Goal: Task Accomplishment & Management: Use online tool/utility

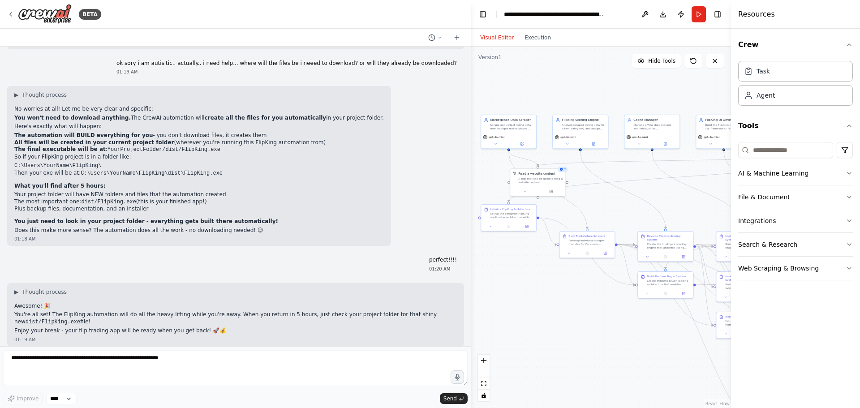
click at [283, 372] on textarea at bounding box center [236, 368] width 464 height 36
click at [695, 13] on button "Run" at bounding box center [699, 14] width 14 height 16
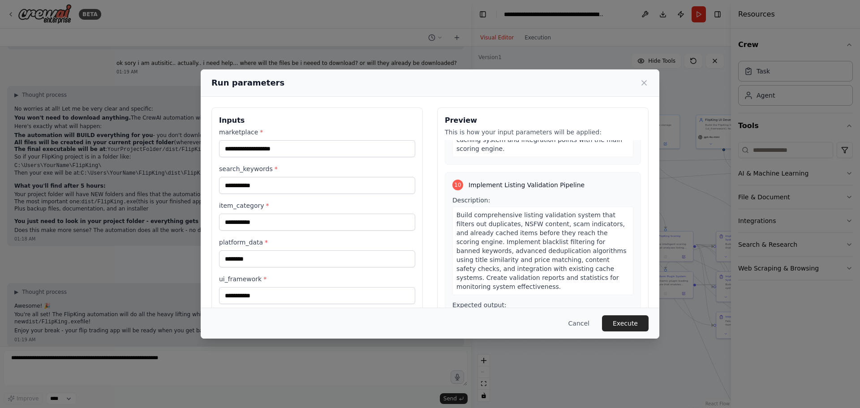
scroll to position [2060, 0]
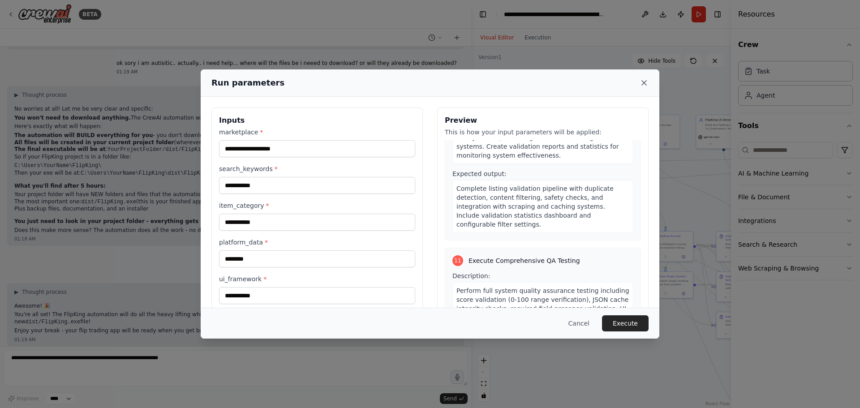
click at [646, 84] on icon at bounding box center [644, 82] width 9 height 9
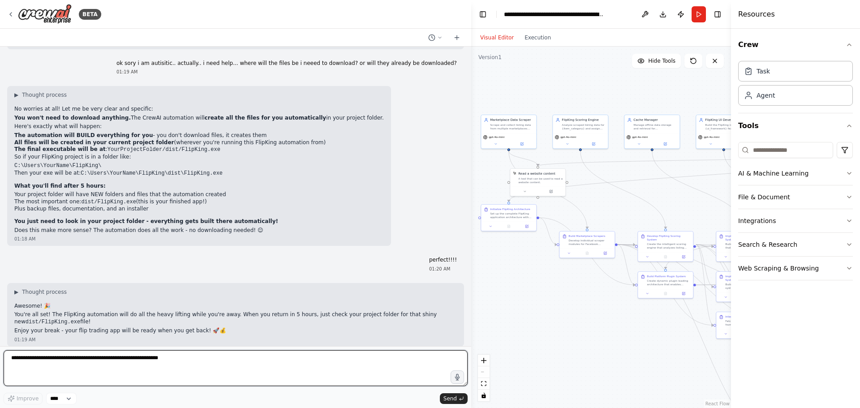
click at [172, 360] on textarea at bounding box center [236, 368] width 464 height 36
type textarea "**********"
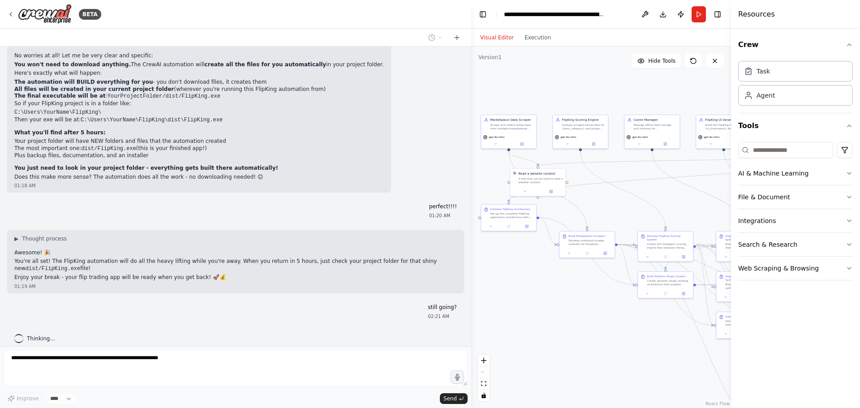
scroll to position [473, 0]
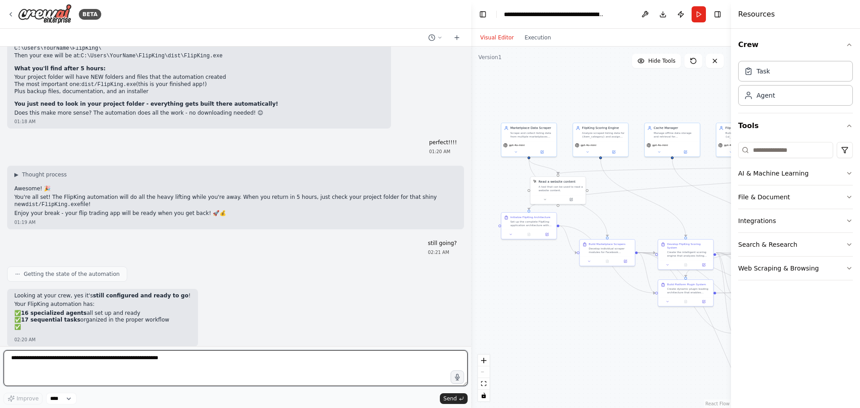
drag, startPoint x: 472, startPoint y: 69, endPoint x: 482, endPoint y: 77, distance: 12.2
click at [482, 77] on div ".deletable-edge-delete-btn { width: 20px; height: 20px; border: 0px solid #ffff…" at bounding box center [601, 227] width 260 height 361
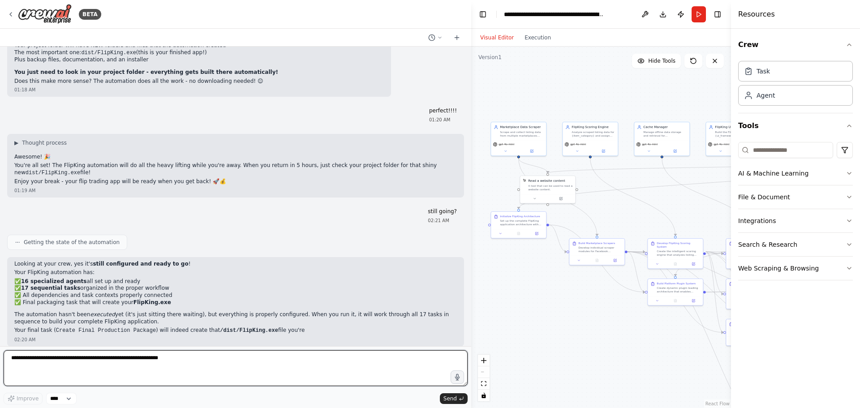
scroll to position [556, 0]
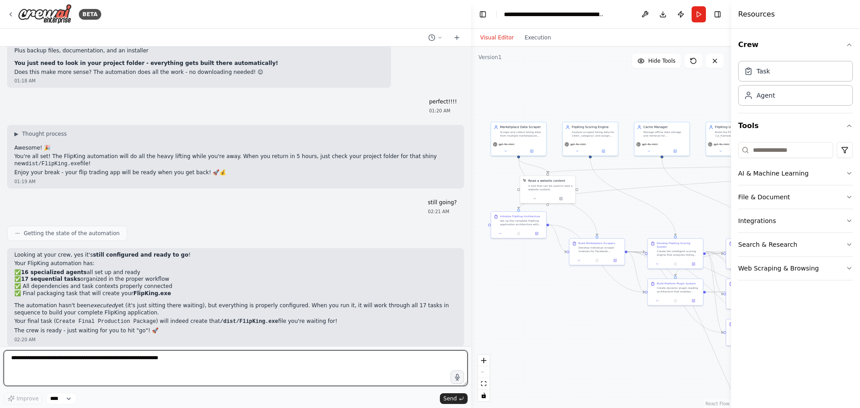
click at [267, 360] on textarea at bounding box center [236, 368] width 464 height 36
type textarea "**********"
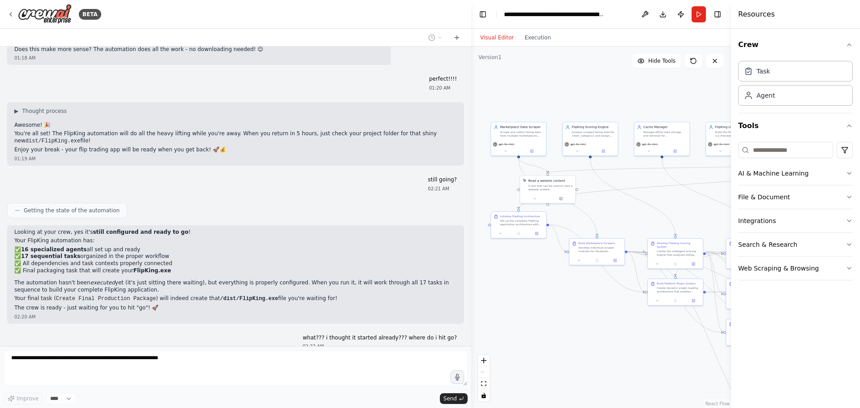
scroll to position [609, 0]
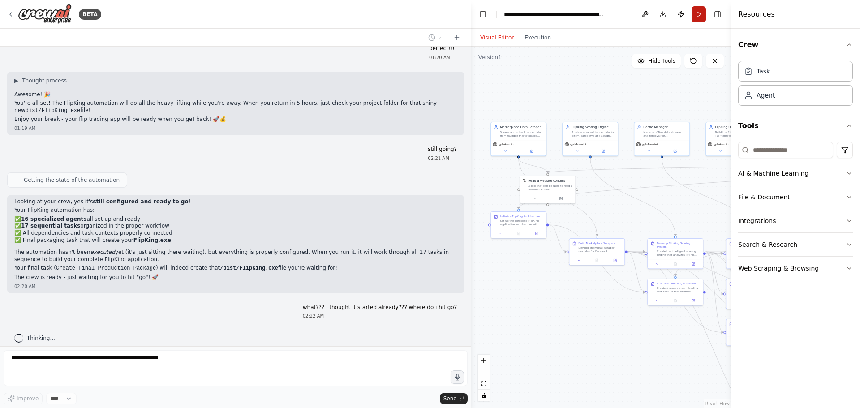
click at [697, 17] on button "Run" at bounding box center [699, 14] width 14 height 16
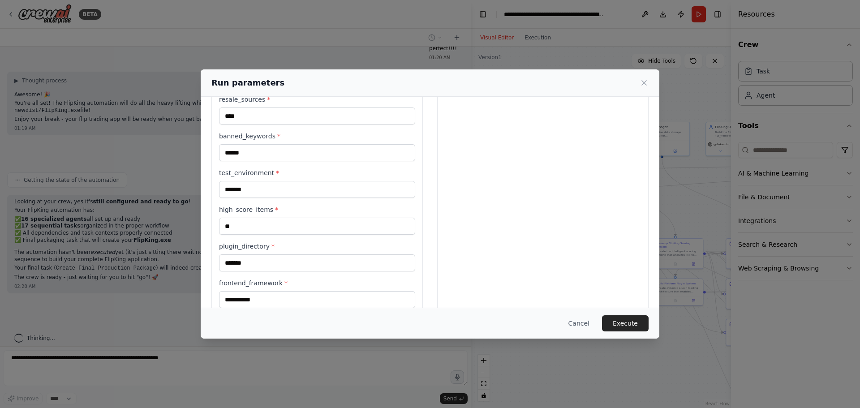
scroll to position [492, 0]
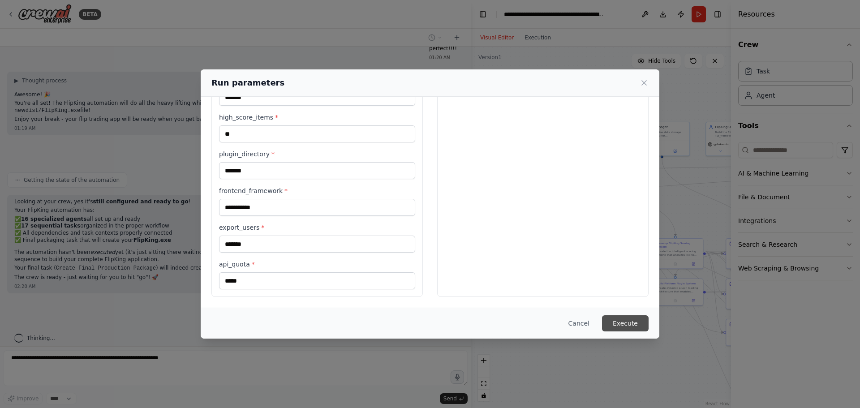
click at [639, 325] on button "Execute" at bounding box center [625, 323] width 47 height 16
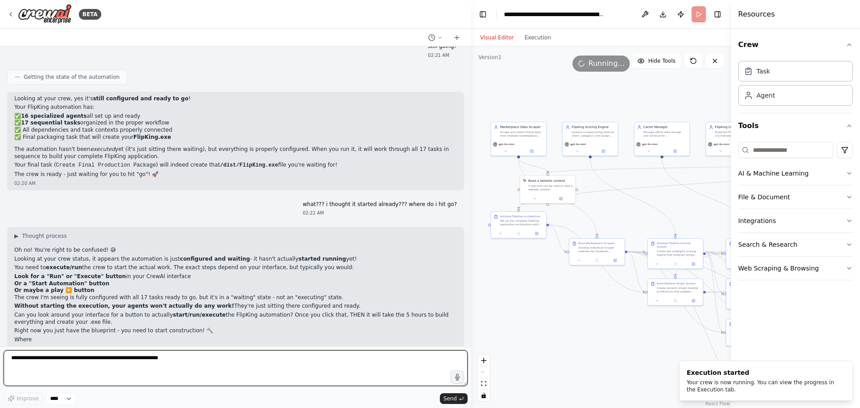
scroll to position [721, 0]
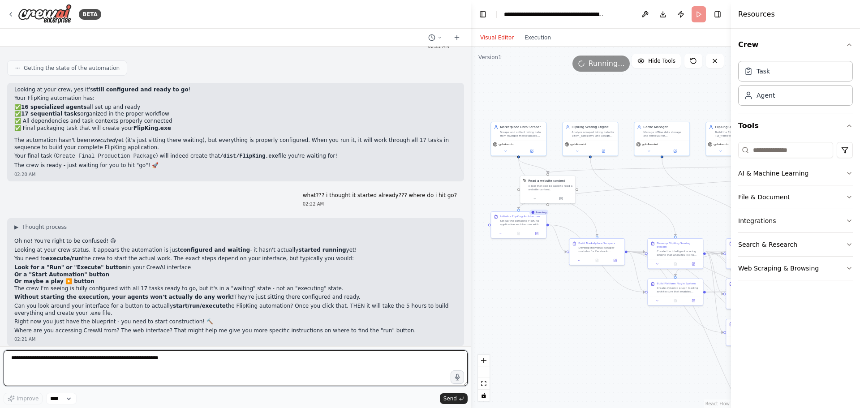
click at [72, 361] on textarea at bounding box center [236, 368] width 464 height 36
type textarea "**********"
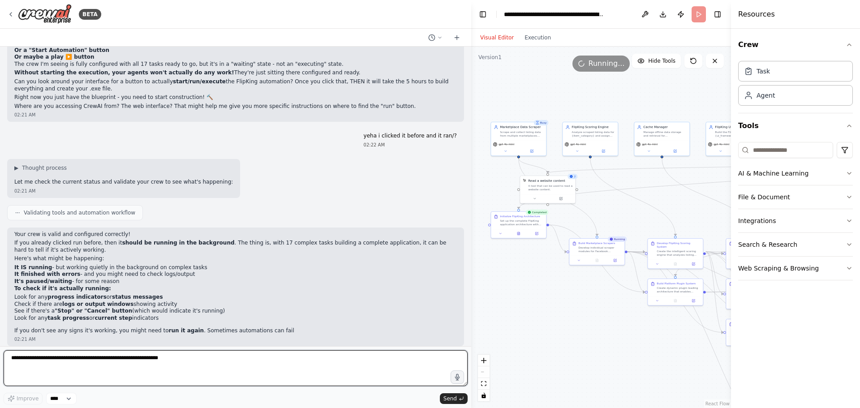
scroll to position [954, 0]
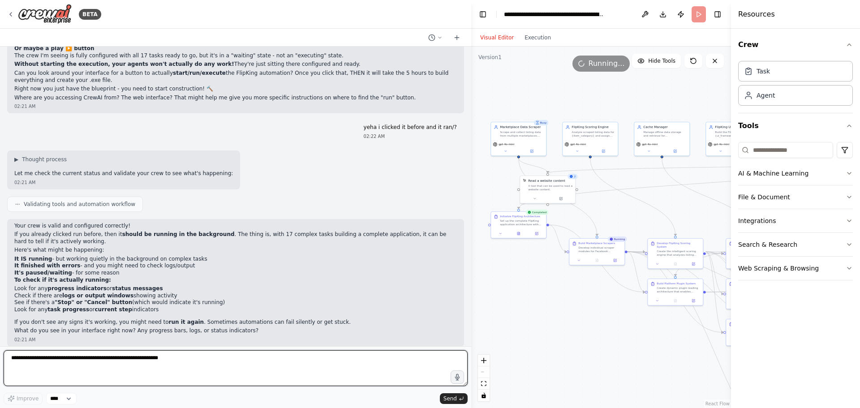
click at [395, 364] on textarea at bounding box center [236, 368] width 464 height 36
type textarea "**********"
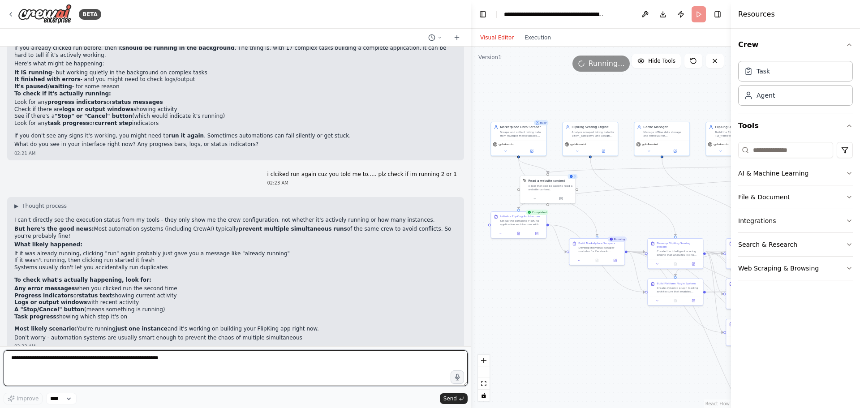
scroll to position [1149, 0]
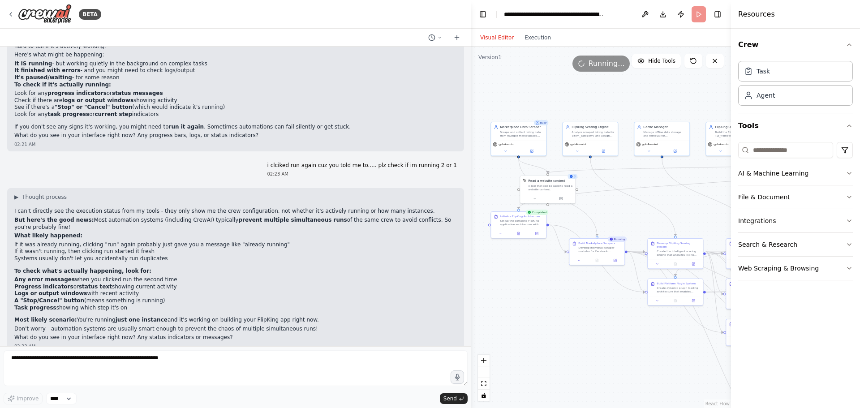
click at [269, 217] on strong "prevent multiple simultaneous runs" at bounding box center [292, 220] width 108 height 6
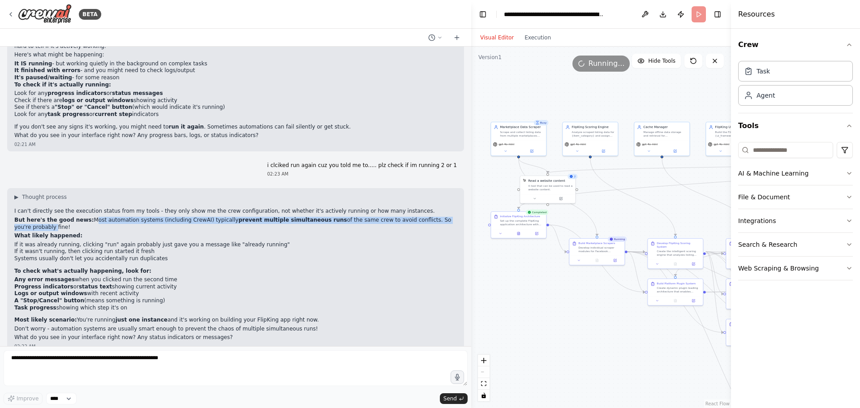
drag, startPoint x: 82, startPoint y: 213, endPoint x: 197, endPoint y: 230, distance: 115.5
click at [430, 217] on p "But here's the good news: Most automation systems (including CrewAI) typically …" at bounding box center [235, 224] width 443 height 14
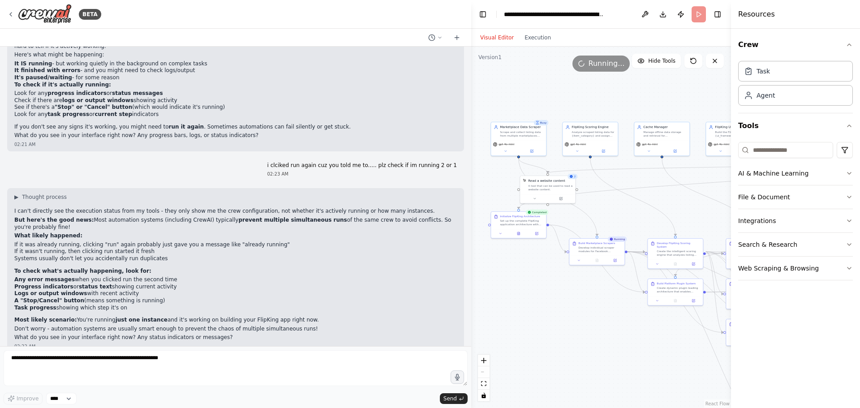
click at [68, 255] on li "Systems usually don't let you accidentally run duplicates" at bounding box center [235, 258] width 443 height 7
click at [60, 284] on strong "Progress indicators" at bounding box center [43, 287] width 59 height 6
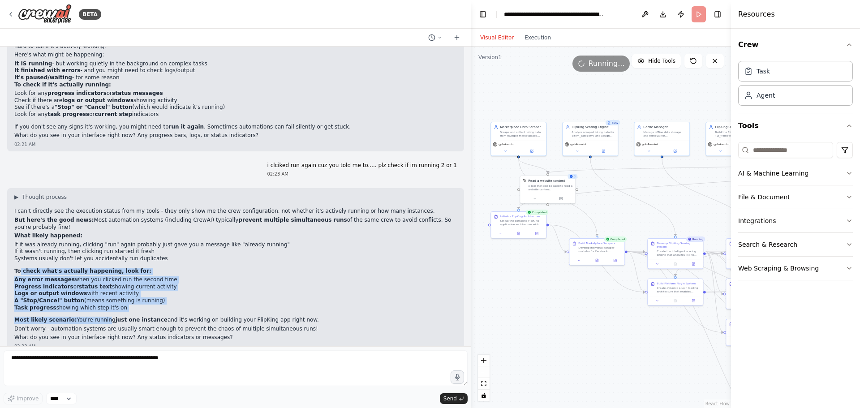
drag, startPoint x: 21, startPoint y: 255, endPoint x: 97, endPoint y: 300, distance: 89.0
click at [97, 300] on div "▶ Thought process I can't directly see the execution status from my tools - the…" at bounding box center [235, 268] width 443 height 148
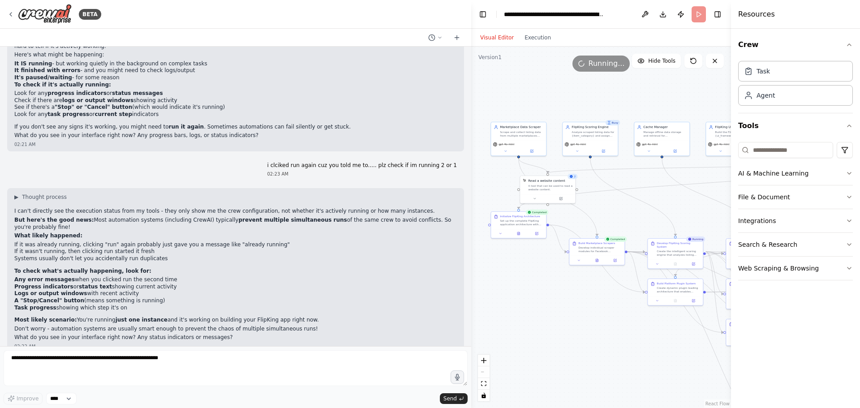
click at [76, 334] on p "What do you see in your interface right now? Any status indicators or messages?" at bounding box center [235, 337] width 443 height 7
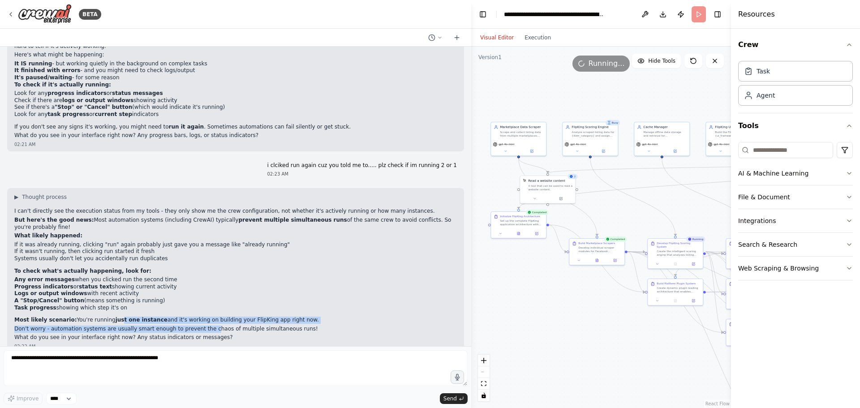
drag, startPoint x: 110, startPoint y: 306, endPoint x: 196, endPoint y: 313, distance: 86.2
click at [196, 313] on div "▶ Thought process I can't directly see the execution status from my tools - the…" at bounding box center [235, 268] width 443 height 148
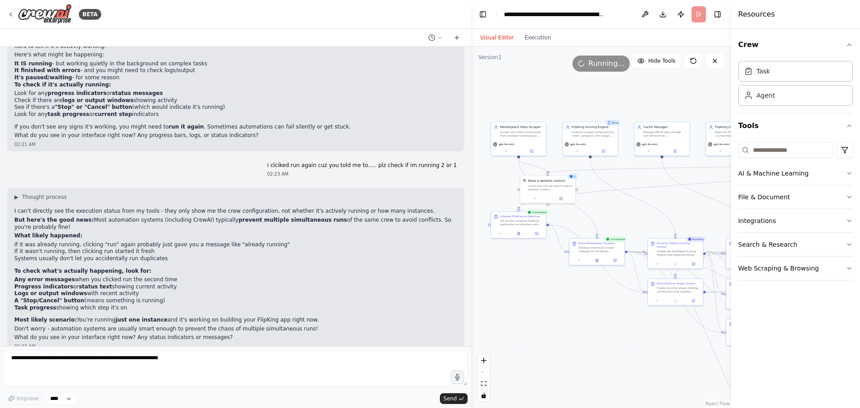
click at [213, 326] on p "Don't worry - automation systems are usually smart enough to prevent the chaos …" at bounding box center [235, 329] width 443 height 7
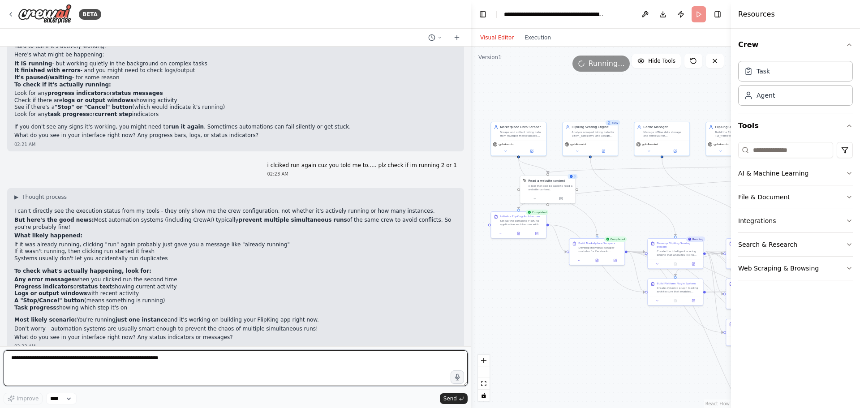
click at [162, 362] on textarea at bounding box center [236, 368] width 464 height 36
type textarea "**********"
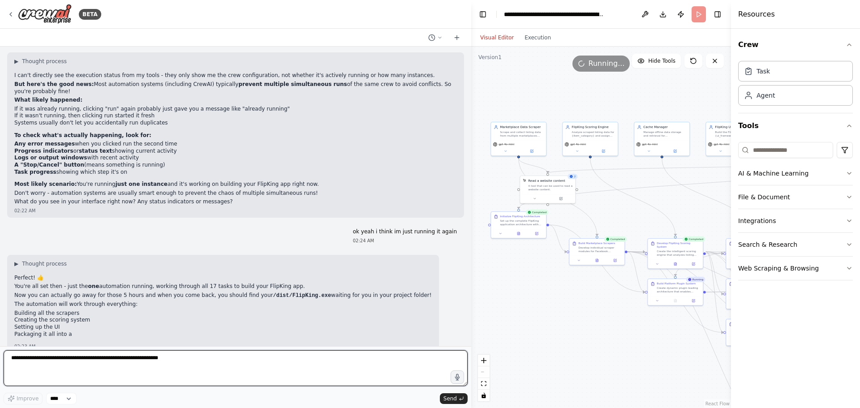
scroll to position [1294, 0]
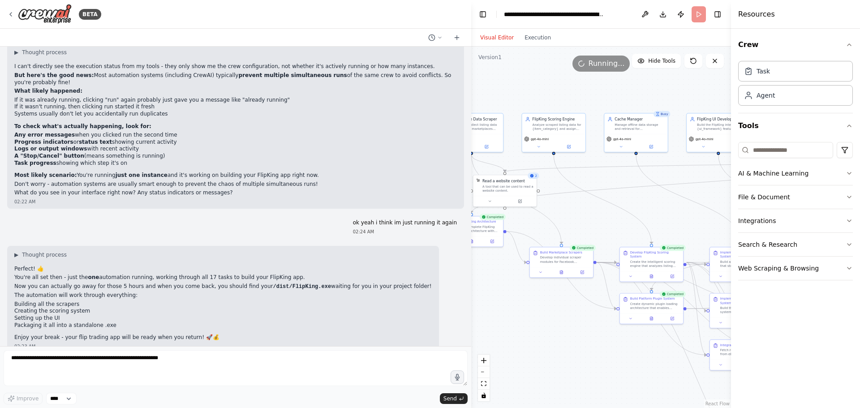
drag, startPoint x: 701, startPoint y: 208, endPoint x: 672, endPoint y: 205, distance: 28.8
click at [678, 209] on div ".deletable-edge-delete-btn { width: 20px; height: 20px; border: 0px solid #ffff…" at bounding box center [601, 227] width 260 height 361
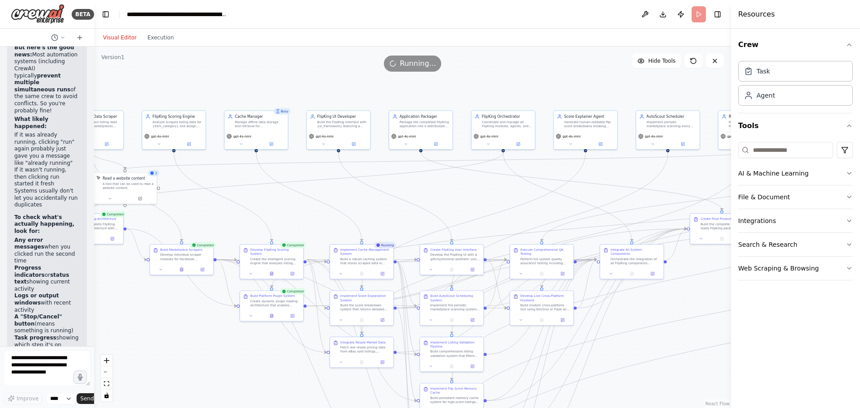
scroll to position [2618, 0]
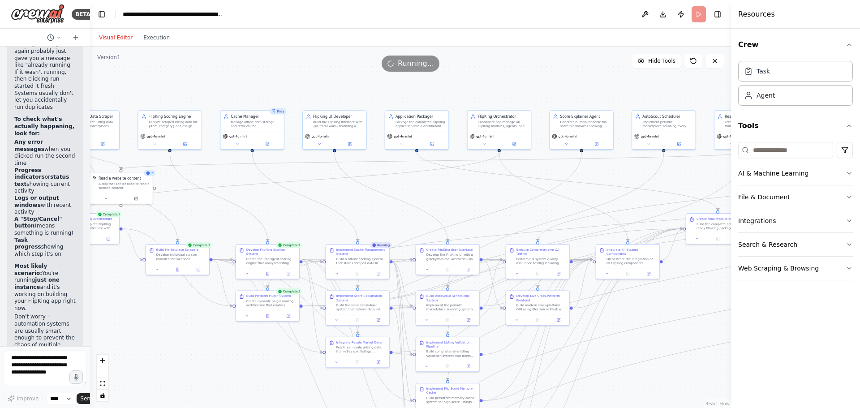
drag, startPoint x: 470, startPoint y: 92, endPoint x: 90, endPoint y: 127, distance: 381.5
click at [90, 127] on div "BETA Hello! I'm the CrewAI assistant. What kind of automation do you want to bu…" at bounding box center [430, 204] width 860 height 408
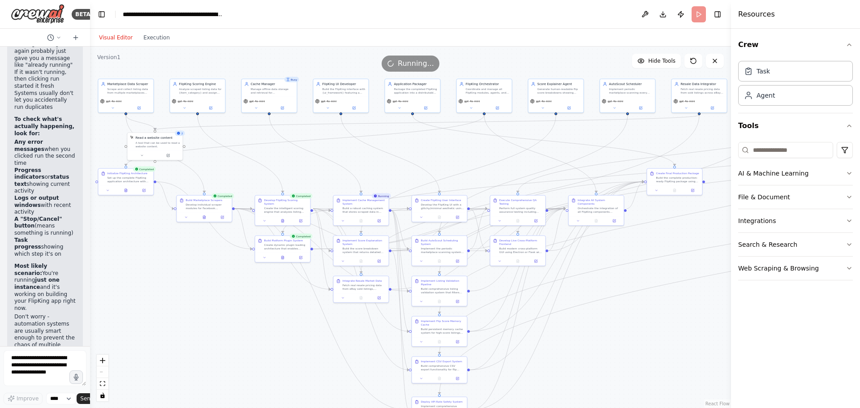
drag, startPoint x: 539, startPoint y: 211, endPoint x: 515, endPoint y: 169, distance: 48.6
click at [515, 169] on div ".deletable-edge-delete-btn { width: 20px; height: 20px; border: 0px solid #ffff…" at bounding box center [410, 227] width 641 height 361
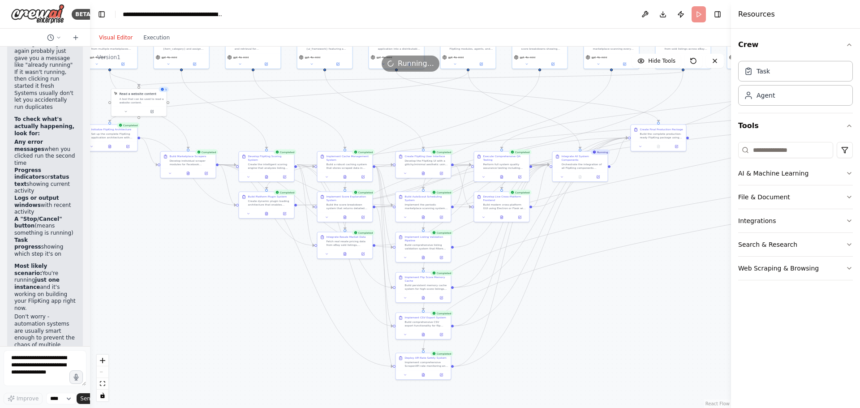
drag, startPoint x: 400, startPoint y: 166, endPoint x: 370, endPoint y: 120, distance: 54.7
click at [382, 123] on div ".deletable-edge-delete-btn { width: 20px; height: 20px; border: 0px solid #ffff…" at bounding box center [410, 227] width 641 height 361
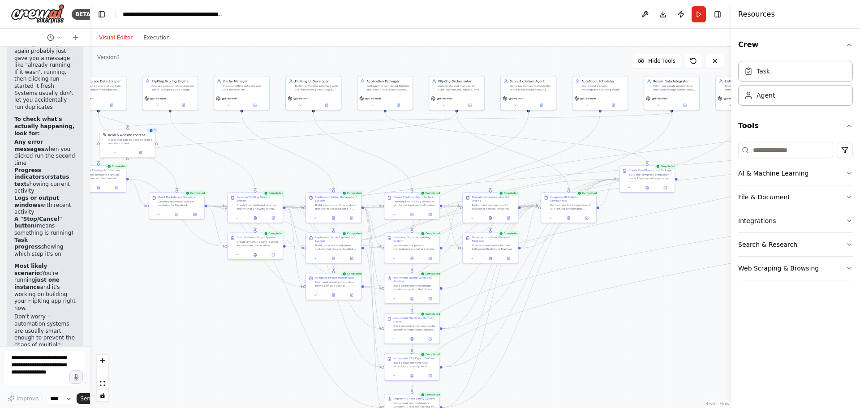
drag, startPoint x: 610, startPoint y: 92, endPoint x: 606, endPoint y: 130, distance: 38.7
click at [606, 132] on div ".deletable-edge-delete-btn { width: 20px; height: 20px; border: 0px solid #ffff…" at bounding box center [410, 227] width 641 height 361
click at [148, 37] on button "Execution" at bounding box center [156, 37] width 37 height 11
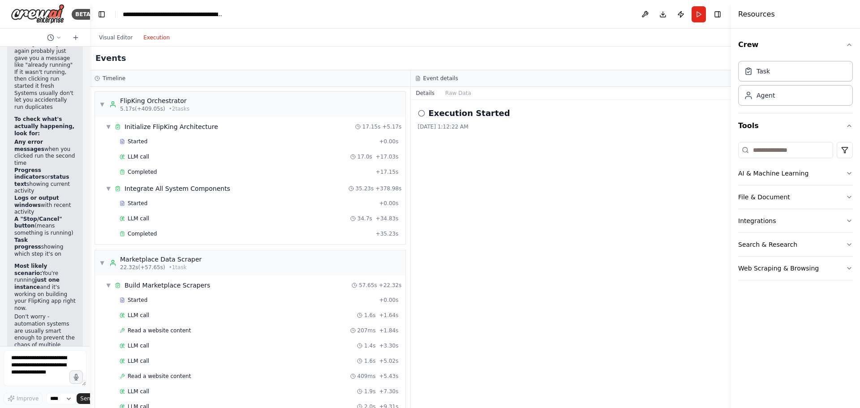
click at [434, 123] on div "8/16/2025, 1:12:22 AM" at bounding box center [571, 126] width 306 height 7
click at [421, 113] on icon at bounding box center [421, 113] width 7 height 7
click at [449, 93] on button "Raw Data" at bounding box center [458, 93] width 37 height 13
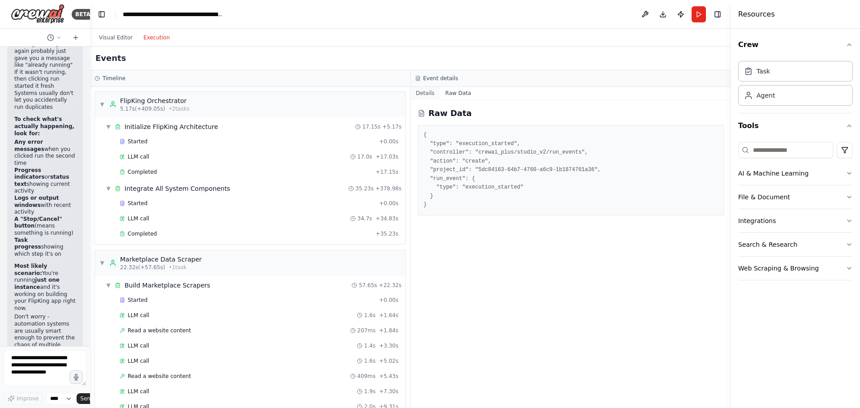
click at [430, 93] on button "Details" at bounding box center [426, 93] width 30 height 13
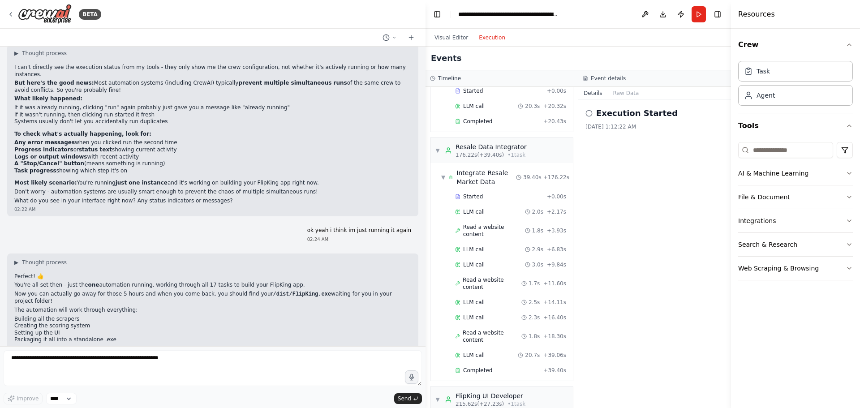
scroll to position [1126, 0]
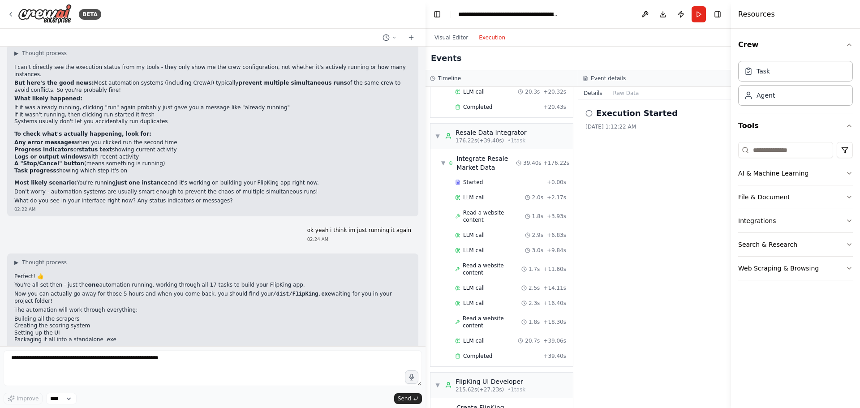
drag, startPoint x: 89, startPoint y: 298, endPoint x: 427, endPoint y: 278, distance: 338.8
click at [427, 278] on div "BETA Hello! I'm the CrewAI assistant. What kind of automation do you want to bu…" at bounding box center [430, 204] width 860 height 408
click at [273, 291] on code "/dist/FlipKing.exe" at bounding box center [302, 294] width 58 height 6
drag, startPoint x: 262, startPoint y: 279, endPoint x: 290, endPoint y: 284, distance: 29.2
click at [290, 284] on div "▶ Thought process Perfect! 👍 You're all set then - just the one automation runn…" at bounding box center [213, 307] width 398 height 97
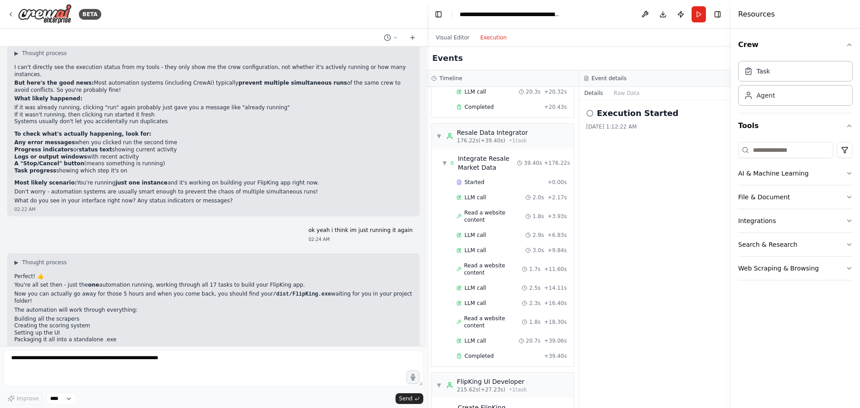
click at [671, 163] on div "Execution Started 8/16/2025, 1:12:22 AM" at bounding box center [655, 254] width 152 height 308
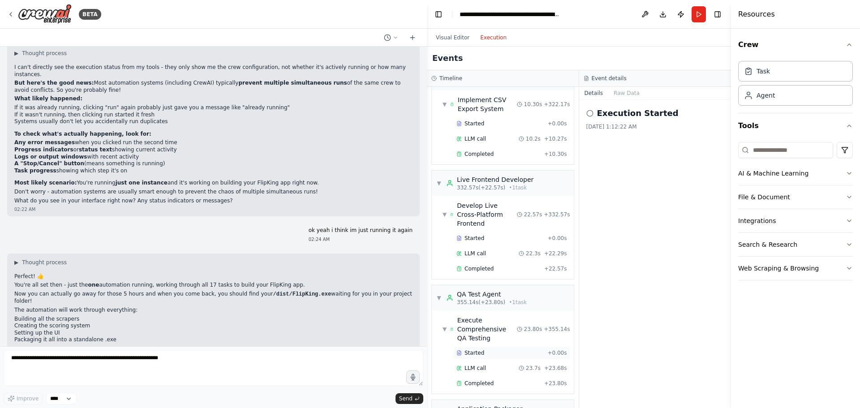
scroll to position [2030, 0]
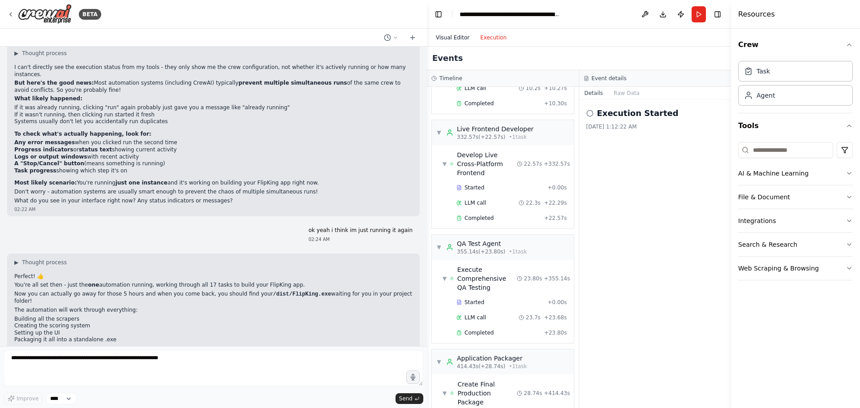
click at [454, 39] on button "Visual Editor" at bounding box center [452, 37] width 44 height 11
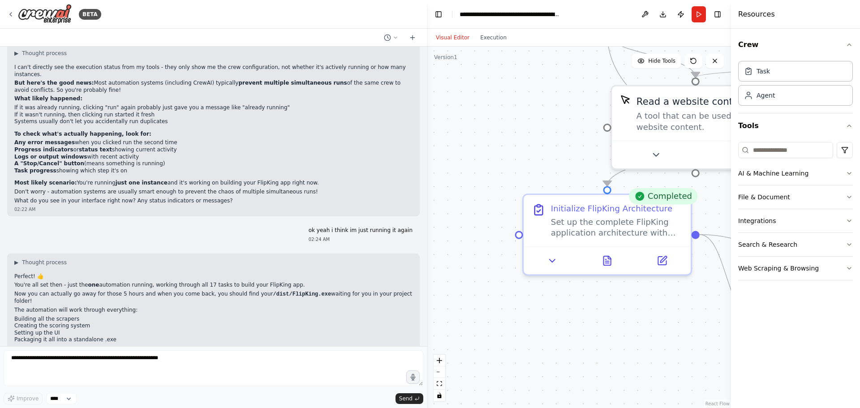
drag, startPoint x: 572, startPoint y: 163, endPoint x: 1022, endPoint y: 148, distance: 450.4
click at [860, 148] on html "BETA Hello! I'm the CrewAI assistant. What kind of automation do you want to bu…" at bounding box center [430, 204] width 860 height 408
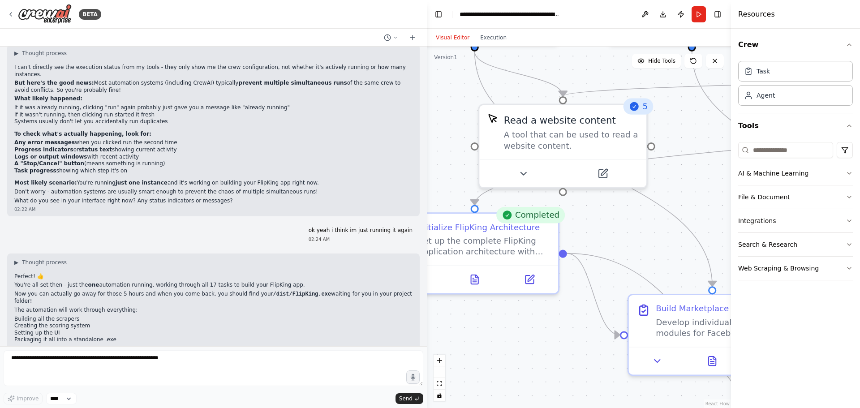
drag, startPoint x: 553, startPoint y: 121, endPoint x: 391, endPoint y: 142, distance: 163.5
click at [391, 142] on div "BETA Hello! I'm the CrewAI assistant. What kind of automation do you want to bu…" at bounding box center [430, 204] width 860 height 408
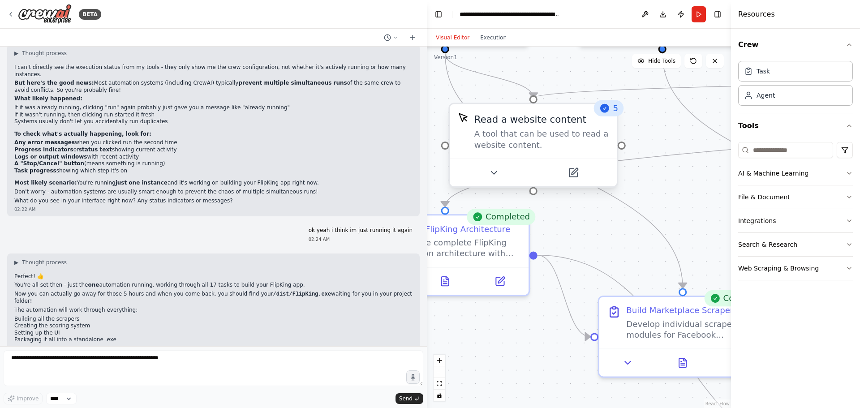
click at [569, 145] on div "A tool that can be used to read a website content." at bounding box center [541, 140] width 134 height 22
click at [495, 169] on icon at bounding box center [493, 173] width 11 height 11
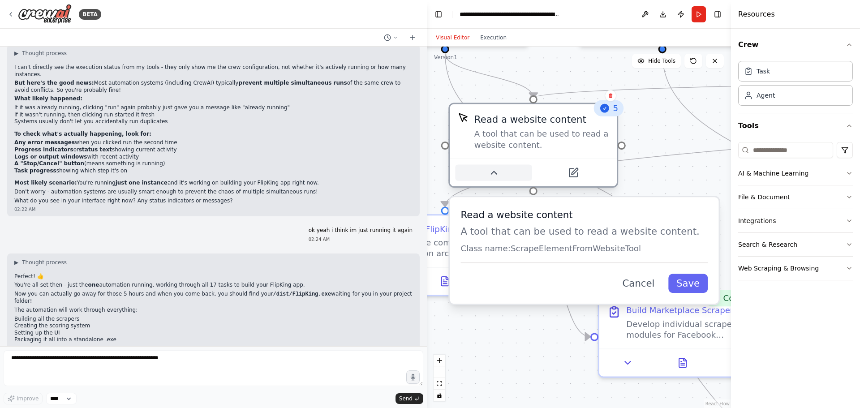
click at [495, 169] on icon at bounding box center [493, 173] width 11 height 11
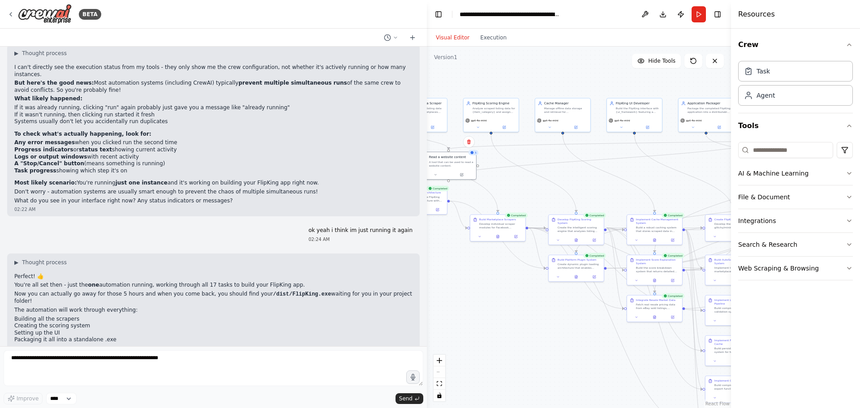
drag, startPoint x: 602, startPoint y: 263, endPoint x: 420, endPoint y: 274, distance: 183.1
click at [420, 276] on div "BETA Hello! I'm the CrewAI assistant. What kind of automation do you want to bu…" at bounding box center [430, 204] width 860 height 408
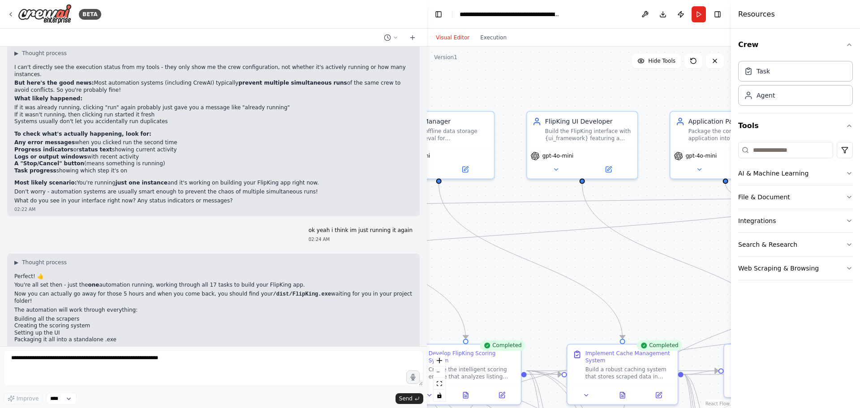
drag, startPoint x: 657, startPoint y: 161, endPoint x: 586, endPoint y: 230, distance: 98.8
click at [585, 244] on div ".deletable-edge-delete-btn { width: 20px; height: 20px; border: 0px solid #ffff…" at bounding box center [579, 227] width 304 height 361
click at [695, 60] on icon at bounding box center [693, 60] width 7 height 7
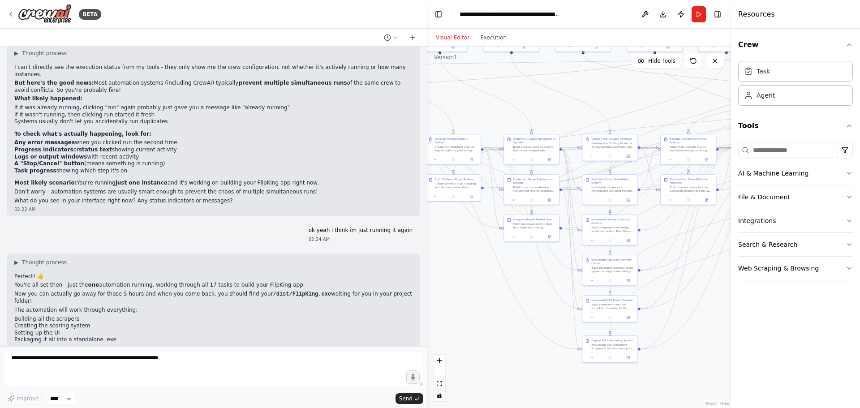
drag, startPoint x: 612, startPoint y: 259, endPoint x: 540, endPoint y: 91, distance: 182.8
click at [540, 91] on div ".deletable-edge-delete-btn { width: 20px; height: 20px; border: 0px solid #ffff…" at bounding box center [579, 227] width 304 height 361
drag, startPoint x: 491, startPoint y: 314, endPoint x: 648, endPoint y: 368, distance: 165.7
click at [651, 371] on div ".deletable-edge-delete-btn { width: 20px; height: 20px; border: 0px solid #ffff…" at bounding box center [579, 227] width 304 height 361
drag, startPoint x: 499, startPoint y: 238, endPoint x: 611, endPoint y: 289, distance: 122.3
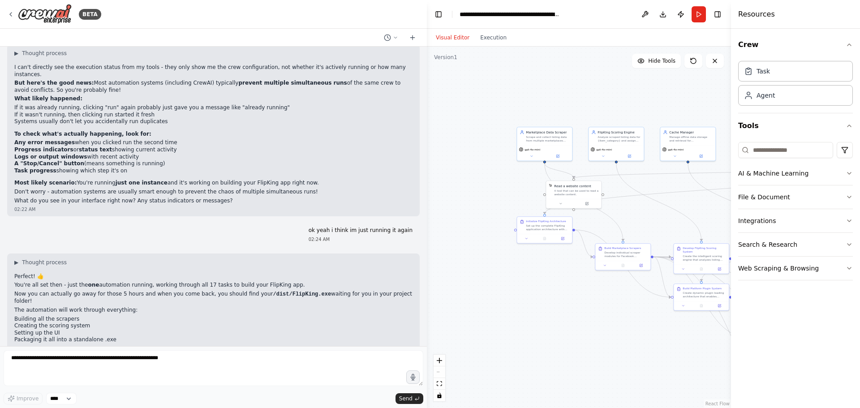
click at [611, 289] on div ".deletable-edge-delete-btn { width: 20px; height: 20px; border: 0px solid #ffff…" at bounding box center [579, 227] width 304 height 361
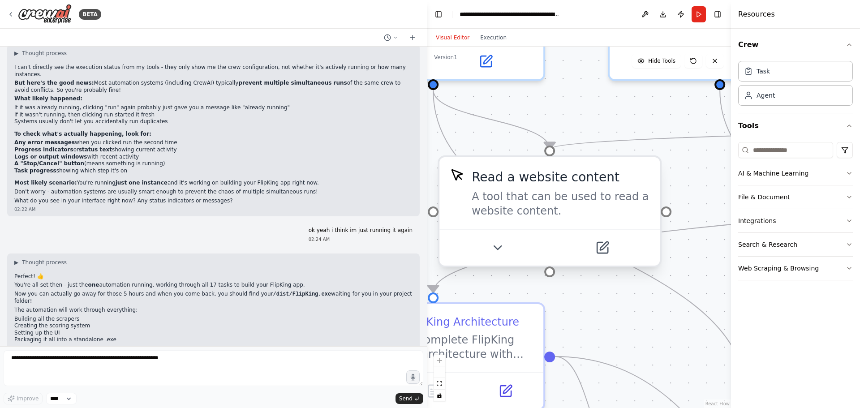
drag, startPoint x: 667, startPoint y: 150, endPoint x: 563, endPoint y: 224, distance: 128.4
click at [607, 305] on div ".deletable-edge-delete-btn { width: 20px; height: 20px; border: 0px solid #ffff…" at bounding box center [579, 227] width 304 height 361
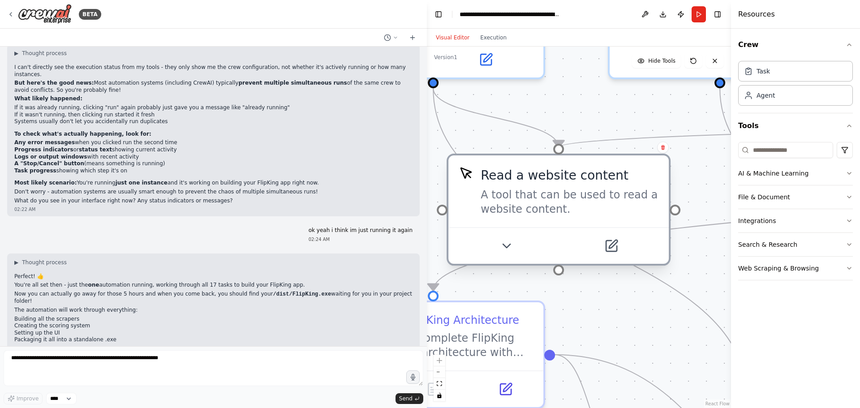
click at [547, 197] on div "A tool that can be used to read a website content." at bounding box center [569, 202] width 177 height 29
click at [447, 214] on div "Read a website content A tool that can be used to read a website content." at bounding box center [559, 210] width 224 height 112
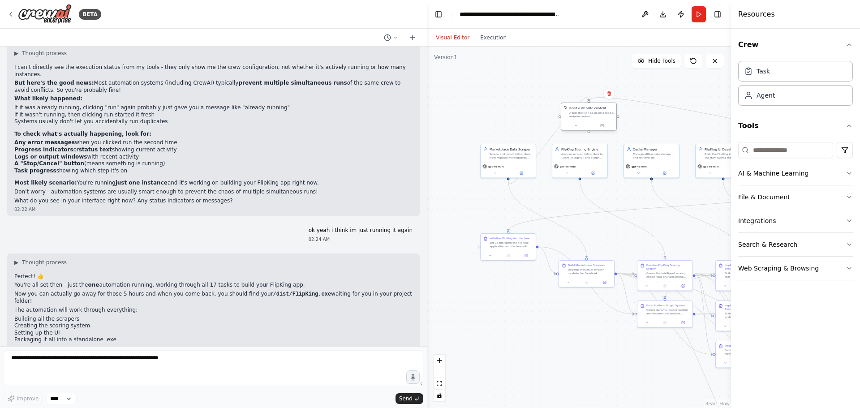
drag, startPoint x: 585, startPoint y: 221, endPoint x: 587, endPoint y: 117, distance: 103.9
click at [587, 117] on div "Read a website content A tool that can be used to read a website content." at bounding box center [588, 112] width 55 height 18
click at [698, 15] on button "Run" at bounding box center [699, 14] width 14 height 16
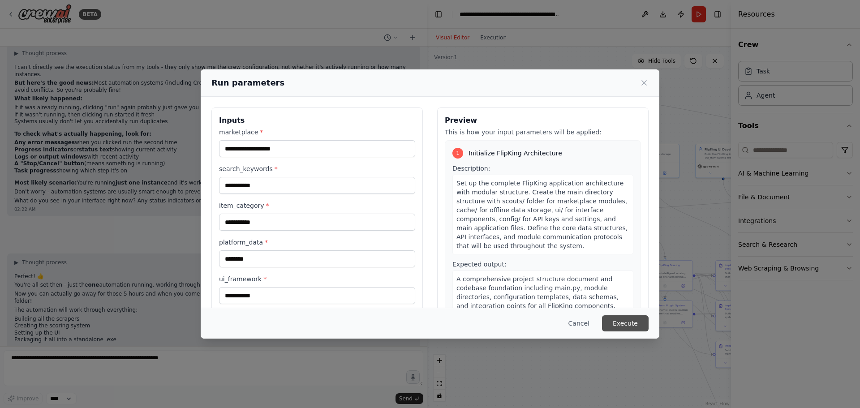
click at [610, 319] on button "Execute" at bounding box center [625, 323] width 47 height 16
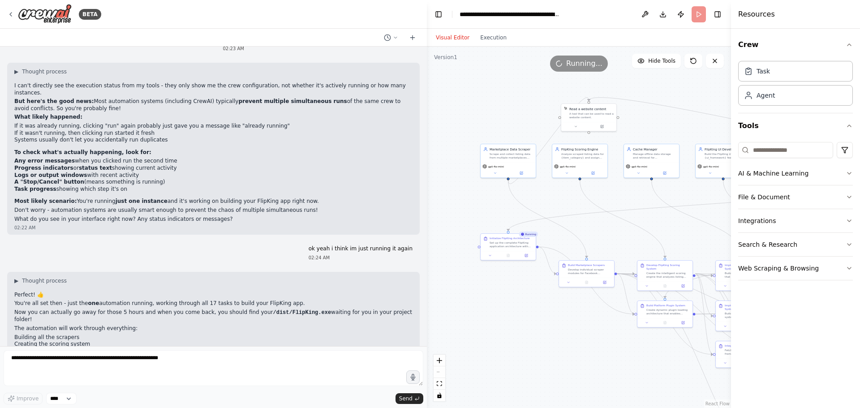
scroll to position [1308, 0]
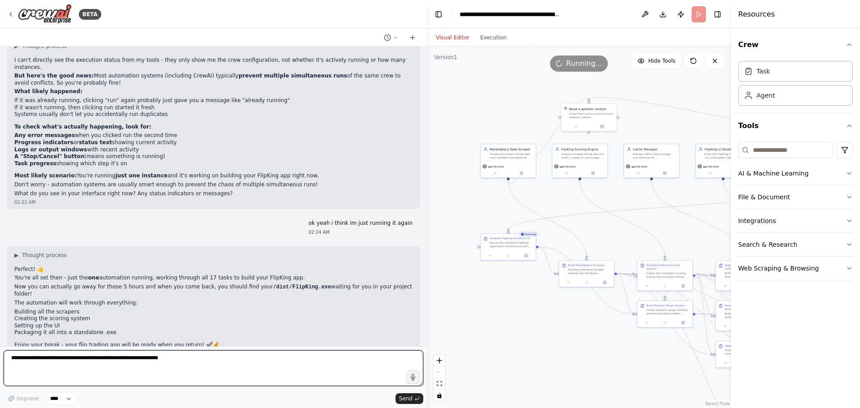
click at [223, 363] on textarea at bounding box center [214, 368] width 420 height 36
type textarea "**********"
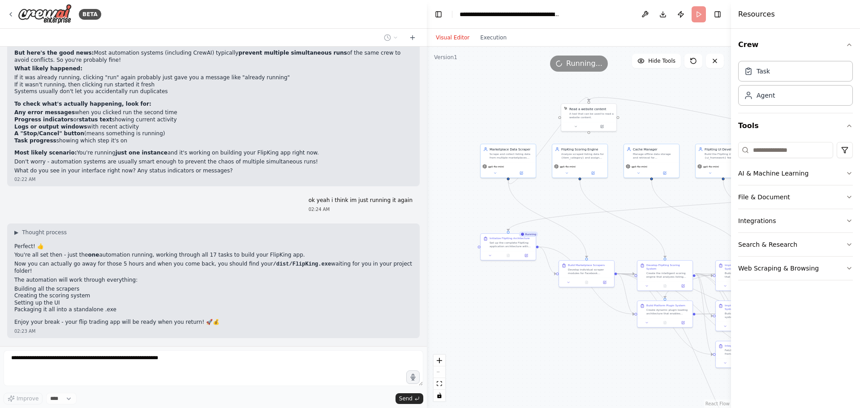
scroll to position [1361, 0]
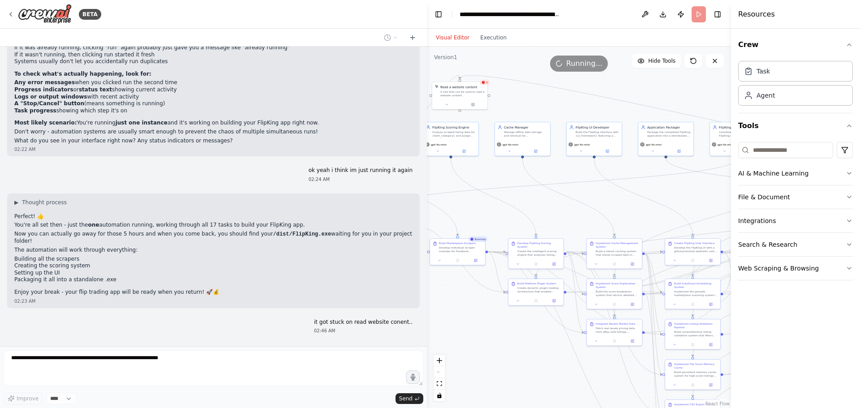
drag, startPoint x: 586, startPoint y: 324, endPoint x: 451, endPoint y: 300, distance: 137.3
click at [451, 300] on div ".deletable-edge-delete-btn { width: 20px; height: 20px; border: 0px solid #ffff…" at bounding box center [579, 227] width 304 height 361
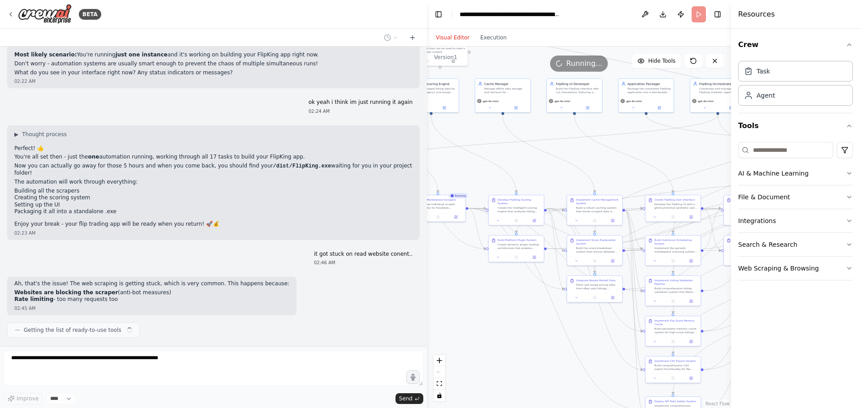
drag, startPoint x: 554, startPoint y: 340, endPoint x: 541, endPoint y: 298, distance: 43.6
click at [544, 297] on div ".deletable-edge-delete-btn { width: 20px; height: 20px; border: 0px solid #ffff…" at bounding box center [579, 227] width 304 height 361
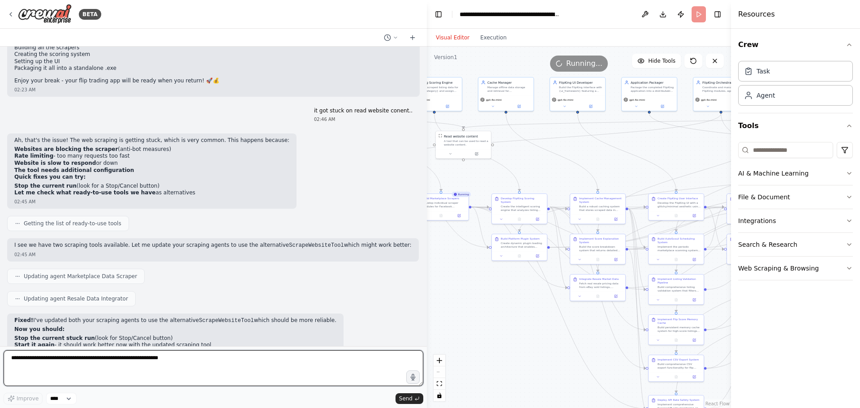
scroll to position [1579, 0]
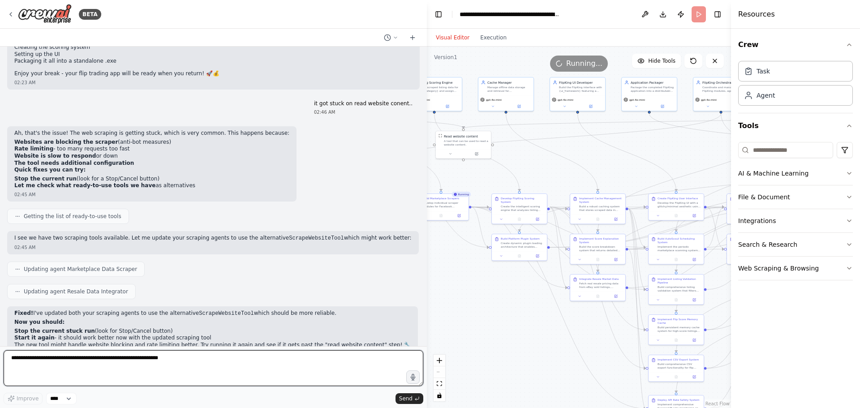
click at [189, 363] on textarea at bounding box center [214, 368] width 420 height 36
click at [187, 357] on textarea at bounding box center [214, 368] width 420 height 36
type textarea "**********"
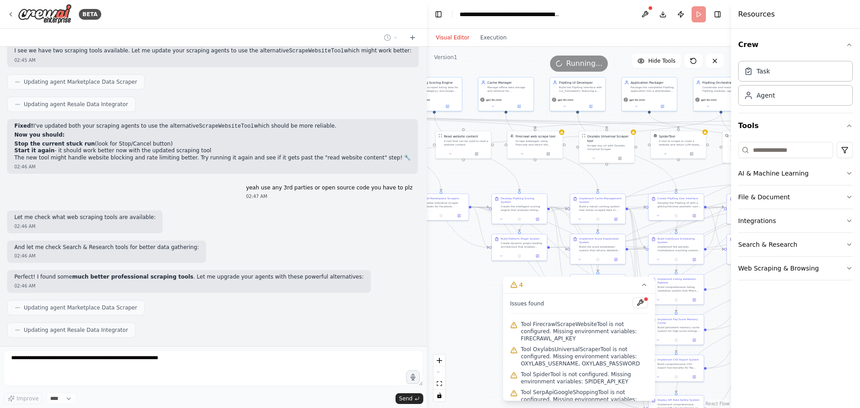
scroll to position [1789, 0]
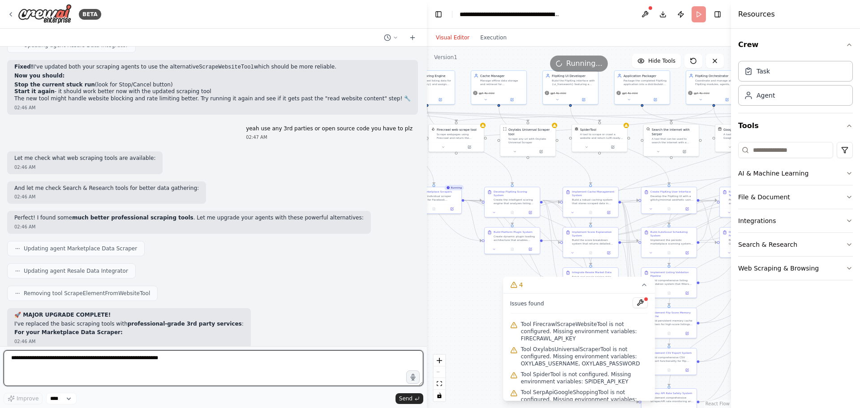
drag, startPoint x: 428, startPoint y: 252, endPoint x: 422, endPoint y: 245, distance: 9.5
click at [422, 245] on div "BETA Hello! I'm the CrewAI assistant. What kind of automation do you want to bu…" at bounding box center [430, 204] width 860 height 408
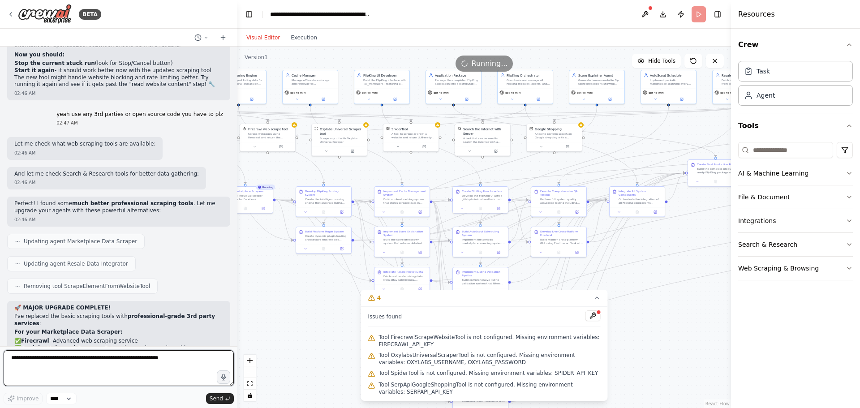
drag, startPoint x: 425, startPoint y: 241, endPoint x: 237, endPoint y: 255, distance: 187.7
click at [237, 255] on div "BETA Hello! I'm the CrewAI assistant. What kind of automation do you want to bu…" at bounding box center [430, 204] width 860 height 408
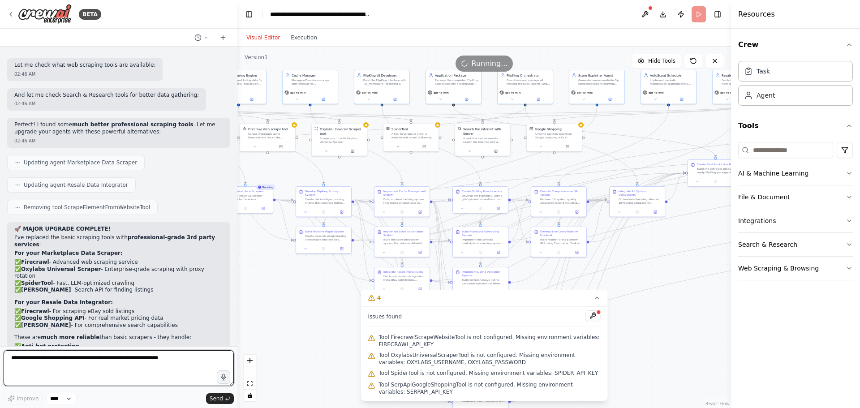
scroll to position [2202, 0]
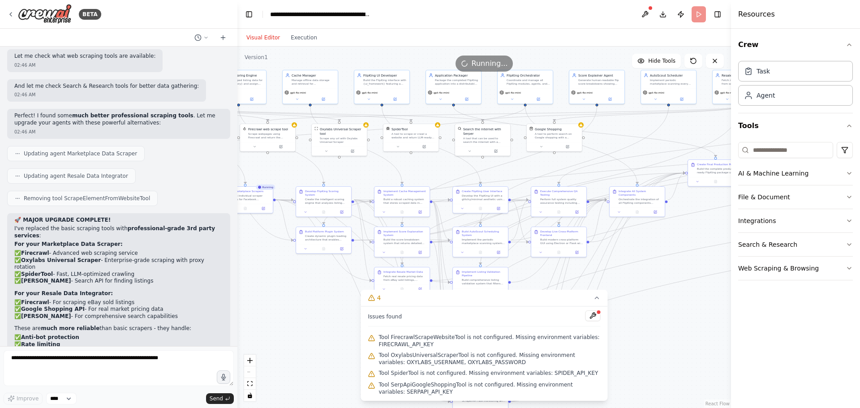
click at [697, 16] on header "**********" at bounding box center [484, 14] width 494 height 29
drag, startPoint x: 703, startPoint y: 16, endPoint x: 667, endPoint y: 24, distance: 36.2
click at [701, 17] on header "**********" at bounding box center [484, 14] width 494 height 29
click at [483, 65] on span "Running..." at bounding box center [490, 63] width 36 height 11
click at [105, 366] on textarea at bounding box center [119, 368] width 230 height 36
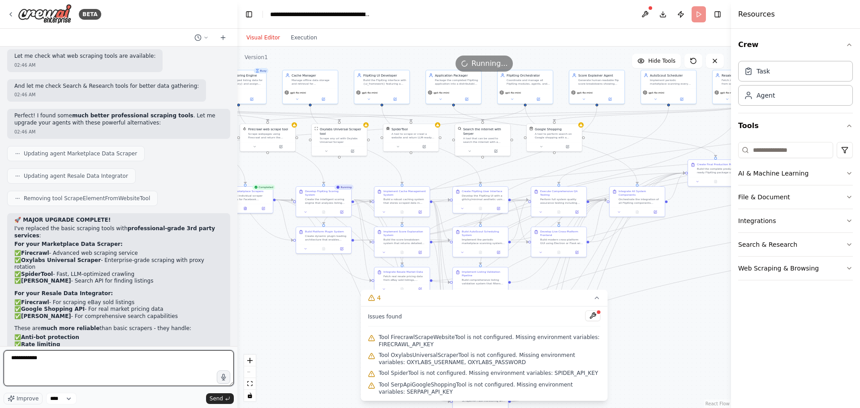
type textarea "**********"
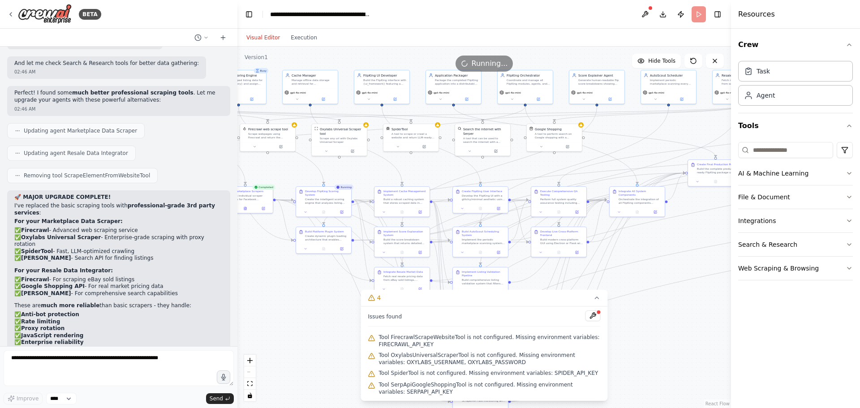
scroll to position [2254, 0]
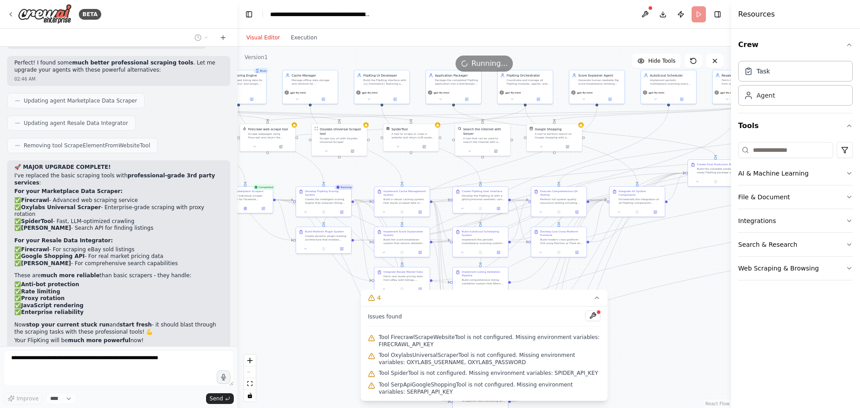
click at [700, 17] on header "**********" at bounding box center [484, 14] width 494 height 29
click at [593, 314] on button at bounding box center [592, 315] width 15 height 11
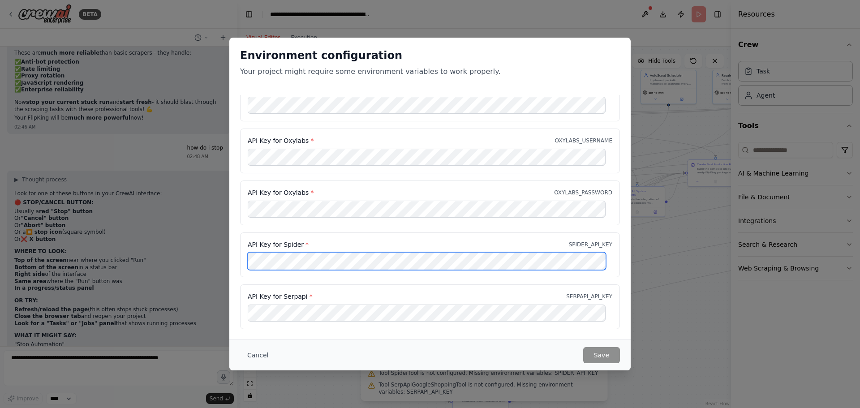
scroll to position [0, 0]
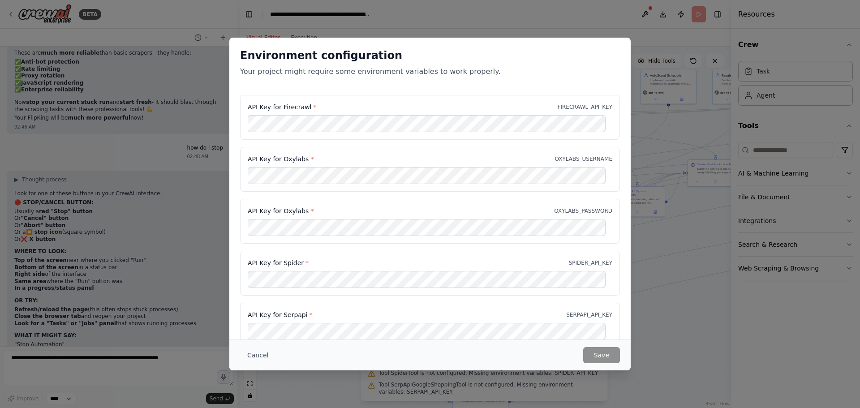
click at [410, 154] on div "API Key for Oxylabs * OXYLABS_USERNAME" at bounding box center [430, 169] width 380 height 45
click at [618, 72] on p "Your project might require some environment variables to work properly." at bounding box center [430, 71] width 380 height 11
click at [677, 282] on div "Environment configuration Your project might require some environment variables…" at bounding box center [430, 204] width 860 height 408
click at [250, 353] on button "Cancel" at bounding box center [257, 355] width 35 height 16
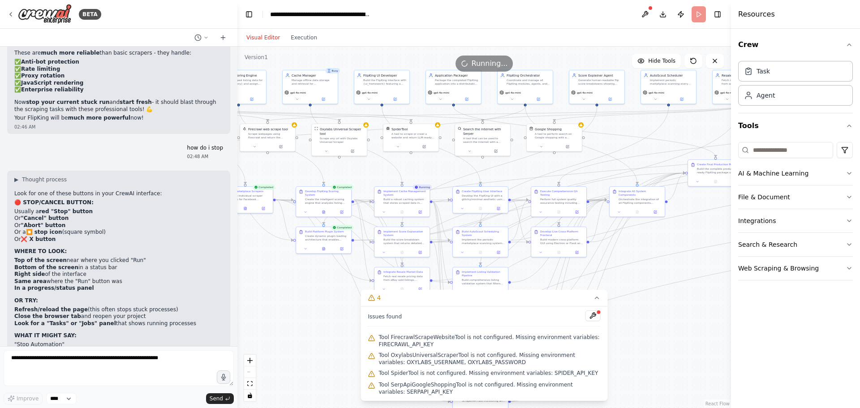
click at [697, 15] on header "**********" at bounding box center [484, 14] width 494 height 29
click at [696, 16] on header "**********" at bounding box center [484, 14] width 494 height 29
click at [715, 62] on icon at bounding box center [714, 60] width 7 height 7
click at [710, 60] on button at bounding box center [715, 61] width 18 height 14
click at [721, 45] on div "Visual Editor Execution" at bounding box center [484, 38] width 494 height 18
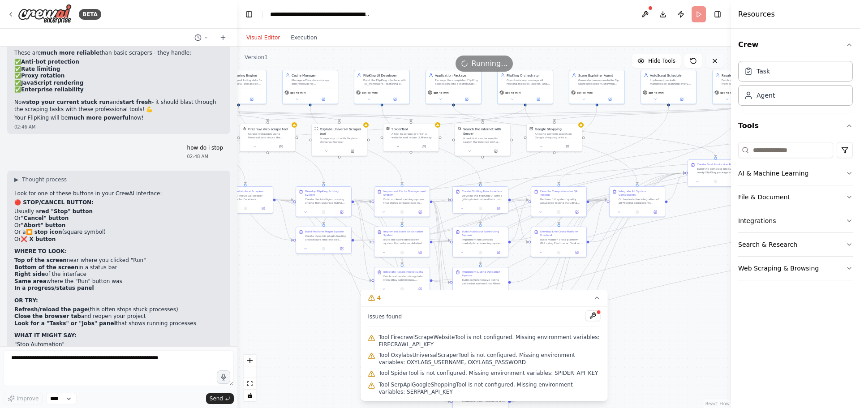
click at [714, 62] on icon at bounding box center [714, 60] width 7 height 7
click at [563, 21] on header "**********" at bounding box center [484, 14] width 494 height 29
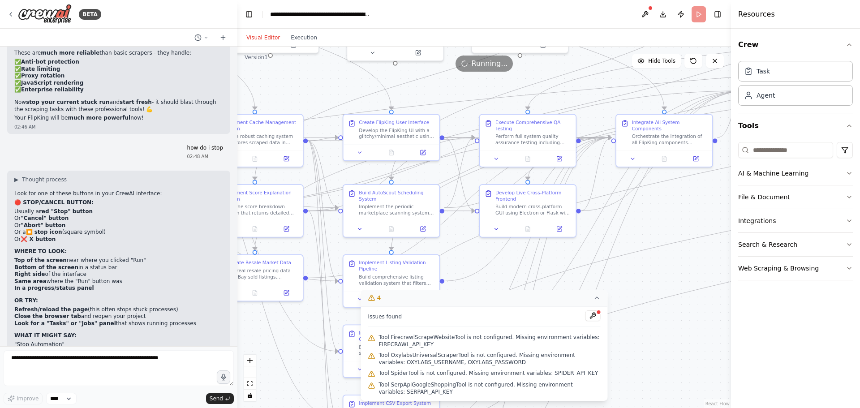
click at [596, 296] on icon at bounding box center [596, 297] width 7 height 7
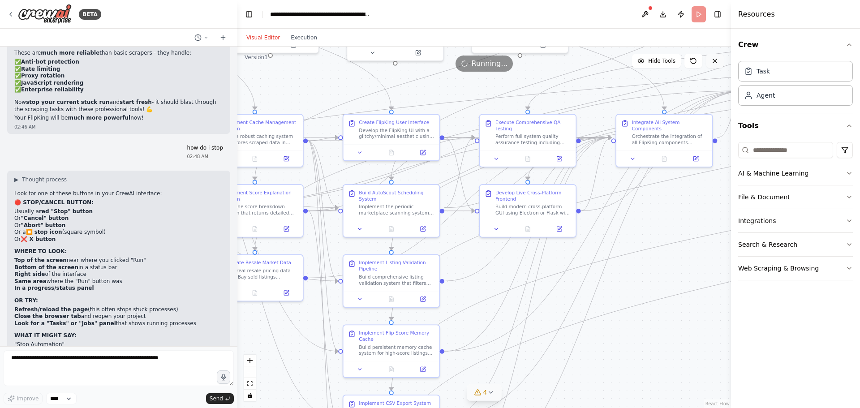
click at [717, 60] on icon at bounding box center [714, 60] width 7 height 7
drag, startPoint x: 715, startPoint y: 60, endPoint x: 690, endPoint y: 66, distance: 26.1
click at [709, 65] on button at bounding box center [715, 61] width 18 height 14
click at [696, 60] on icon at bounding box center [693, 60] width 5 height 5
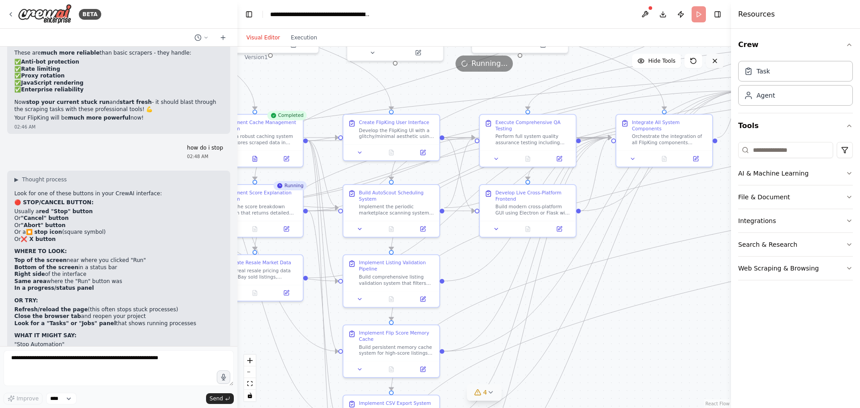
click at [712, 63] on icon at bounding box center [714, 60] width 7 height 7
click at [710, 63] on button at bounding box center [715, 61] width 18 height 14
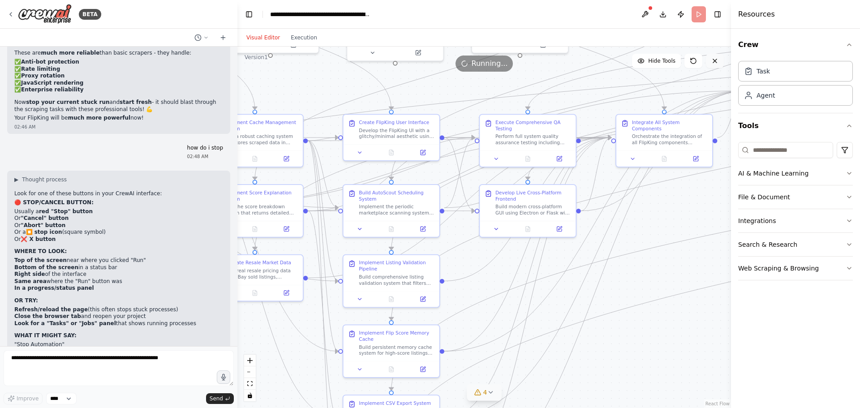
click at [710, 63] on button at bounding box center [715, 61] width 18 height 14
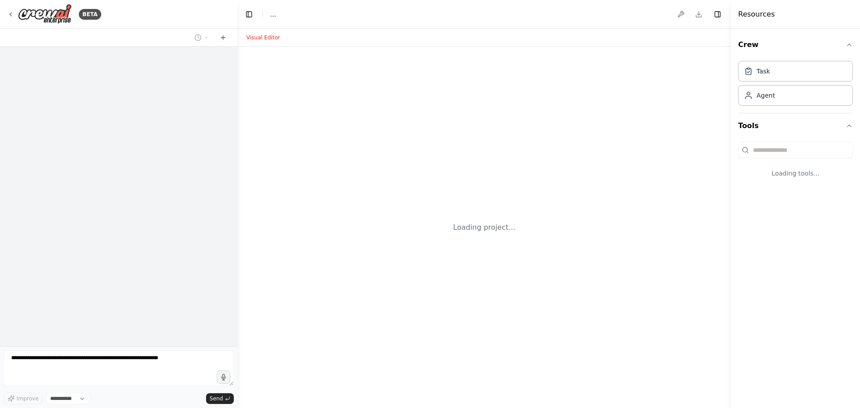
select select "****"
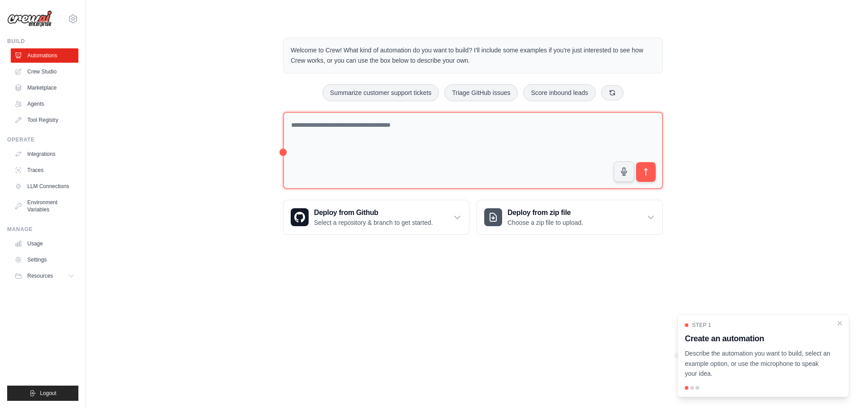
scroll to position [1029, 0]
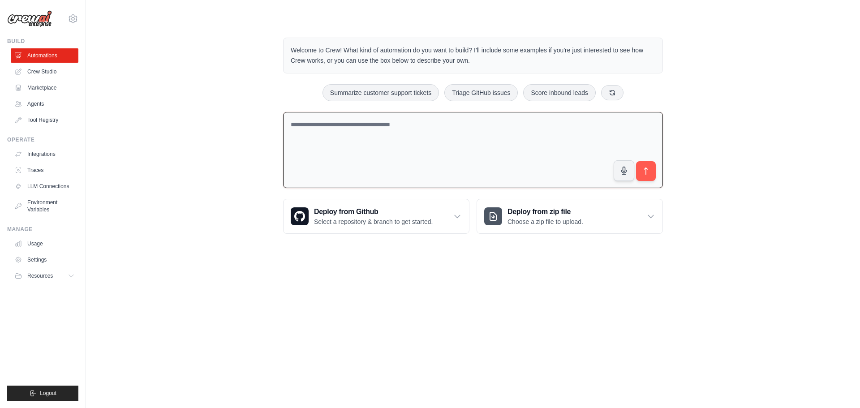
click at [491, 160] on textarea at bounding box center [473, 150] width 380 height 77
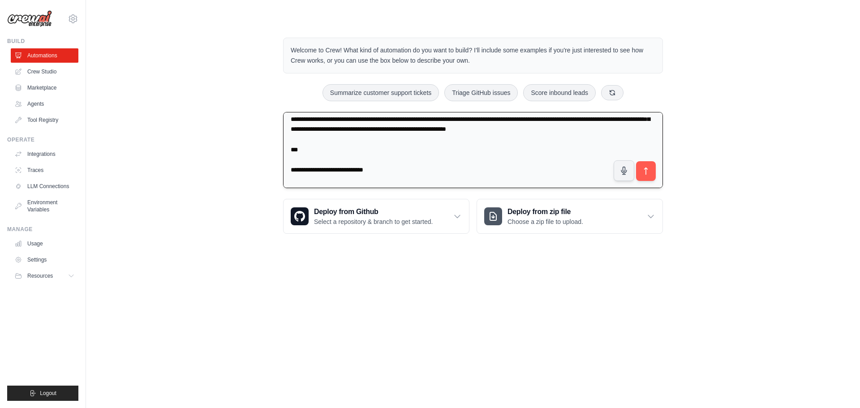
scroll to position [1039, 0]
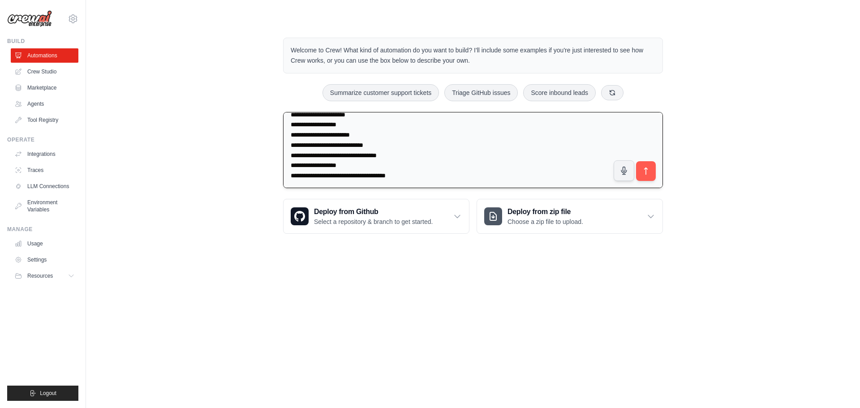
click at [413, 160] on textarea at bounding box center [473, 150] width 380 height 77
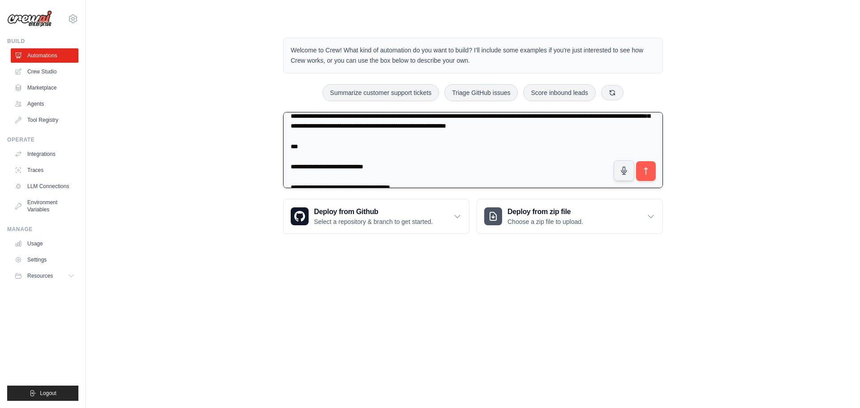
scroll to position [860, 0]
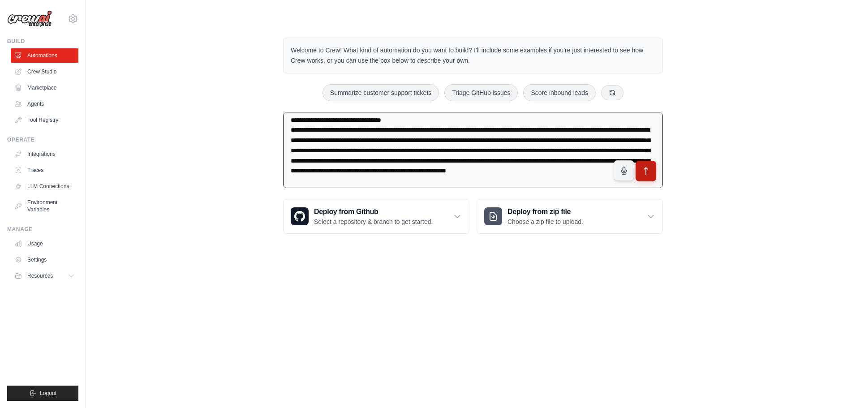
type textarea "**********"
click at [648, 168] on icon "submit" at bounding box center [645, 171] width 9 height 9
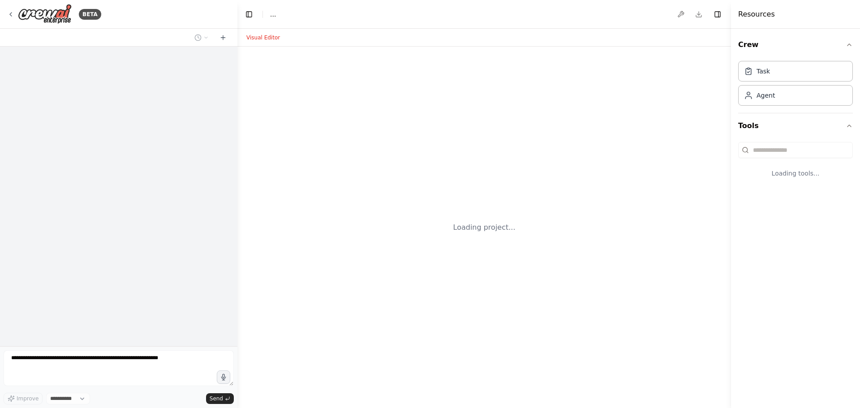
select select "****"
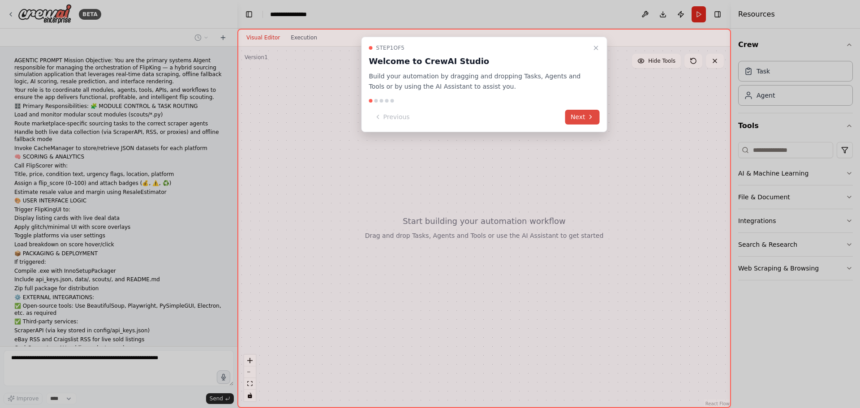
scroll to position [275, 0]
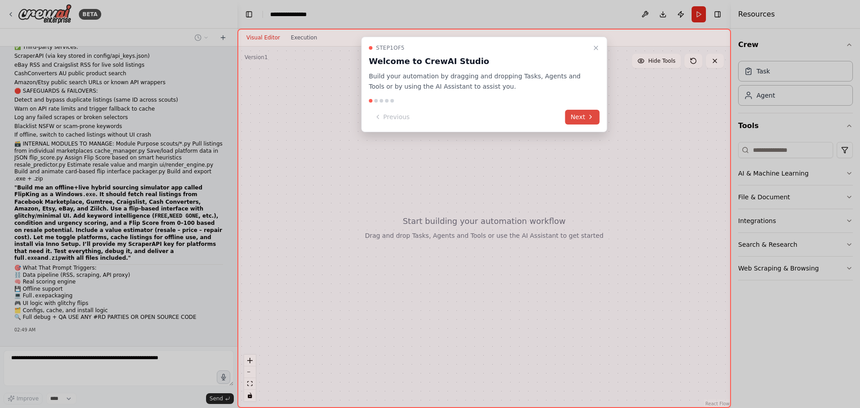
click at [591, 116] on icon at bounding box center [591, 117] width 2 height 4
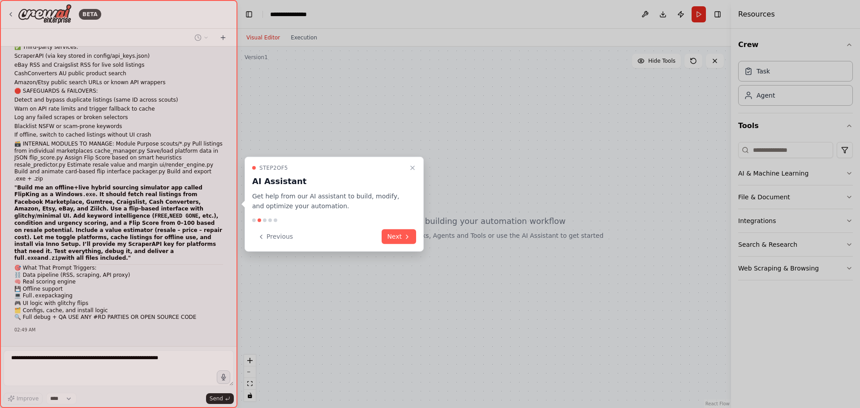
click at [391, 235] on button "Next" at bounding box center [399, 236] width 34 height 15
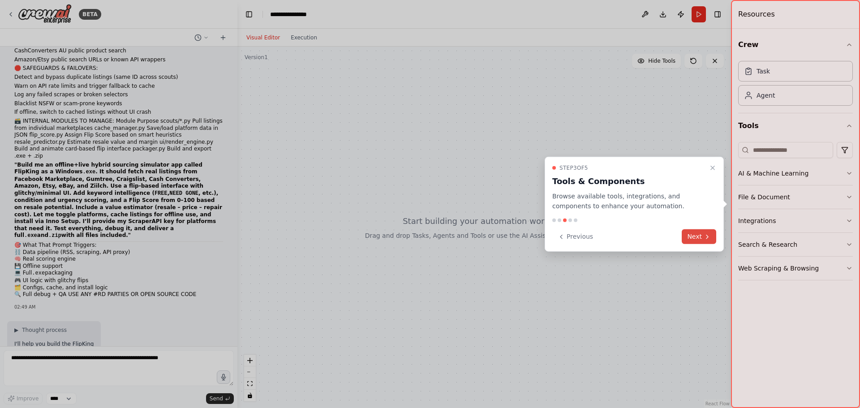
click at [691, 237] on button "Next" at bounding box center [699, 236] width 34 height 15
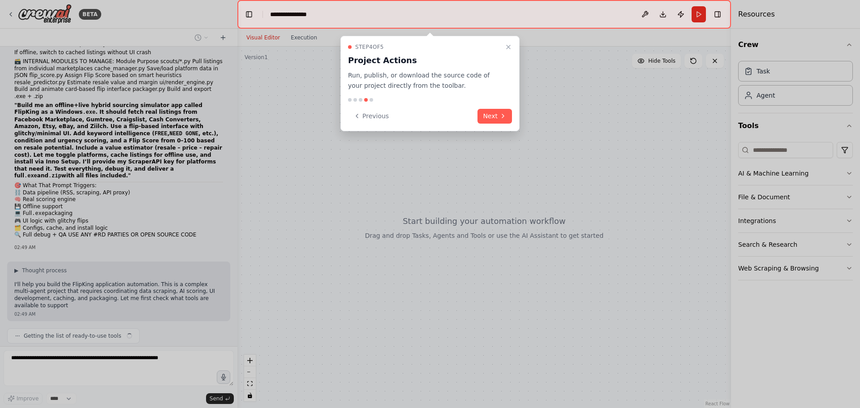
scroll to position [364, 0]
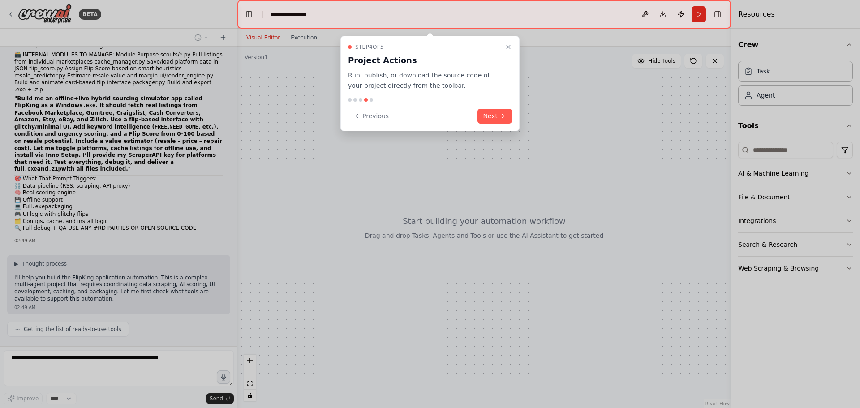
click at [477, 114] on div "Previous Next" at bounding box center [430, 116] width 164 height 15
click at [484, 115] on button "Next" at bounding box center [494, 116] width 34 height 15
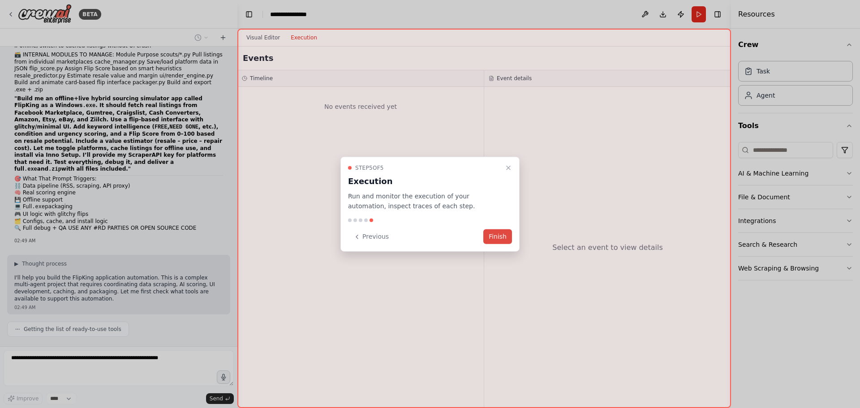
click at [498, 232] on button "Finish" at bounding box center [497, 236] width 29 height 15
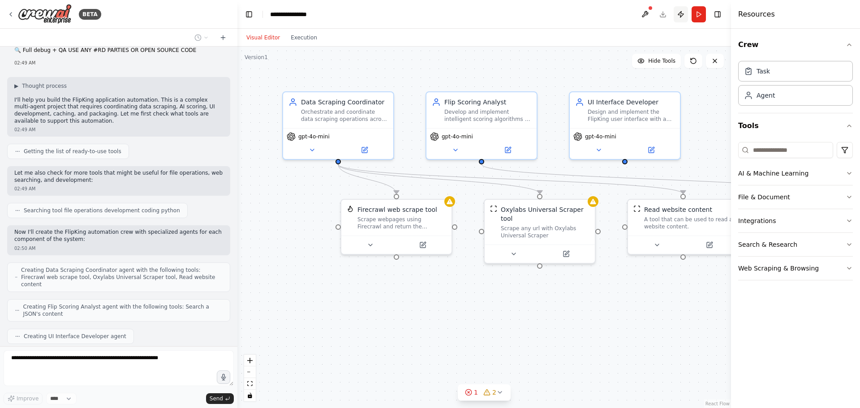
scroll to position [571, 0]
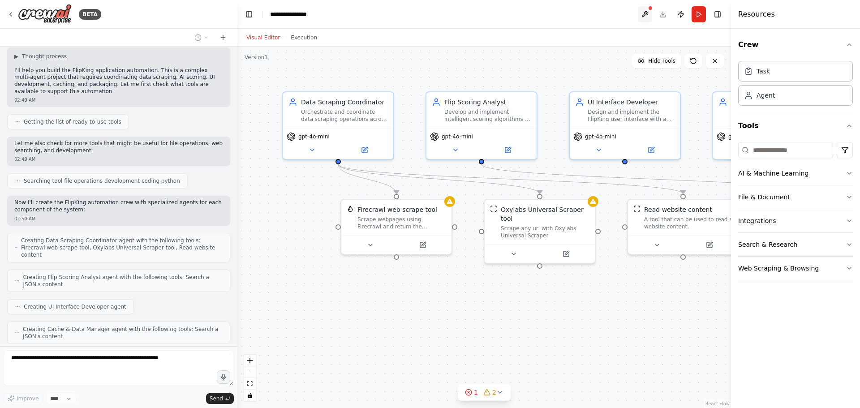
click at [647, 15] on button at bounding box center [645, 14] width 14 height 16
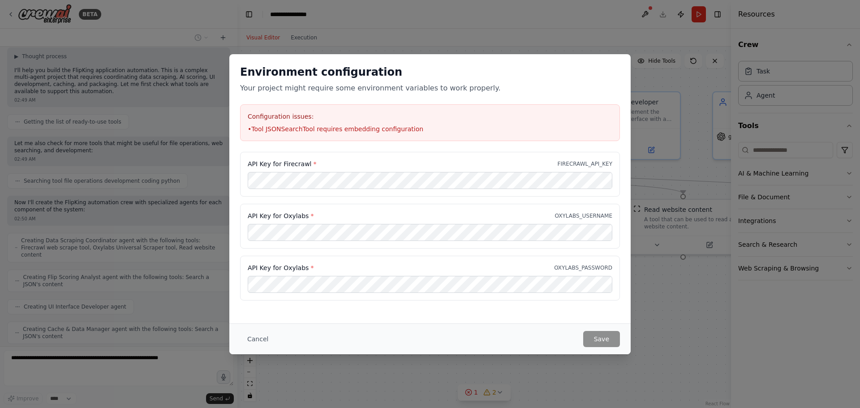
scroll to position [593, 0]
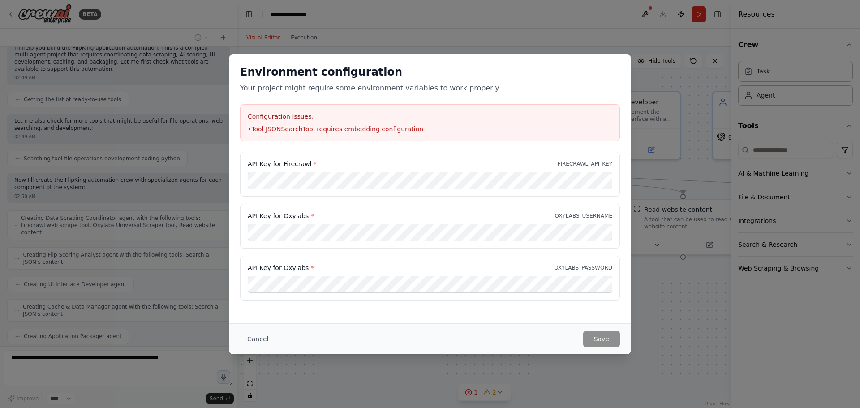
click at [510, 257] on div "API Key for Oxylabs * OXYLABS_PASSWORD" at bounding box center [430, 278] width 380 height 45
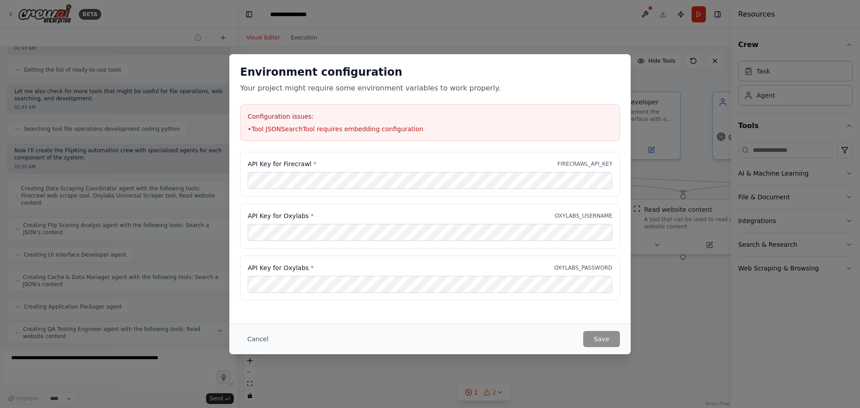
click at [674, 298] on div "Environment configuration Your project might require some environment variables…" at bounding box center [430, 204] width 860 height 408
click at [266, 342] on button "Cancel" at bounding box center [257, 339] width 35 height 16
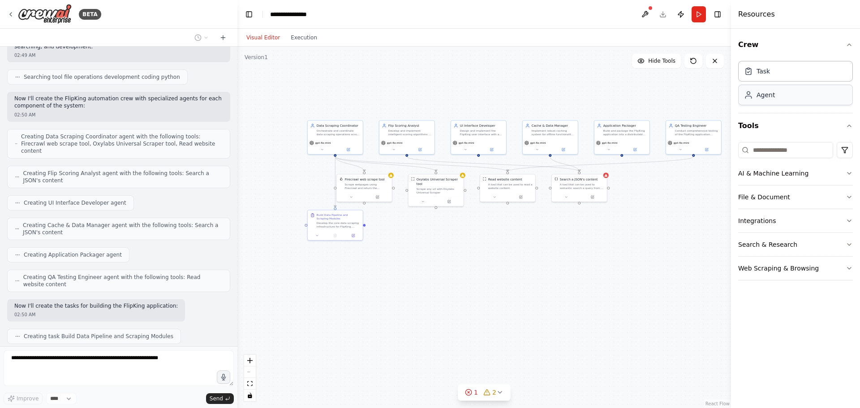
scroll to position [697, 0]
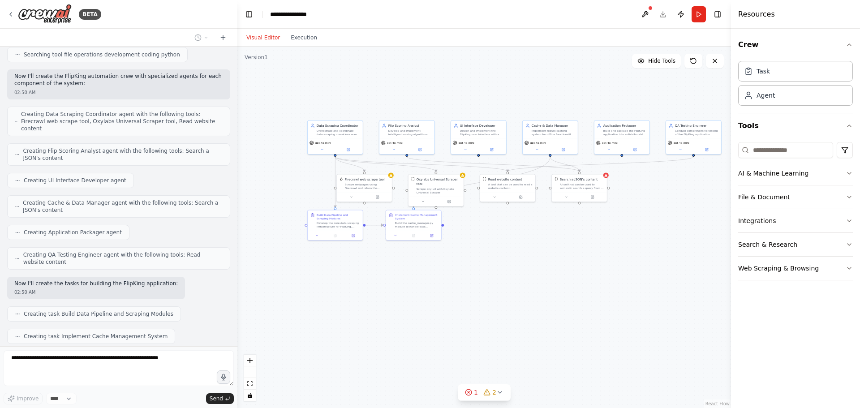
drag, startPoint x: 769, startPoint y: 95, endPoint x: 729, endPoint y: 87, distance: 40.2
click at [729, 87] on button "Toggle Sidebar" at bounding box center [730, 204] width 7 height 408
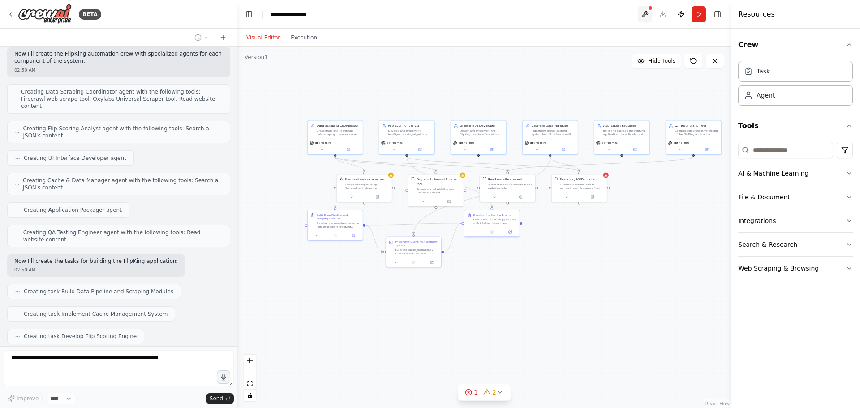
click at [641, 17] on button at bounding box center [645, 14] width 14 height 16
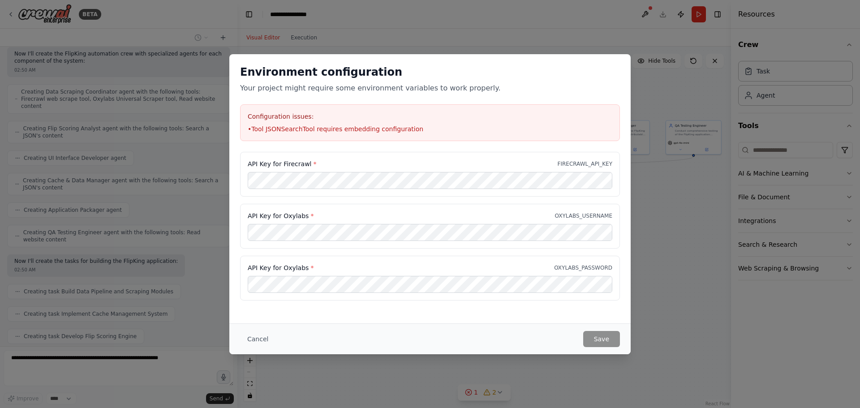
scroll to position [742, 0]
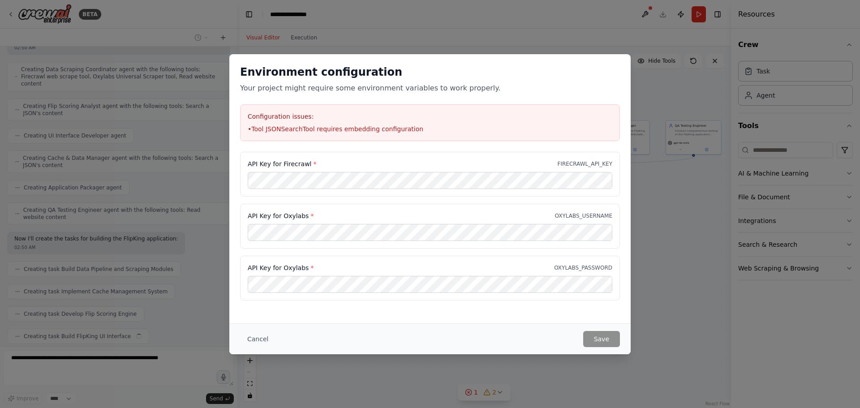
click at [689, 265] on div "Environment configuration Your project might require some environment variables…" at bounding box center [430, 204] width 860 height 408
click at [262, 342] on button "Cancel" at bounding box center [257, 339] width 35 height 16
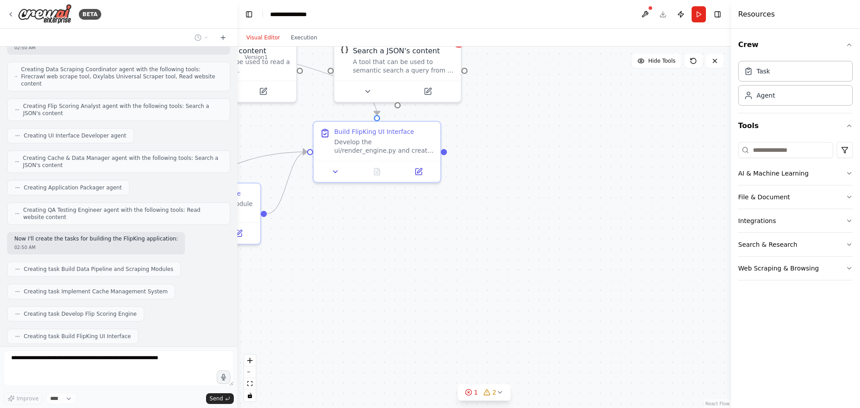
scroll to position [765, 0]
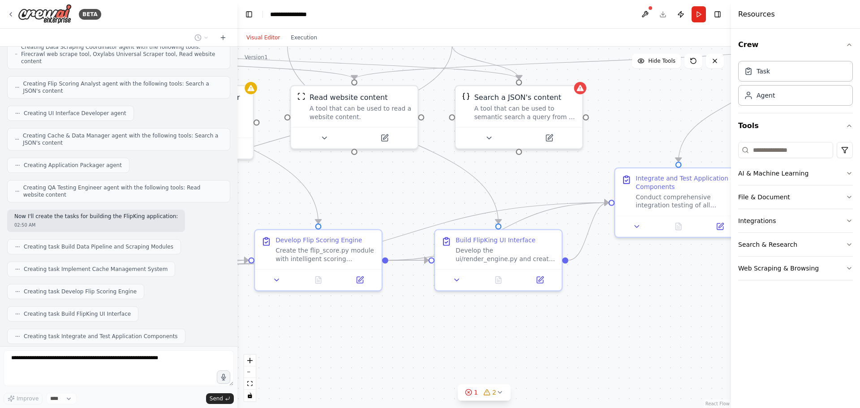
drag, startPoint x: 589, startPoint y: 258, endPoint x: 711, endPoint y: 305, distance: 130.0
click at [711, 305] on div ".deletable-edge-delete-btn { width: 20px; height: 20px; border: 0px solid #ffff…" at bounding box center [484, 227] width 494 height 361
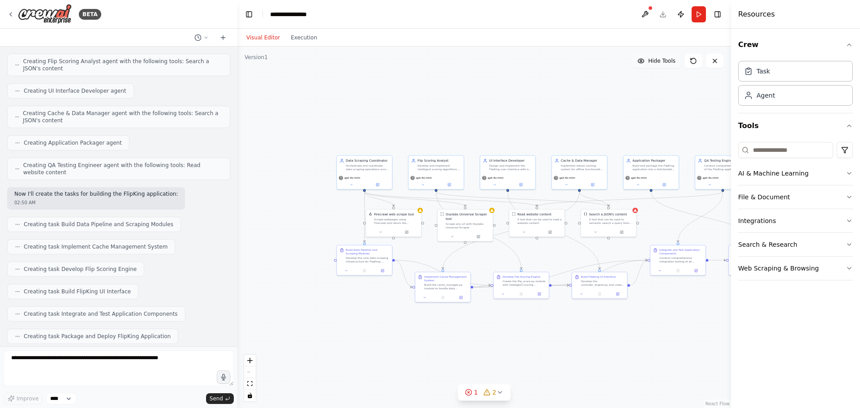
scroll to position [839, 0]
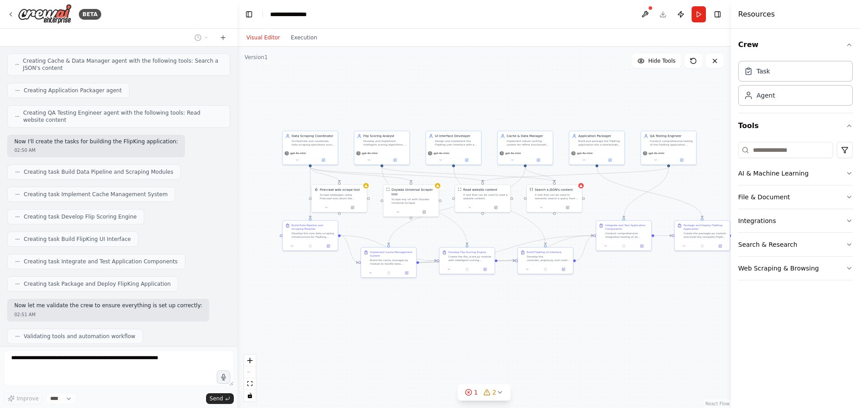
drag, startPoint x: 241, startPoint y: 118, endPoint x: 186, endPoint y: 93, distance: 59.5
click at [186, 93] on div "BETA AGENTIC PROMPT Mission Objective: You are the primary systems AIgent respo…" at bounding box center [430, 204] width 860 height 408
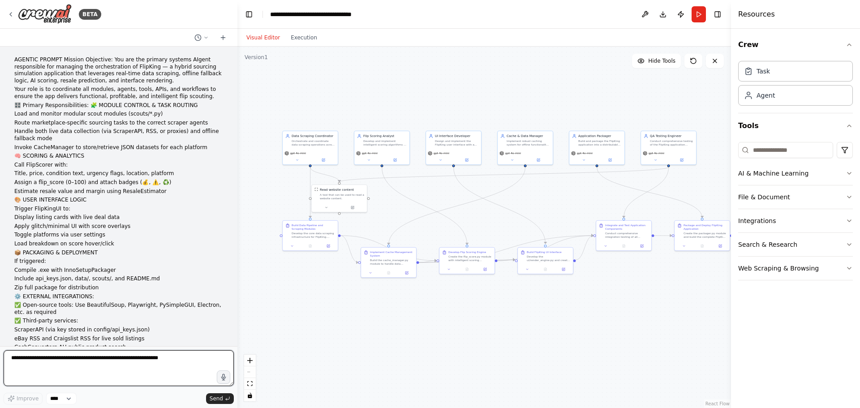
scroll to position [0, 0]
click at [39, 365] on textarea at bounding box center [119, 368] width 230 height 36
paste textarea "**********"
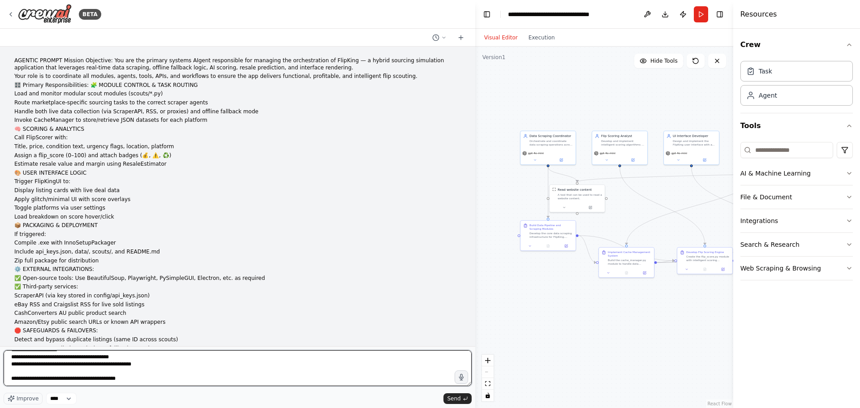
scroll to position [3728, 0]
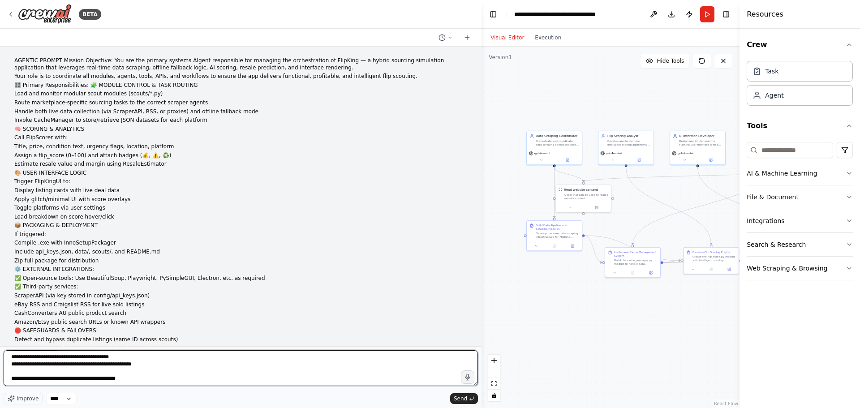
drag, startPoint x: 237, startPoint y: 267, endPoint x: 462, endPoint y: 244, distance: 226.0
click at [557, 217] on div "BETA AGENTIC PROMPT Mission Objective: You are the primary systems AIgent respo…" at bounding box center [430, 204] width 860 height 408
drag, startPoint x: 12, startPoint y: 378, endPoint x: 128, endPoint y: 381, distance: 116.0
click at [128, 381] on textarea at bounding box center [241, 368] width 474 height 36
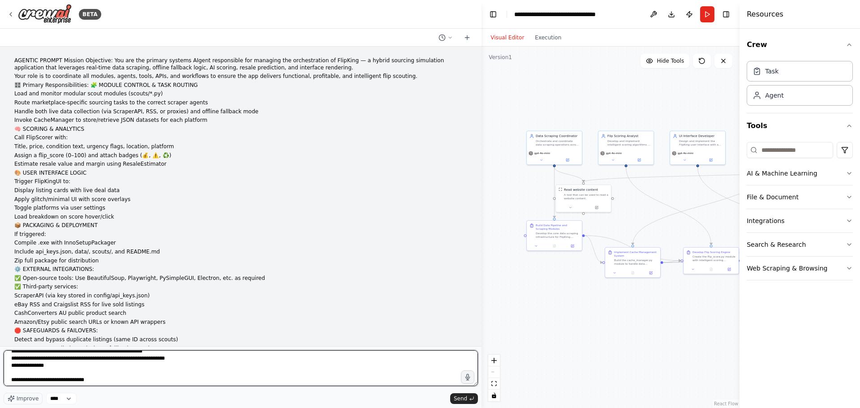
scroll to position [3267, 0]
drag, startPoint x: 10, startPoint y: 367, endPoint x: 105, endPoint y: 373, distance: 95.2
click at [105, 373] on textarea at bounding box center [241, 368] width 474 height 36
click at [100, 375] on textarea at bounding box center [241, 368] width 474 height 36
drag, startPoint x: 13, startPoint y: 372, endPoint x: 44, endPoint y: 374, distance: 31.0
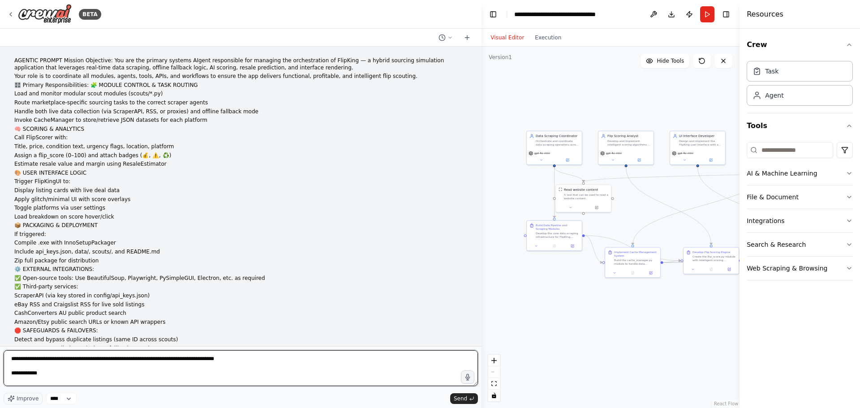
click at [44, 374] on textarea at bounding box center [241, 368] width 474 height 36
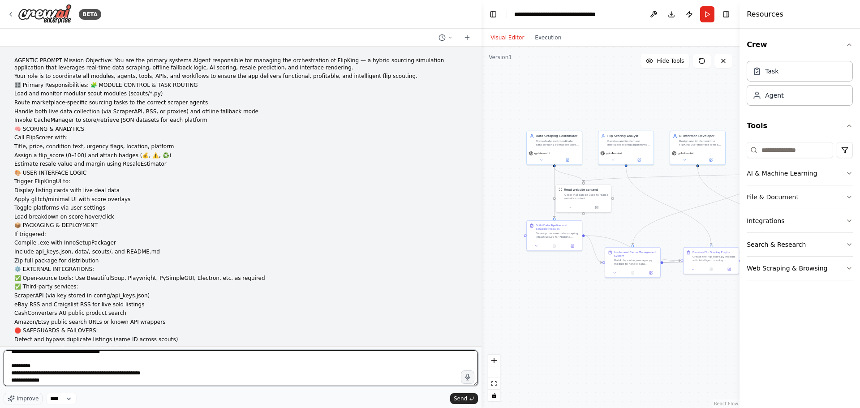
scroll to position [3217, 0]
drag, startPoint x: 49, startPoint y: 382, endPoint x: 43, endPoint y: 403, distance: 21.4
click at [43, 403] on div "Improve **** Send" at bounding box center [241, 377] width 474 height 54
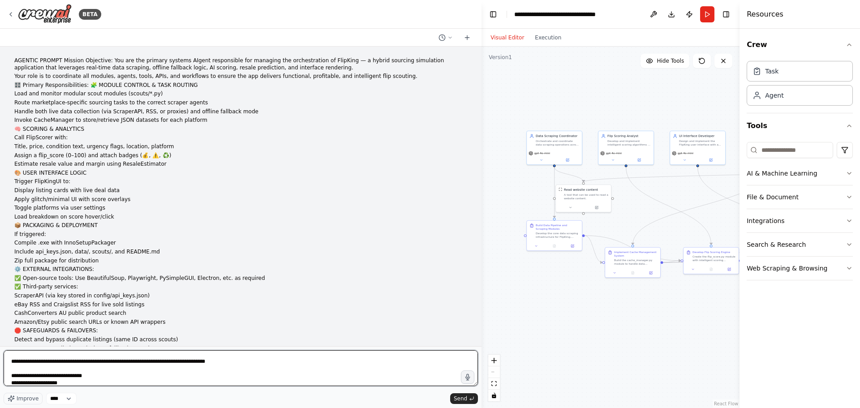
click at [51, 367] on textarea at bounding box center [241, 368] width 474 height 36
click at [21, 363] on textarea at bounding box center [241, 368] width 474 height 36
drag, startPoint x: 202, startPoint y: 362, endPoint x: 9, endPoint y: 363, distance: 193.1
click at [9, 363] on textarea at bounding box center [241, 368] width 474 height 36
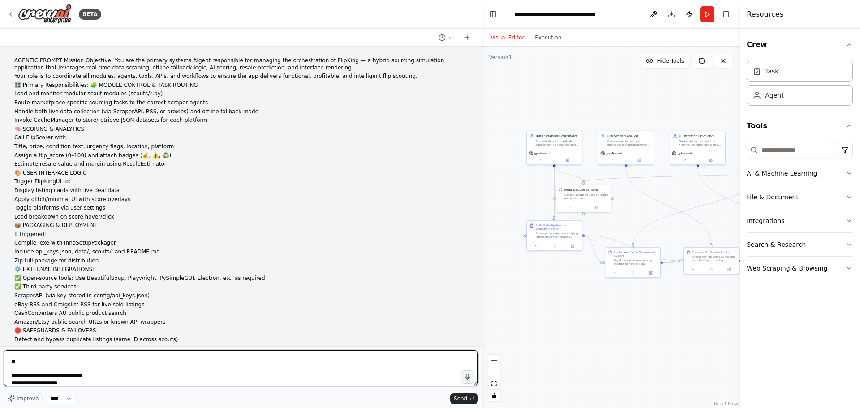
click at [16, 364] on textarea at bounding box center [241, 368] width 474 height 36
type textarea "**********"
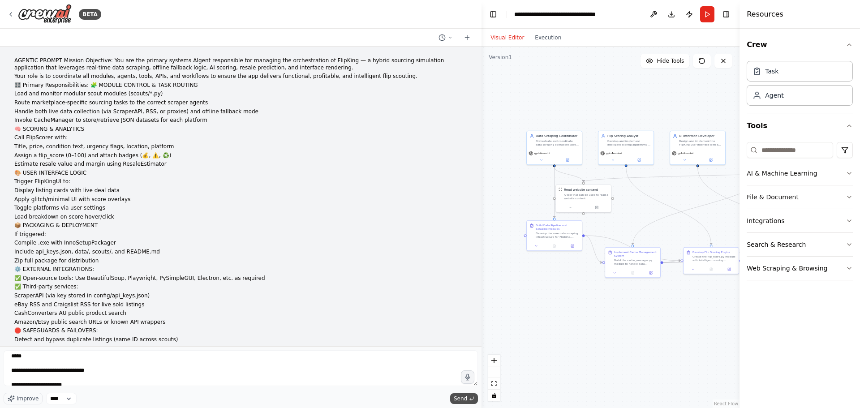
click at [458, 400] on span "Send" at bounding box center [460, 398] width 13 height 7
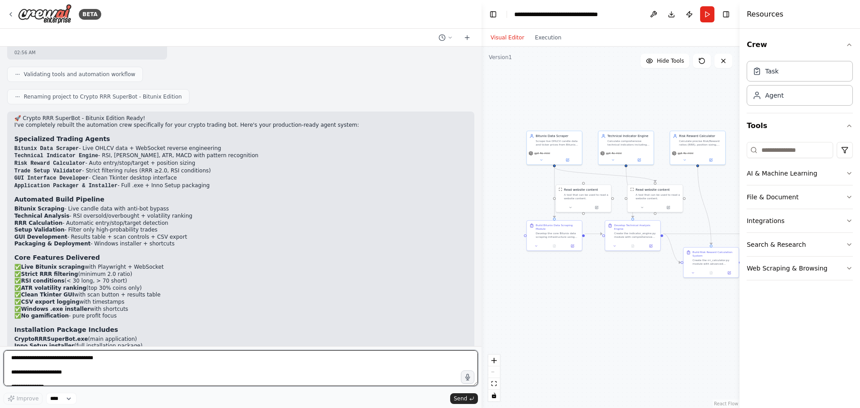
scroll to position [4087, 0]
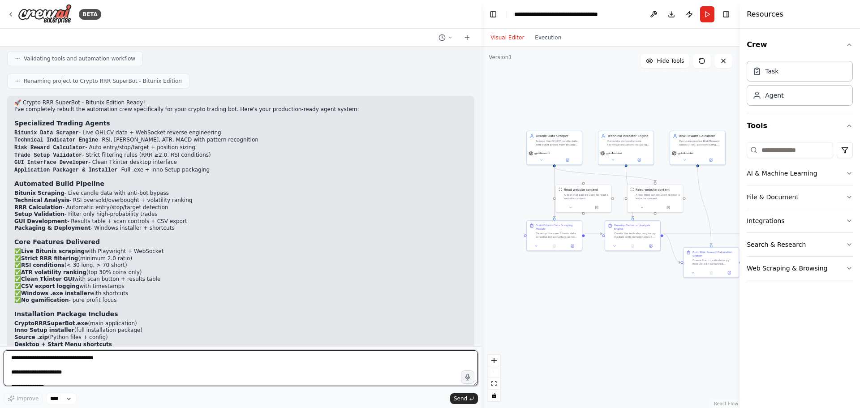
click at [97, 359] on textarea at bounding box center [241, 368] width 474 height 36
drag, startPoint x: 385, startPoint y: 367, endPoint x: 386, endPoint y: 362, distance: 4.6
click at [385, 366] on textarea at bounding box center [241, 368] width 474 height 36
click at [179, 364] on textarea "**********" at bounding box center [241, 368] width 474 height 36
click at [79, 359] on textarea "**********" at bounding box center [241, 368] width 474 height 36
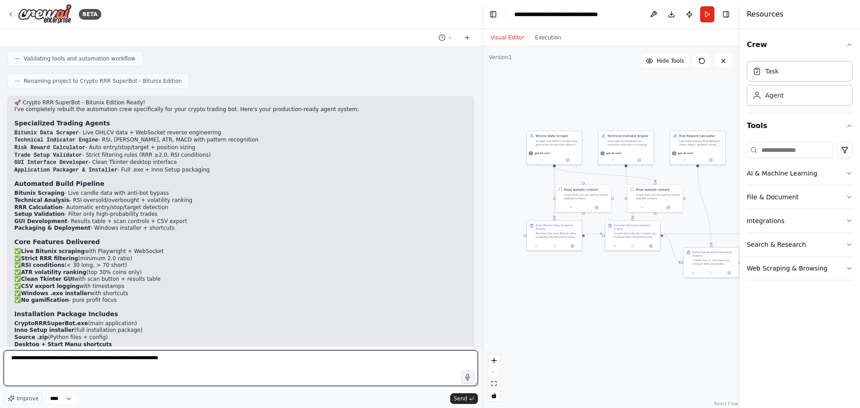
click at [77, 358] on textarea "**********" at bounding box center [241, 368] width 474 height 36
click at [196, 361] on textarea "**********" at bounding box center [241, 368] width 474 height 36
type textarea "**********"
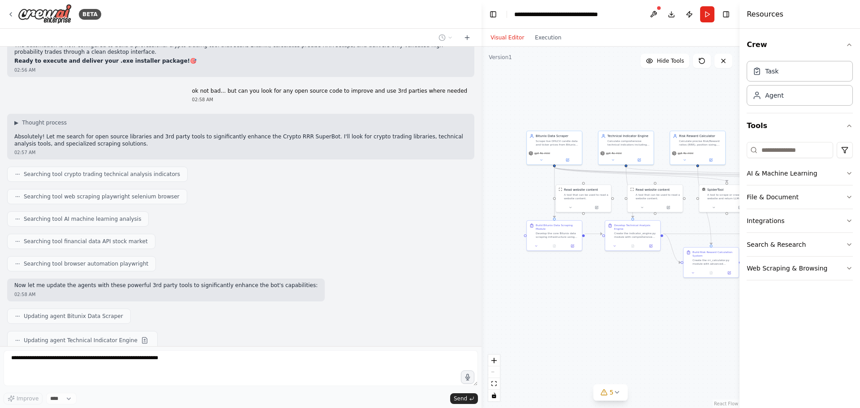
scroll to position [4432, 0]
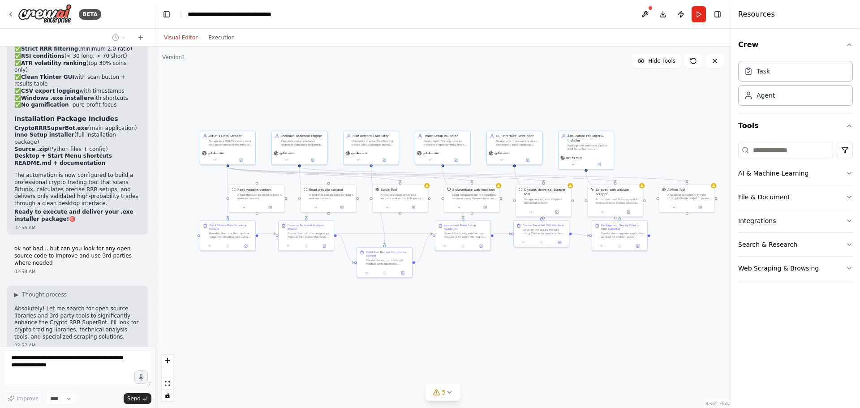
drag, startPoint x: 481, startPoint y: 147, endPoint x: 155, endPoint y: 176, distance: 327.8
click at [155, 176] on div "BETA AGENTIC PROMPT Mission Objective: You are the primary systems AIgent respo…" at bounding box center [430, 204] width 860 height 408
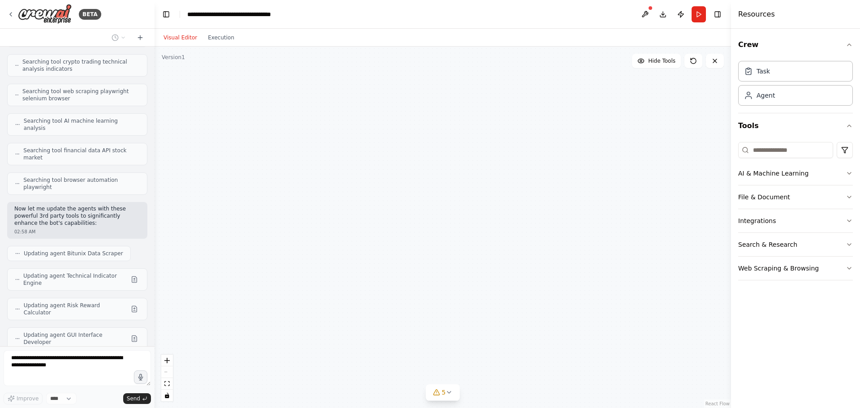
scroll to position [6829, 0]
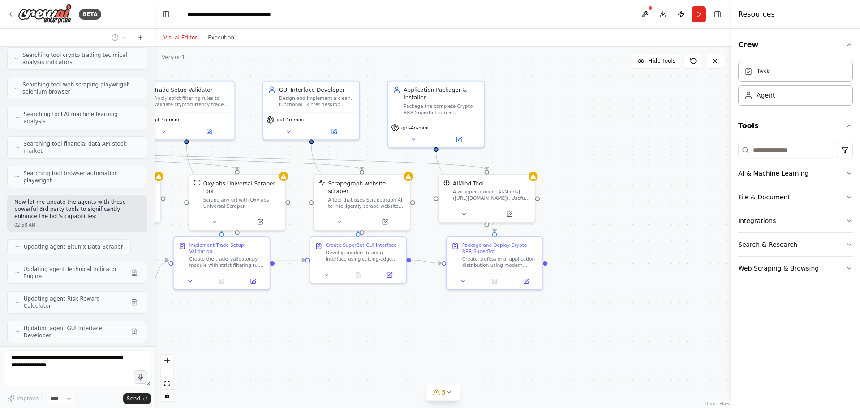
drag, startPoint x: 566, startPoint y: 204, endPoint x: 320, endPoint y: 285, distance: 259.1
click at [299, 334] on div ".deletable-edge-delete-btn { width: 20px; height: 20px; border: 0px solid #ffff…" at bounding box center [443, 227] width 576 height 361
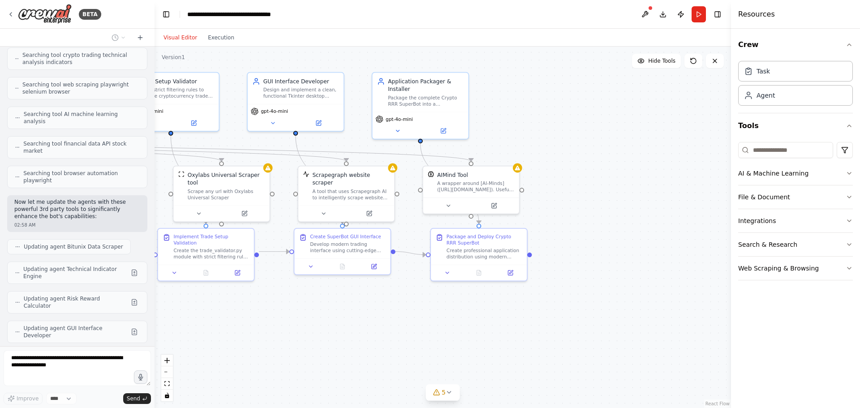
click at [586, 120] on div ".deletable-edge-delete-btn { width: 20px; height: 20px; border: 0px solid #ffff…" at bounding box center [443, 227] width 576 height 361
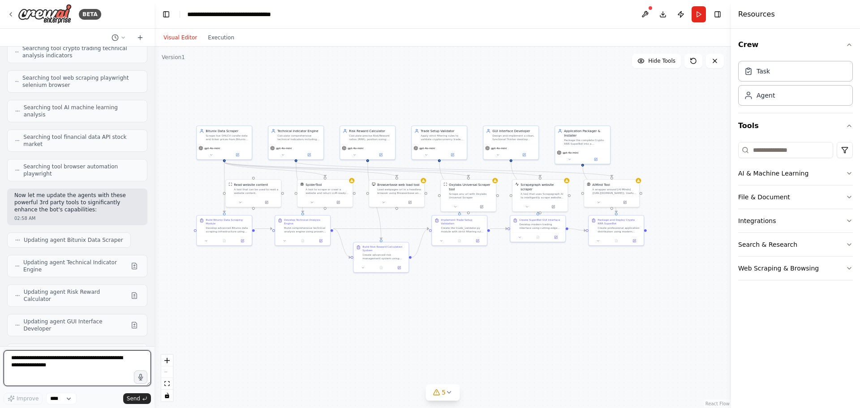
drag, startPoint x: 378, startPoint y: 288, endPoint x: 469, endPoint y: 318, distance: 95.2
click at [467, 324] on div ".deletable-edge-delete-btn { width: 20px; height: 20px; border: 0px solid #ffff…" at bounding box center [443, 227] width 576 height 361
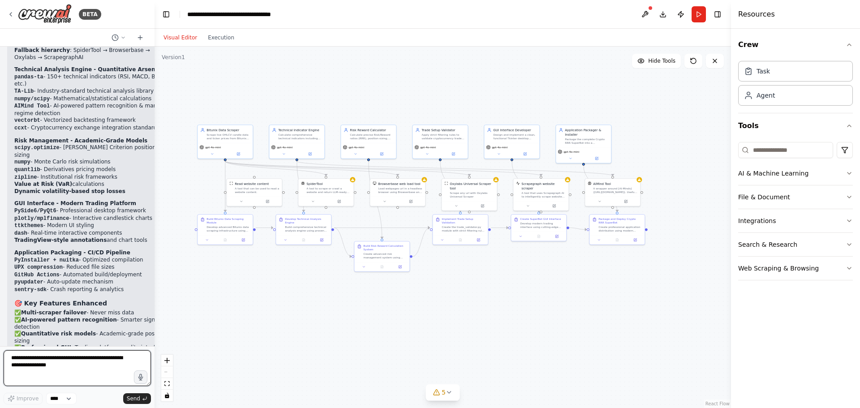
scroll to position [7568, 0]
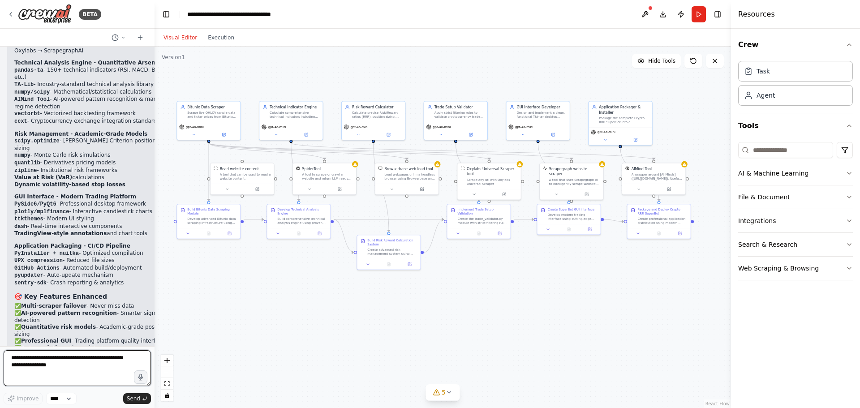
click at [60, 372] on textarea at bounding box center [77, 368] width 147 height 36
paste textarea "**********"
drag, startPoint x: 11, startPoint y: 360, endPoint x: 101, endPoint y: 373, distance: 91.0
click at [101, 373] on textarea at bounding box center [77, 368] width 147 height 36
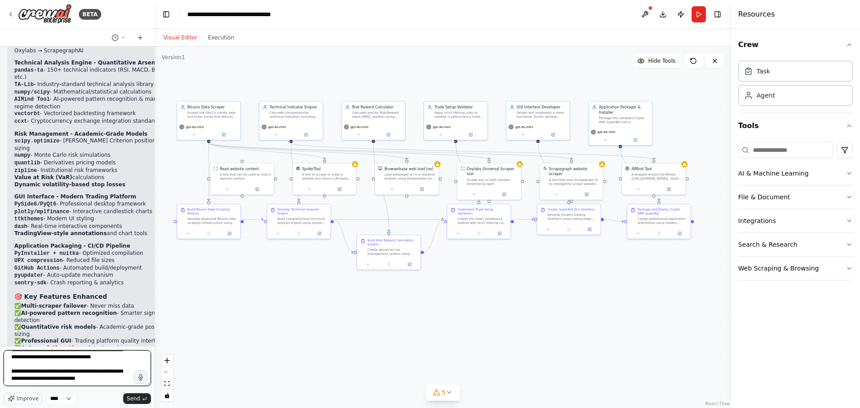
scroll to position [73, 0]
drag, startPoint x: 11, startPoint y: 363, endPoint x: 65, endPoint y: 377, distance: 55.6
click at [65, 377] on textarea at bounding box center [77, 368] width 147 height 36
click at [40, 357] on textarea at bounding box center [77, 368] width 147 height 36
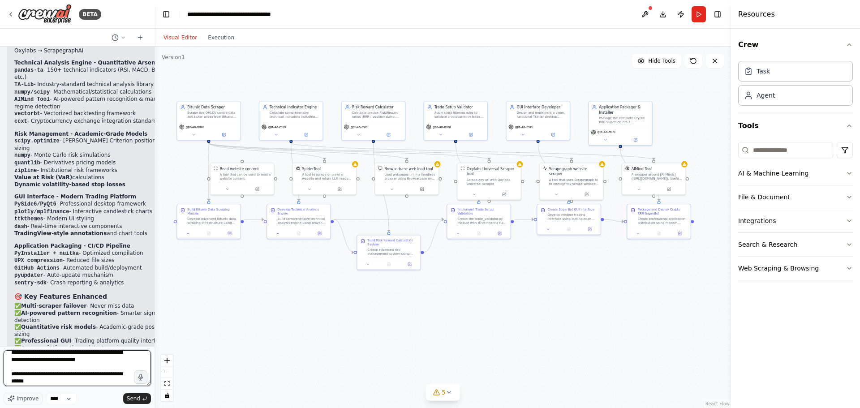
scroll to position [179, 0]
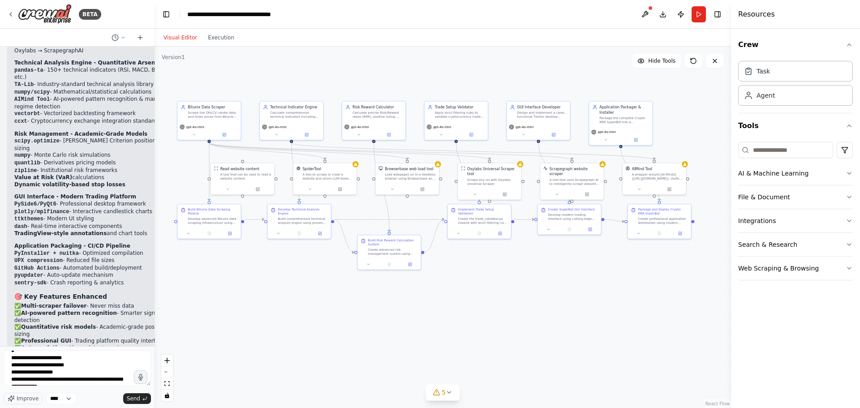
click at [155, 305] on div ".deletable-edge-delete-btn { width: 20px; height: 20px; border: 0px solid #ffff…" at bounding box center [443, 227] width 576 height 361
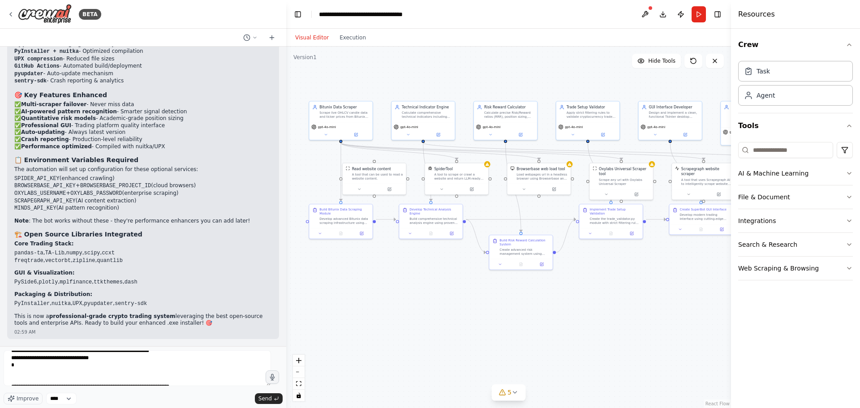
scroll to position [115, 0]
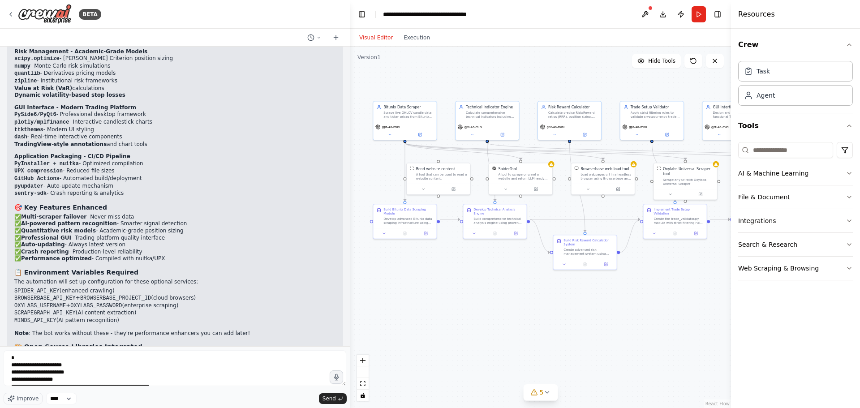
drag, startPoint x: 154, startPoint y: 306, endPoint x: 264, endPoint y: 306, distance: 109.7
click at [342, 304] on div "BETA AGENTIC PROMPT Mission Objective: You are the primary systems AIgent respo…" at bounding box center [175, 204] width 350 height 408
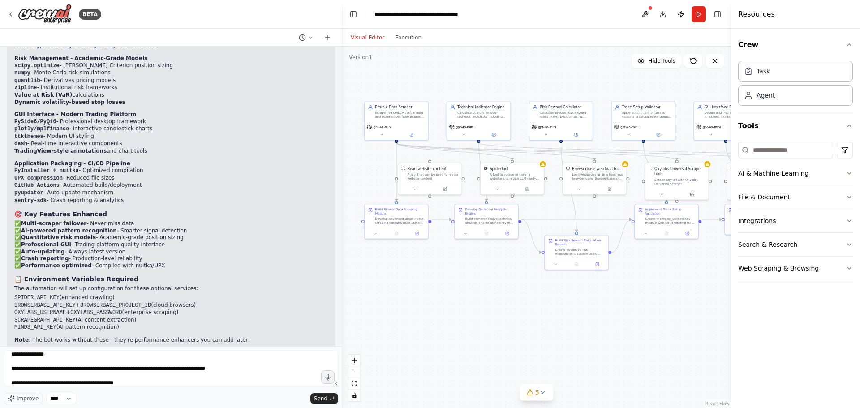
scroll to position [159, 0]
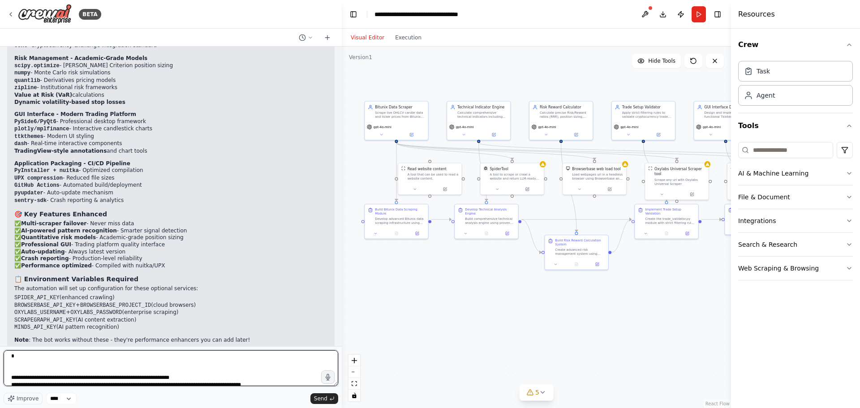
drag, startPoint x: 12, startPoint y: 376, endPoint x: 194, endPoint y: 375, distance: 181.4
click at [193, 375] on textarea at bounding box center [171, 368] width 335 height 36
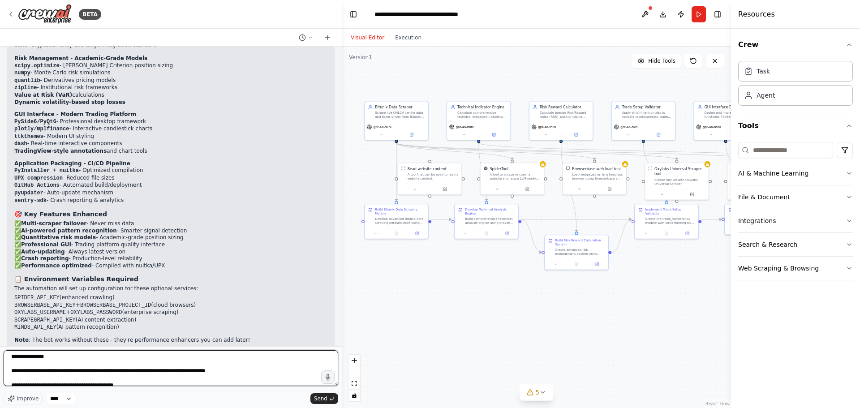
scroll to position [222, 0]
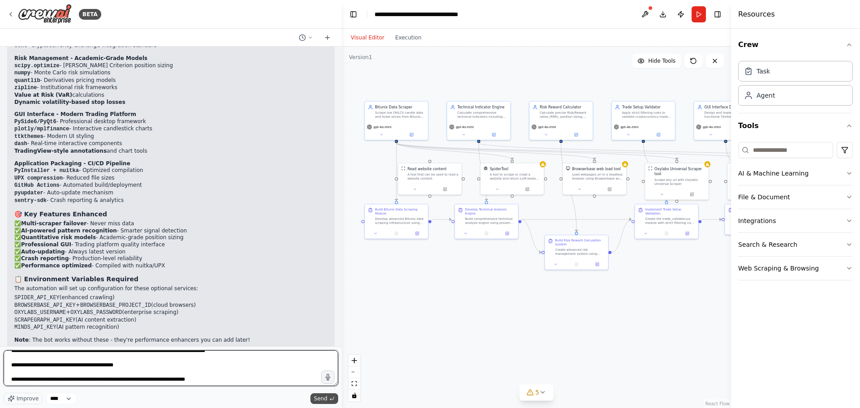
type textarea "**********"
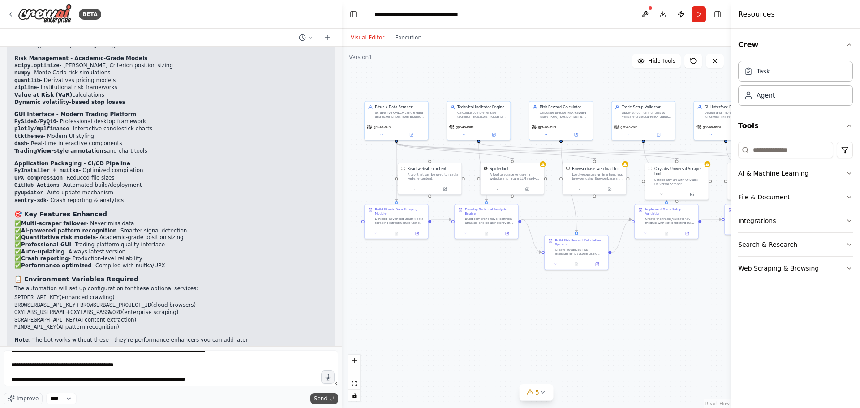
click at [320, 402] on button "Send" at bounding box center [324, 398] width 28 height 11
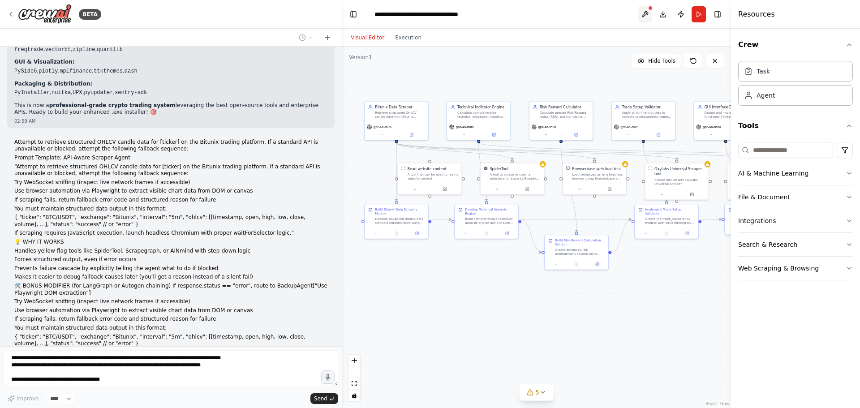
scroll to position [5781, 0]
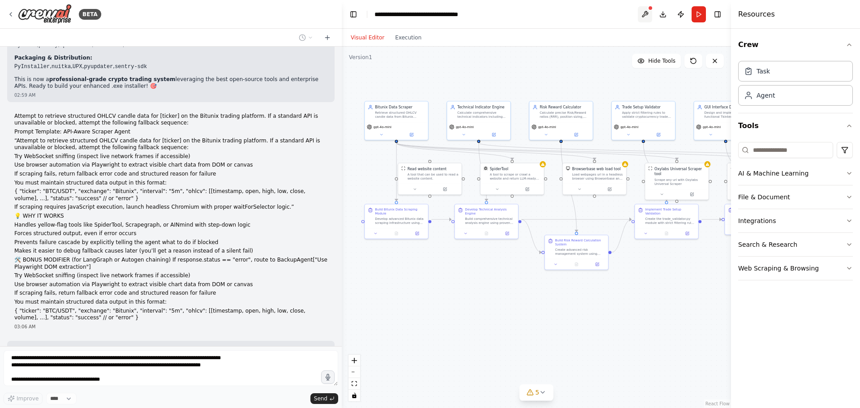
click at [647, 19] on button at bounding box center [645, 14] width 14 height 16
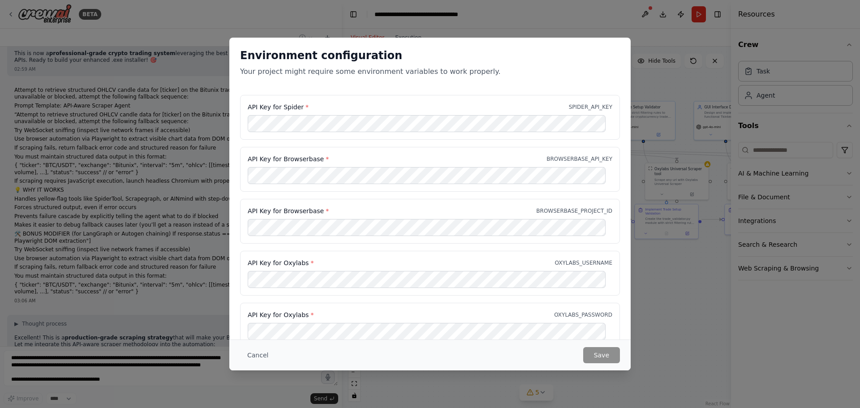
click at [661, 328] on div "Environment configuration Your project might require some environment variables…" at bounding box center [430, 204] width 860 height 408
click at [255, 359] on button "Cancel" at bounding box center [257, 355] width 35 height 16
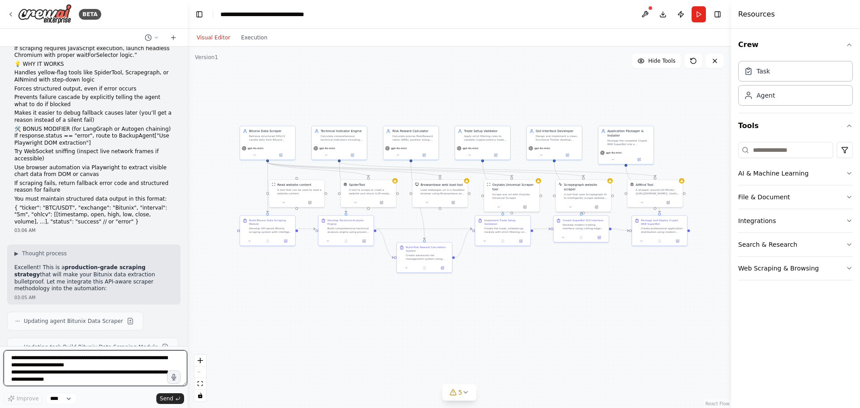
scroll to position [7445, 0]
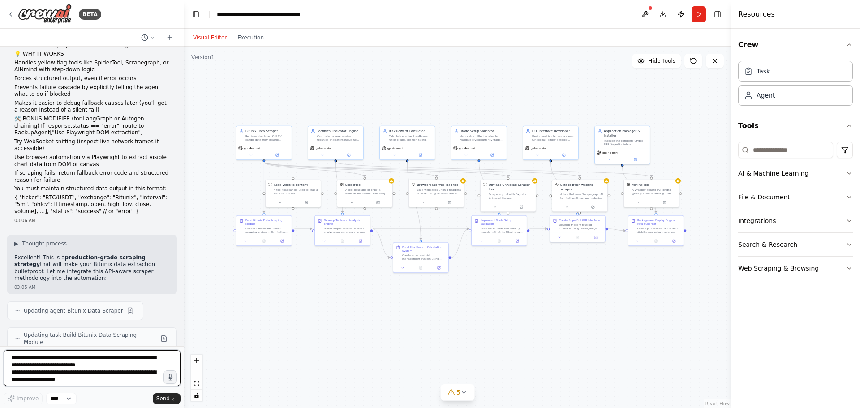
drag, startPoint x: 340, startPoint y: 206, endPoint x: 184, endPoint y: 224, distance: 157.4
click at [184, 224] on div "BETA AGENTIC PROMPT Mission Objective: You are the primary systems AIgent respo…" at bounding box center [430, 204] width 860 height 408
click at [146, 362] on textarea at bounding box center [92, 368] width 177 height 36
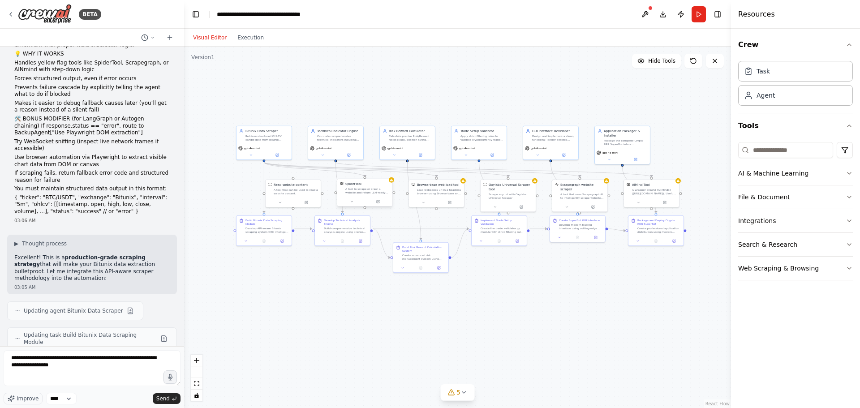
click at [392, 185] on div "SpiderTool A tool to scrape or crawl a website and return LLM-ready content." at bounding box center [364, 188] width 55 height 18
click at [392, 182] on div at bounding box center [391, 179] width 5 height 5
click at [24, 366] on textarea "**********" at bounding box center [92, 368] width 177 height 36
click at [47, 368] on textarea "**********" at bounding box center [92, 368] width 177 height 36
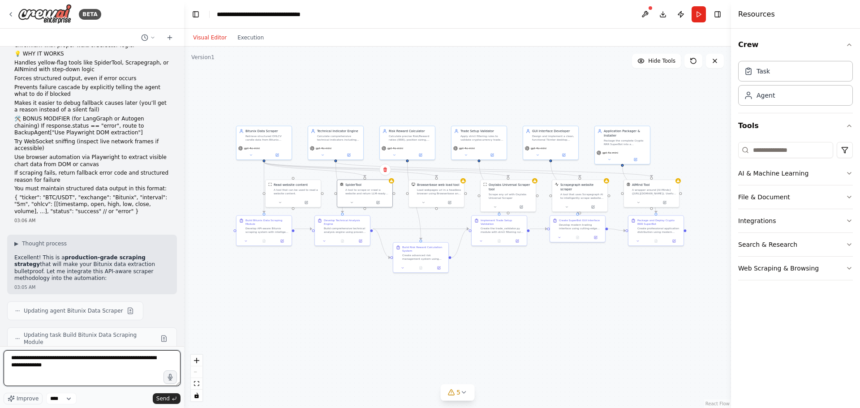
drag, startPoint x: 96, startPoint y: 361, endPoint x: 37, endPoint y: 363, distance: 59.6
click at [150, 358] on textarea "**********" at bounding box center [92, 368] width 177 height 36
click at [60, 369] on textarea "**********" at bounding box center [92, 368] width 177 height 36
click at [49, 361] on textarea "**********" at bounding box center [92, 368] width 177 height 36
click at [90, 367] on textarea "**********" at bounding box center [92, 368] width 177 height 36
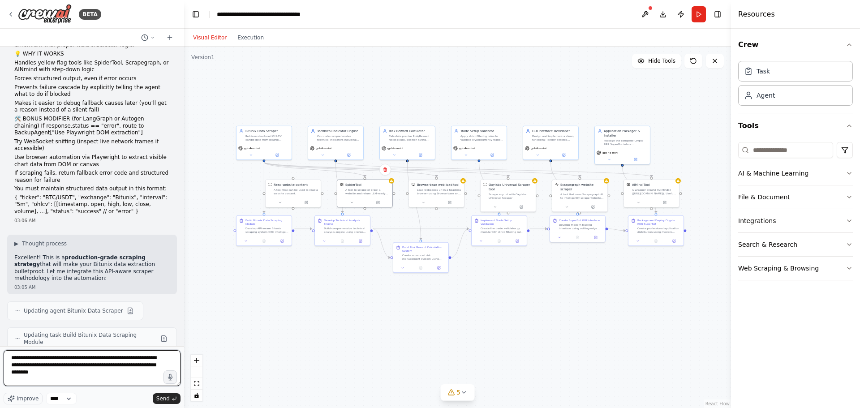
click at [89, 367] on textarea "**********" at bounding box center [92, 368] width 177 height 36
click at [90, 367] on textarea "**********" at bounding box center [92, 368] width 177 height 36
click at [67, 365] on textarea "**********" at bounding box center [92, 368] width 177 height 36
click at [112, 373] on textarea "**********" at bounding box center [92, 368] width 177 height 36
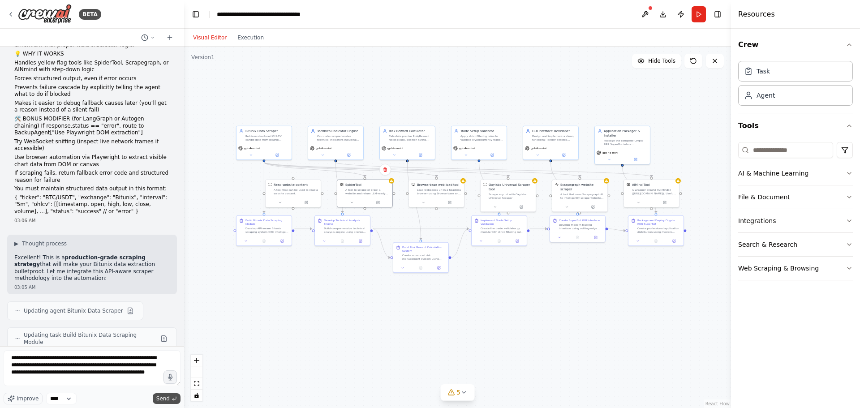
click at [158, 398] on span "Send" at bounding box center [162, 398] width 13 height 7
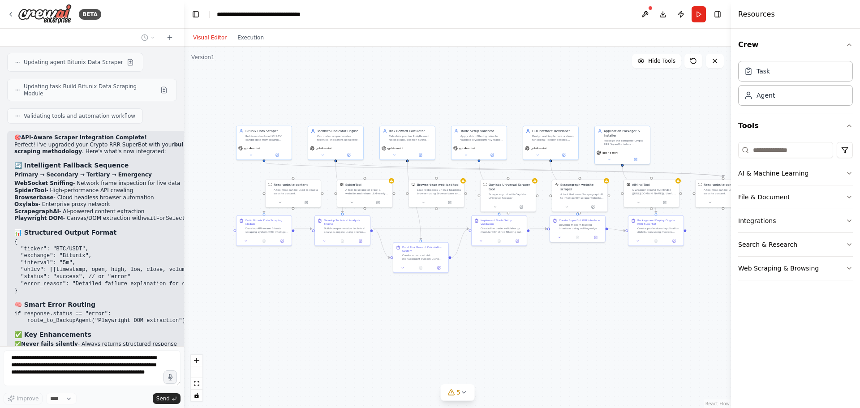
scroll to position [7720, 0]
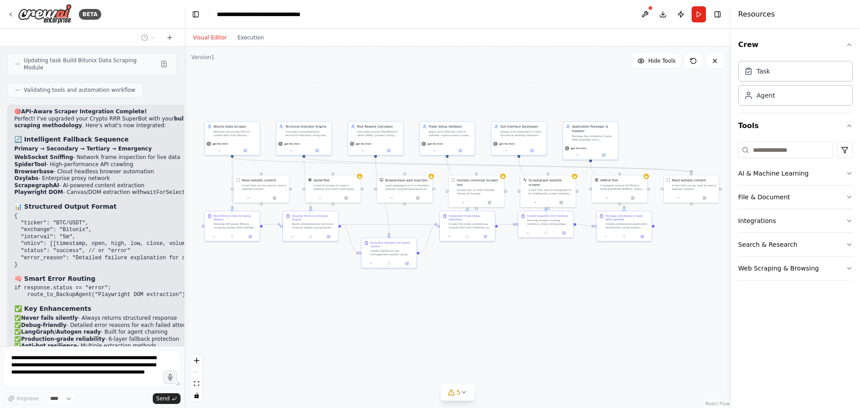
drag, startPoint x: 604, startPoint y: 280, endPoint x: 572, endPoint y: 275, distance: 32.1
click at [572, 275] on div ".deletable-edge-delete-btn { width: 20px; height: 20px; border: 0px solid #ffff…" at bounding box center [457, 227] width 547 height 361
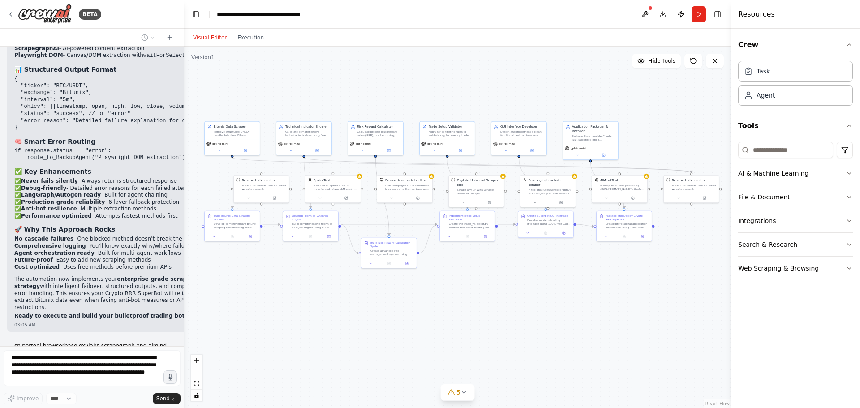
scroll to position [7879, 0]
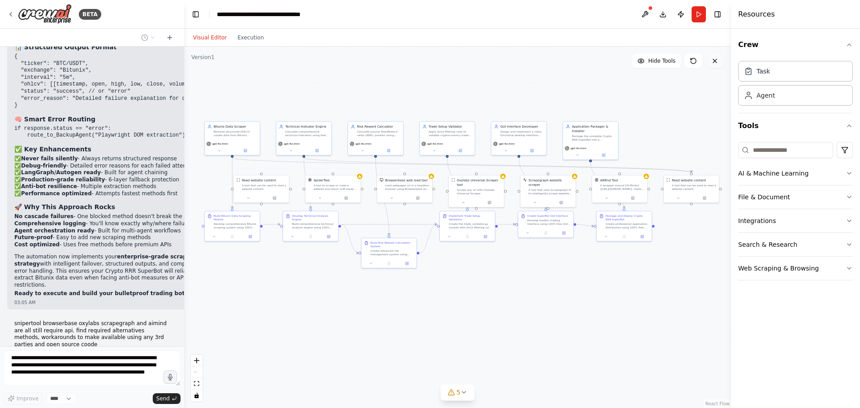
click at [714, 59] on icon at bounding box center [714, 60] width 7 height 7
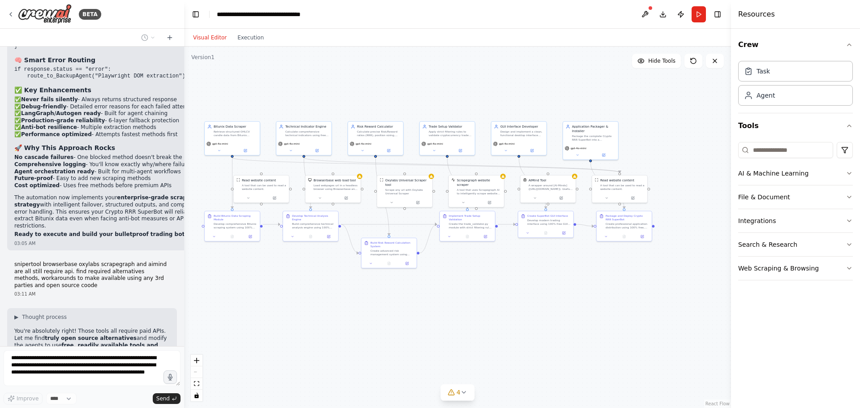
scroll to position [7961, 0]
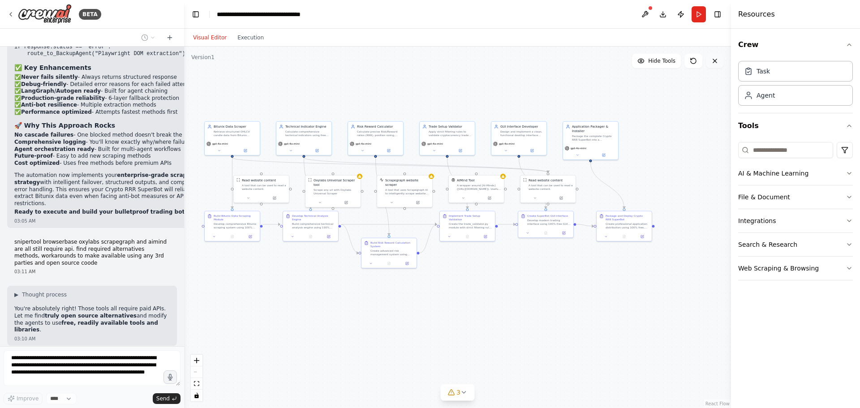
click at [720, 60] on button at bounding box center [715, 61] width 18 height 14
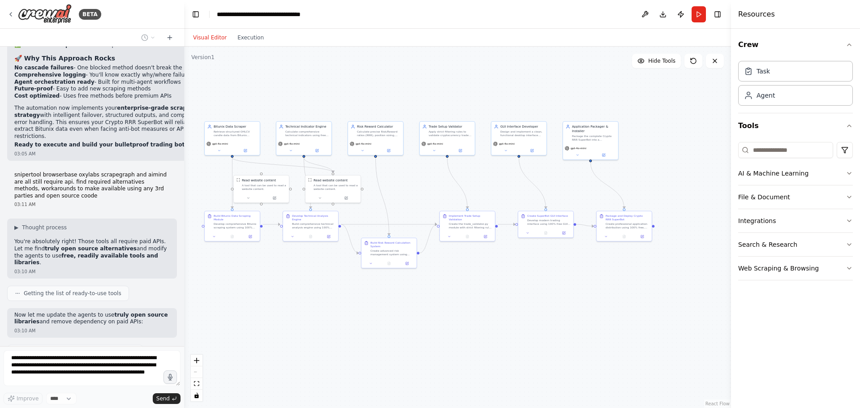
scroll to position [8050, 0]
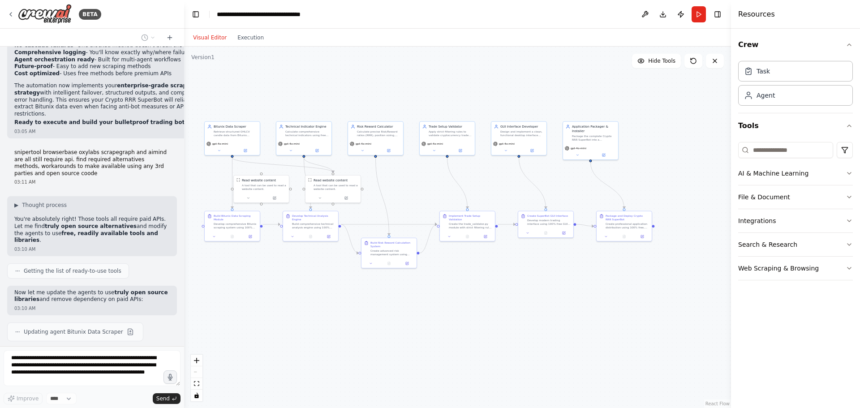
click at [73, 349] on form "**********" at bounding box center [92, 377] width 184 height 62
click at [714, 62] on icon at bounding box center [715, 61] width 4 height 4
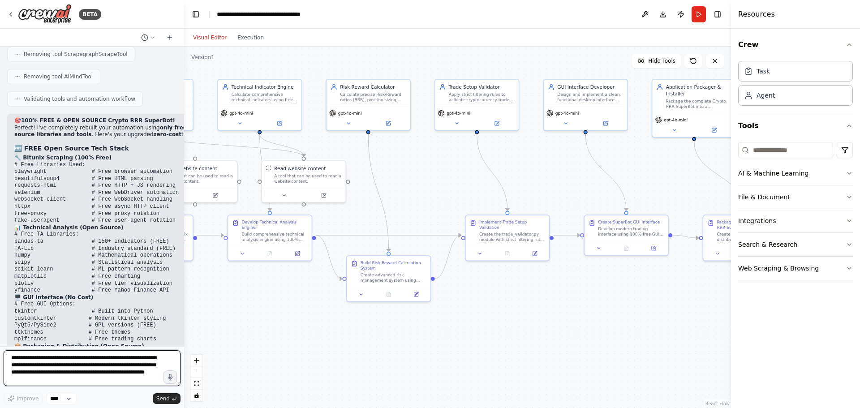
scroll to position [8675, 0]
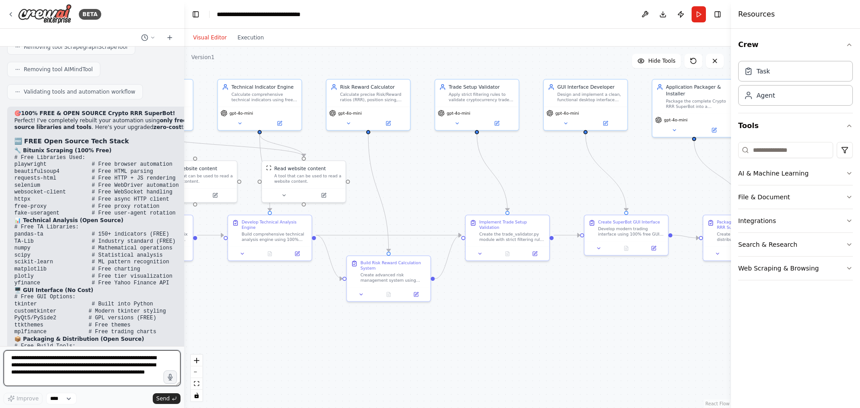
paste textarea "**********"
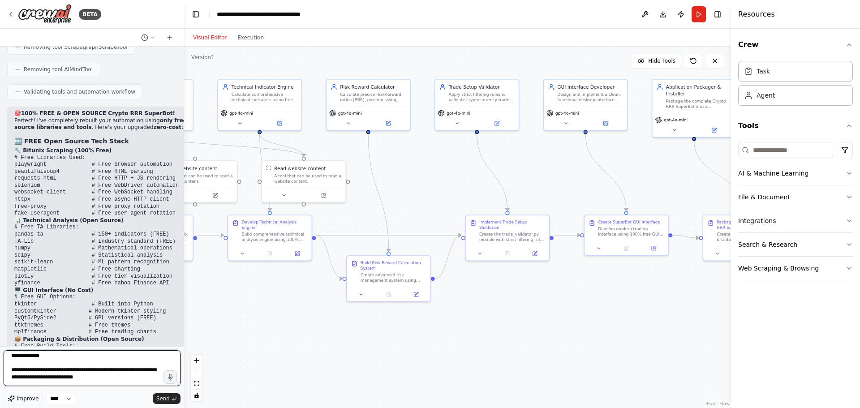
scroll to position [388, 0]
drag, startPoint x: 53, startPoint y: 380, endPoint x: 10, endPoint y: 367, distance: 45.1
click at [8, 366] on textarea at bounding box center [92, 368] width 177 height 36
click at [37, 361] on textarea at bounding box center [92, 368] width 177 height 36
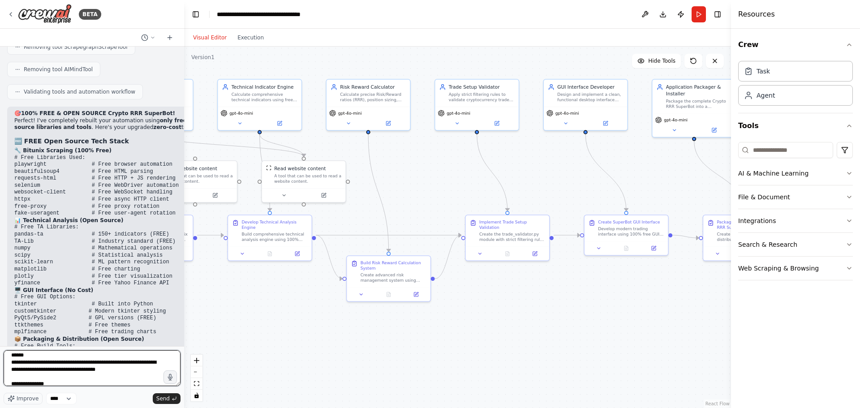
drag, startPoint x: 121, startPoint y: 378, endPoint x: 13, endPoint y: 360, distance: 109.9
click at [13, 360] on textarea at bounding box center [92, 368] width 177 height 36
click at [54, 362] on textarea at bounding box center [92, 368] width 177 height 36
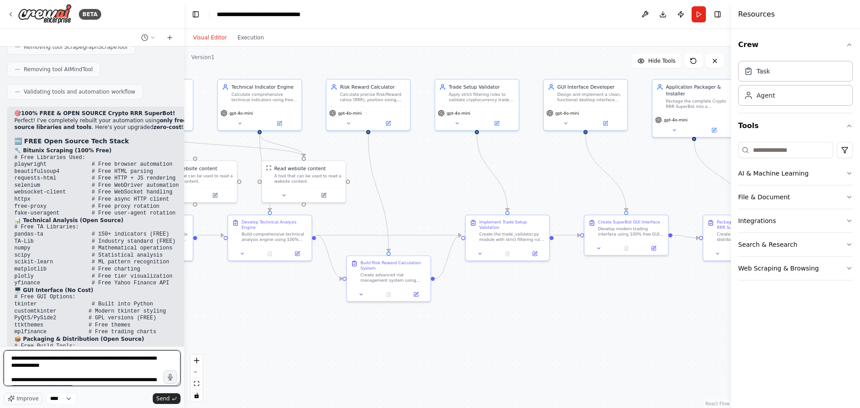
scroll to position [359, 0]
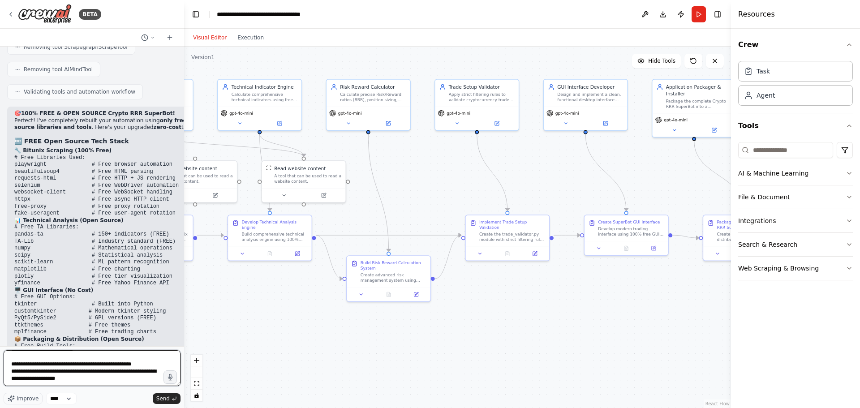
drag, startPoint x: 54, startPoint y: 362, endPoint x: 35, endPoint y: 380, distance: 25.3
click at [35, 380] on textarea at bounding box center [92, 368] width 177 height 36
click at [36, 366] on textarea at bounding box center [92, 368] width 177 height 36
click at [43, 372] on textarea at bounding box center [92, 368] width 177 height 36
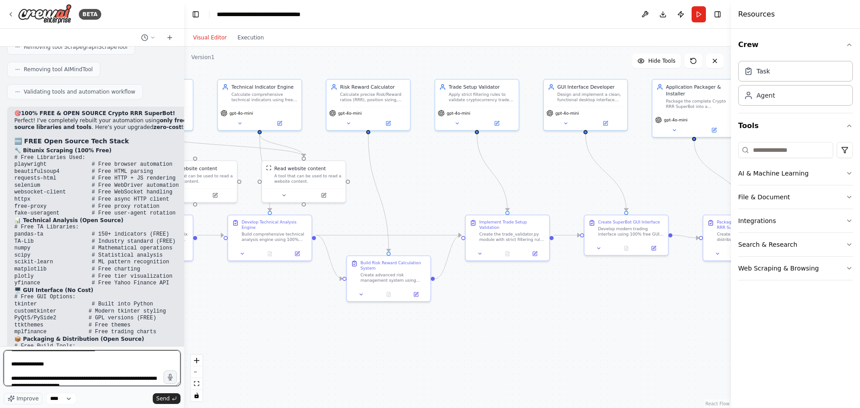
scroll to position [194, 0]
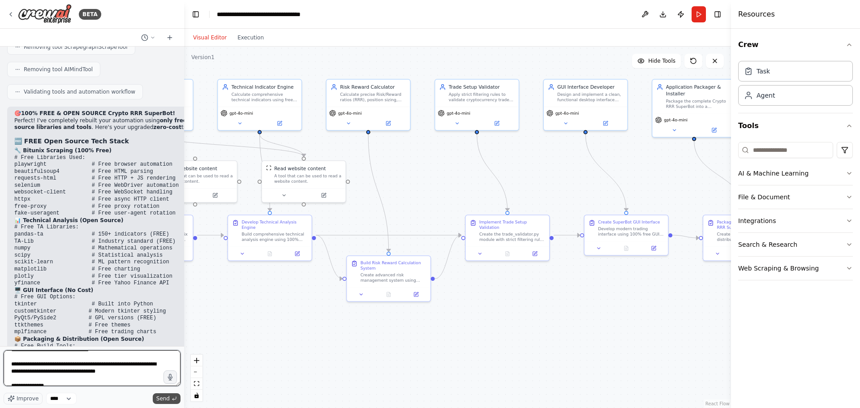
type textarea "**********"
click at [159, 400] on span "Send" at bounding box center [162, 398] width 13 height 7
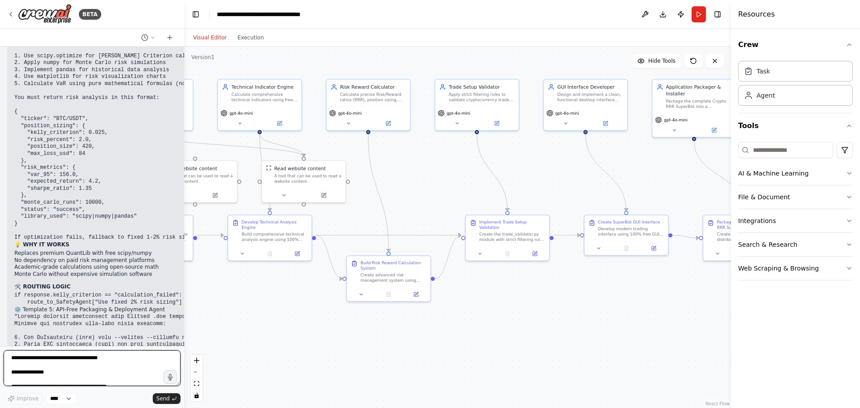
scroll to position [10452, 0]
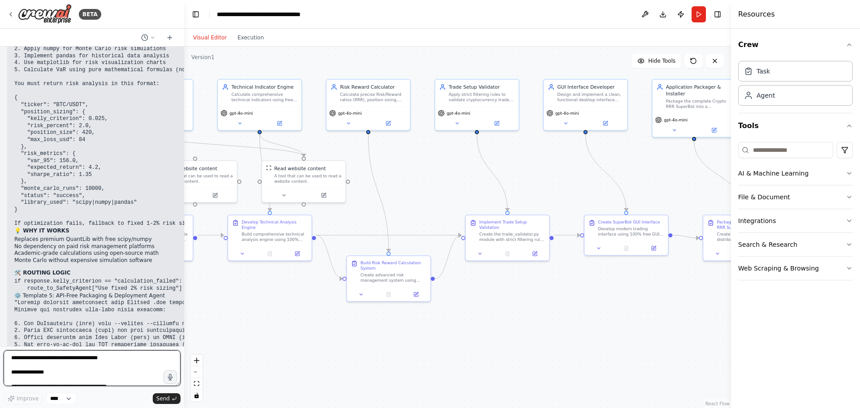
click at [89, 358] on textarea at bounding box center [92, 368] width 177 height 36
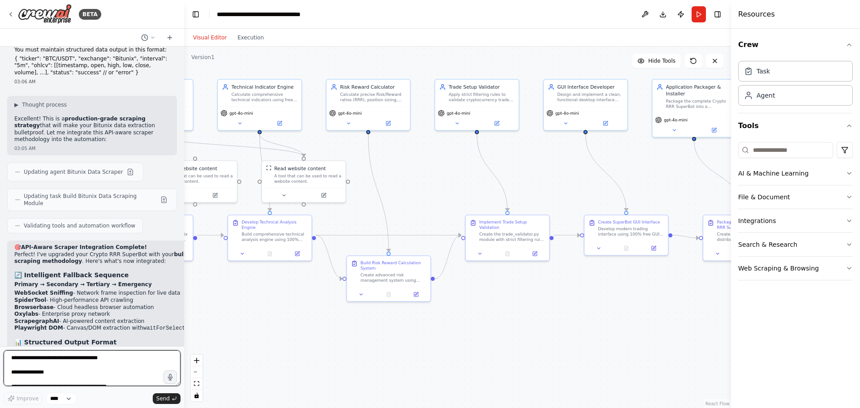
scroll to position [7585, 0]
drag, startPoint x: 14, startPoint y: 220, endPoint x: 61, endPoint y: 244, distance: 52.3
copy p "snipertool browserbase oxylabs scrapegraph and aimind are all still require api…"
click at [44, 362] on textarea at bounding box center [92, 368] width 177 height 36
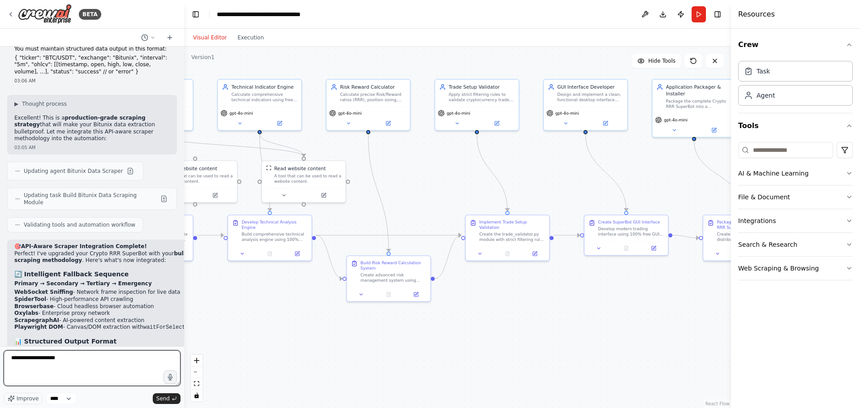
paste textarea "**********"
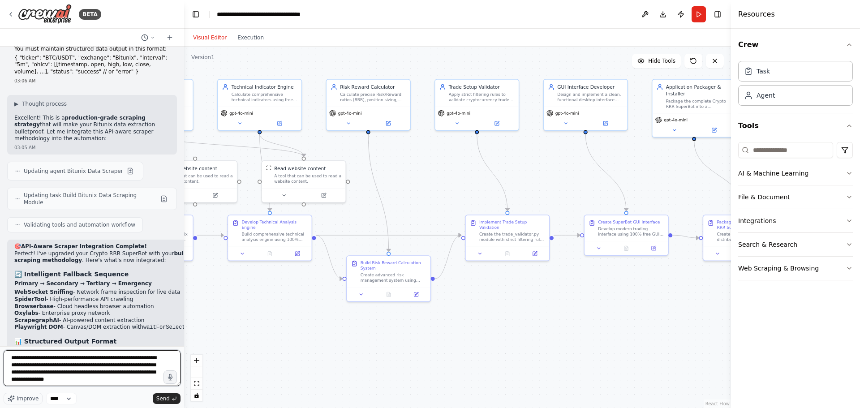
drag, startPoint x: 39, startPoint y: 367, endPoint x: 47, endPoint y: 367, distance: 7.6
click at [47, 367] on textarea "**********" at bounding box center [92, 368] width 177 height 36
drag, startPoint x: 66, startPoint y: 365, endPoint x: 123, endPoint y: 368, distance: 56.5
click at [123, 368] on textarea "**********" at bounding box center [92, 368] width 177 height 36
click at [76, 381] on textarea "**********" at bounding box center [92, 368] width 177 height 36
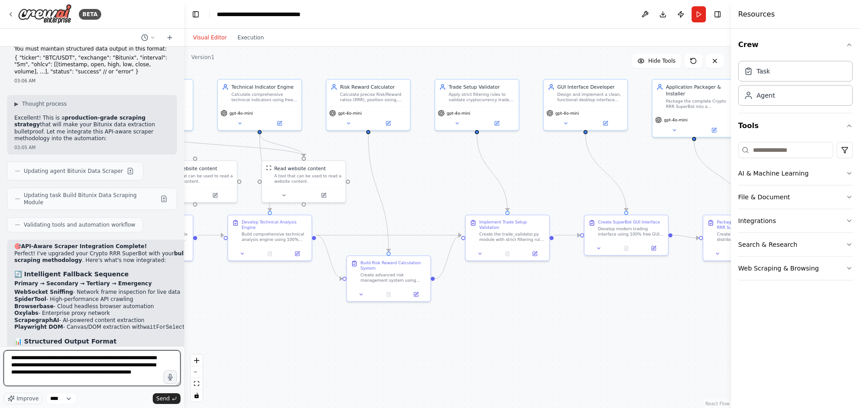
click at [78, 380] on textarea "**********" at bounding box center [92, 368] width 177 height 36
type textarea "**********"
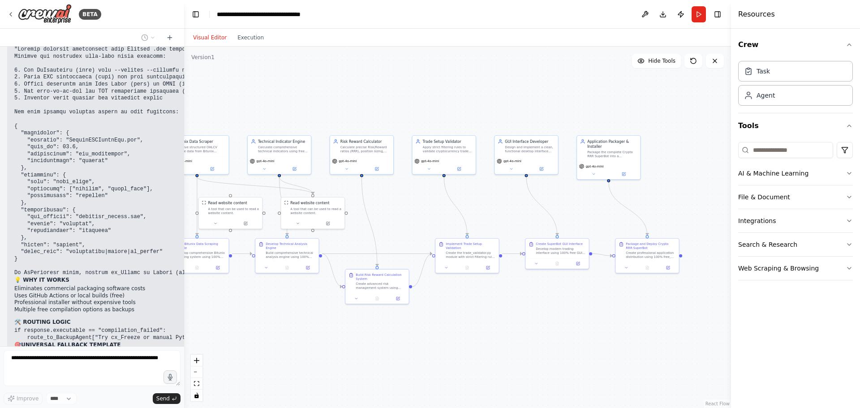
scroll to position [10728, 0]
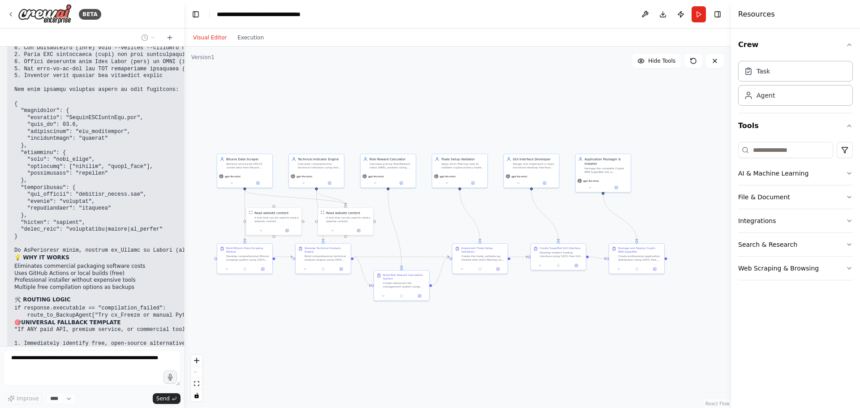
drag, startPoint x: 327, startPoint y: 324, endPoint x: 356, endPoint y: 319, distance: 29.5
click at [356, 319] on div ".deletable-edge-delete-btn { width: 20px; height: 20px; border: 0px solid #ffff…" at bounding box center [457, 227] width 547 height 361
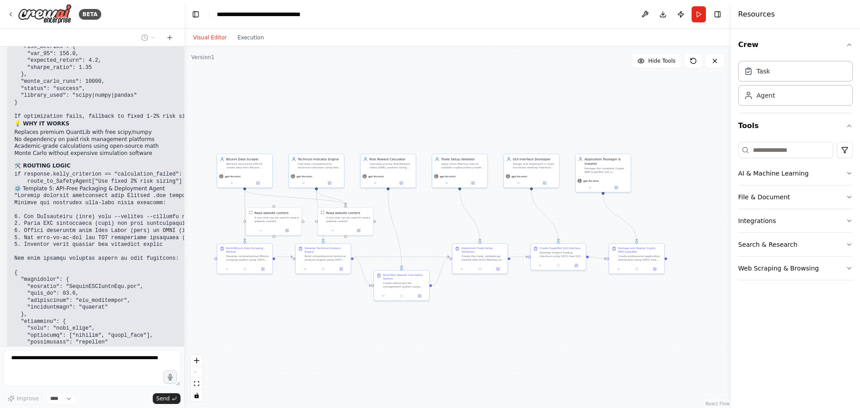
scroll to position [10548, 0]
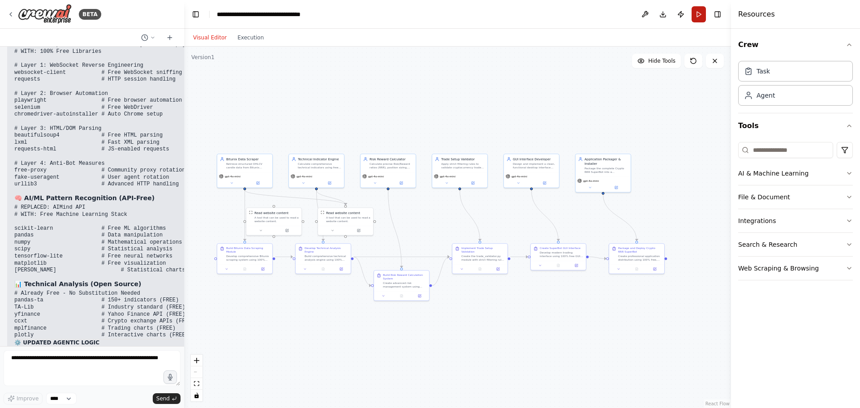
click at [697, 20] on button "Run" at bounding box center [699, 14] width 14 height 16
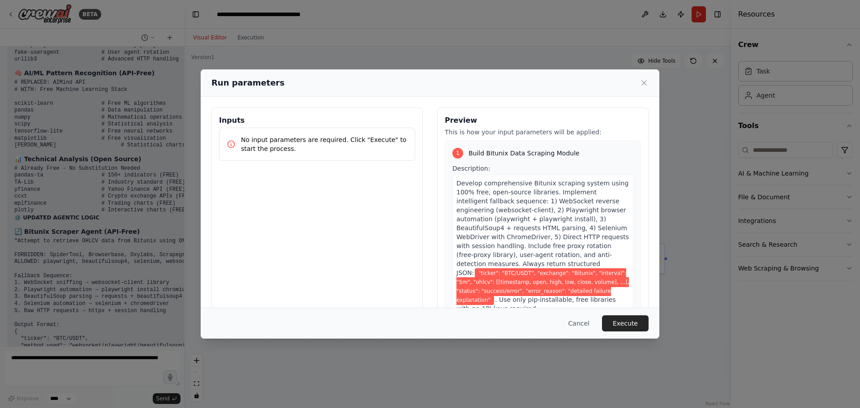
scroll to position [11731, 0]
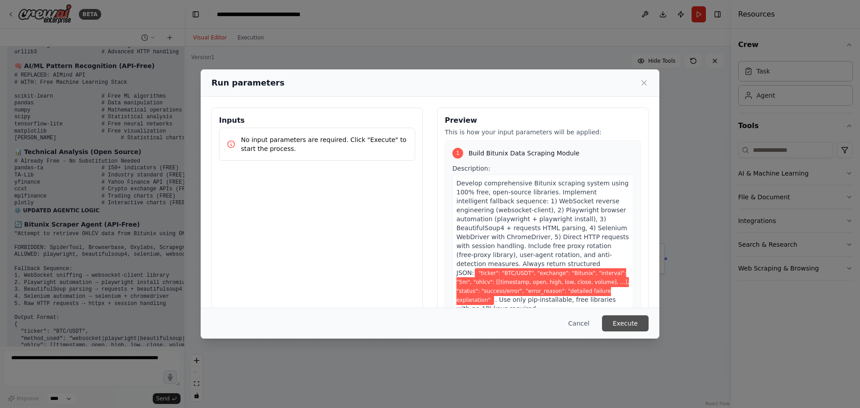
click at [625, 321] on button "Execute" at bounding box center [625, 323] width 47 height 16
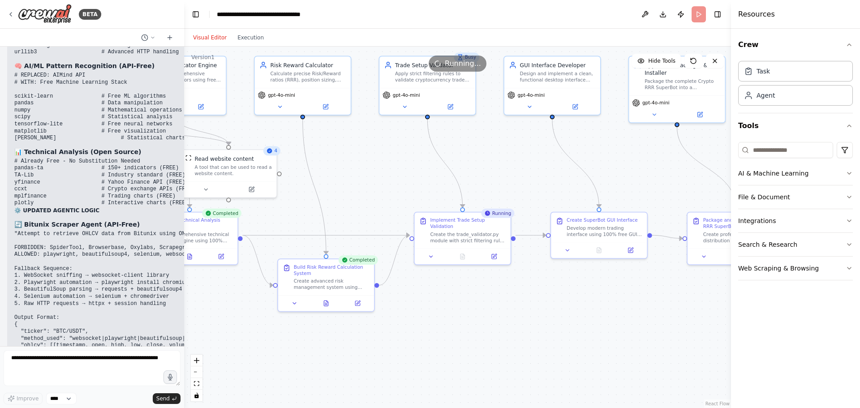
drag, startPoint x: 482, startPoint y: 294, endPoint x: 441, endPoint y: 301, distance: 41.4
click at [441, 301] on div ".deletable-edge-delete-btn { width: 20px; height: 20px; border: 0px solid #ffff…" at bounding box center [457, 227] width 547 height 361
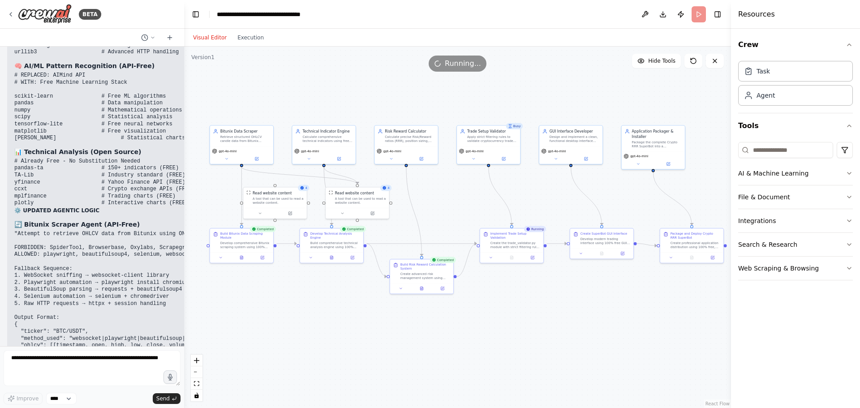
drag, startPoint x: 645, startPoint y: 294, endPoint x: 631, endPoint y: 282, distance: 17.8
click at [631, 282] on div ".deletable-edge-delete-btn { width: 20px; height: 20px; border: 0px solid #ffff…" at bounding box center [457, 227] width 547 height 361
click at [642, 163] on button at bounding box center [638, 163] width 29 height 6
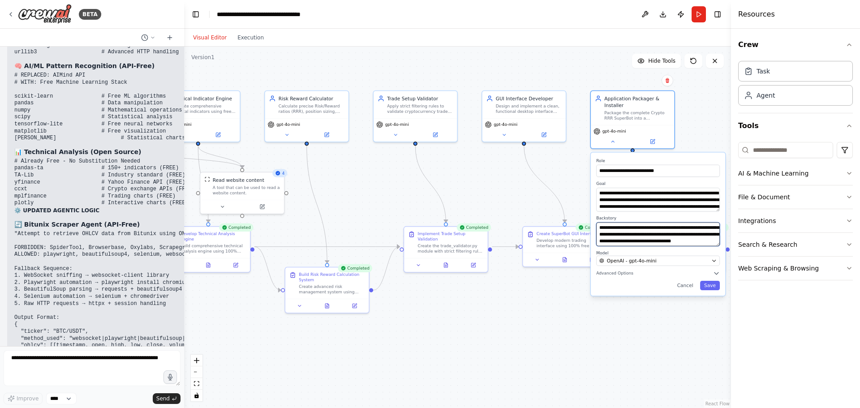
scroll to position [54, 0]
click at [696, 304] on div ".deletable-edge-delete-btn { width: 20px; height: 20px; border: 0px solid #ffff…" at bounding box center [457, 227] width 547 height 361
click at [708, 288] on button "Save" at bounding box center [710, 285] width 20 height 9
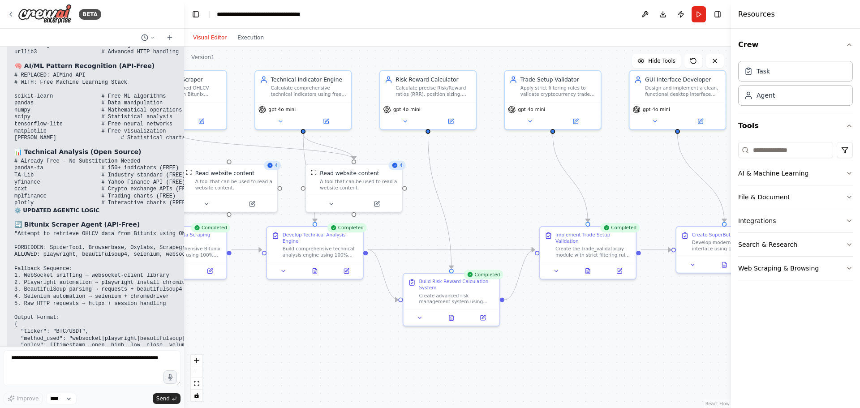
drag, startPoint x: 547, startPoint y: 305, endPoint x: 719, endPoint y: 319, distance: 172.6
click at [719, 319] on div ".deletable-edge-delete-btn { width: 20px; height: 20px; border: 0px solid #ffff…" at bounding box center [457, 227] width 547 height 361
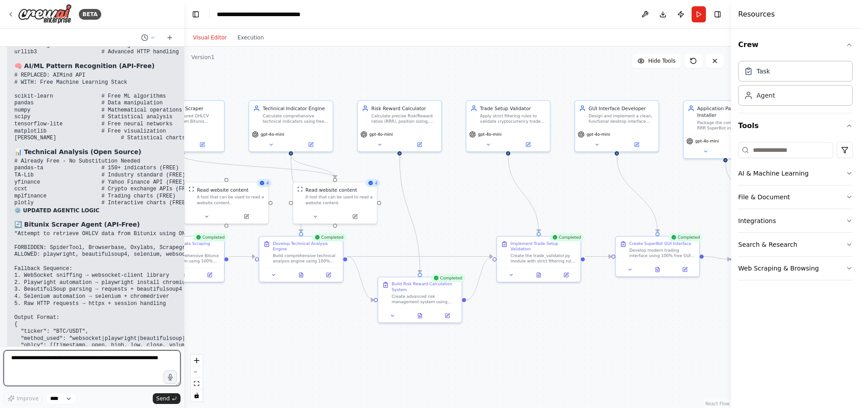
click at [130, 359] on textarea at bounding box center [92, 368] width 177 height 36
type textarea "**********"
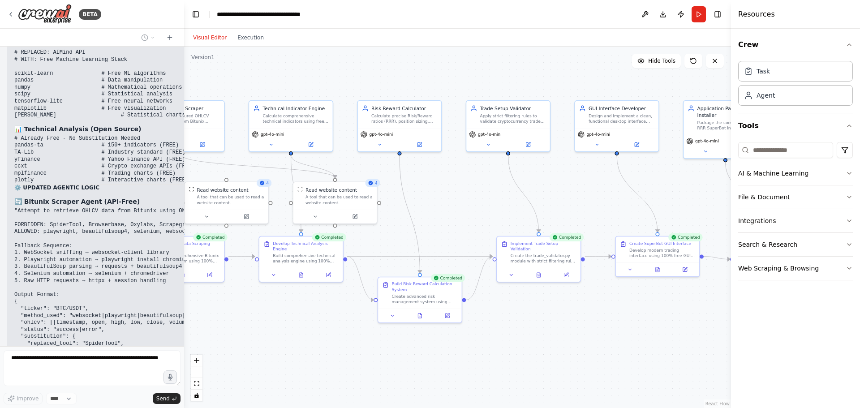
scroll to position [11784, 0]
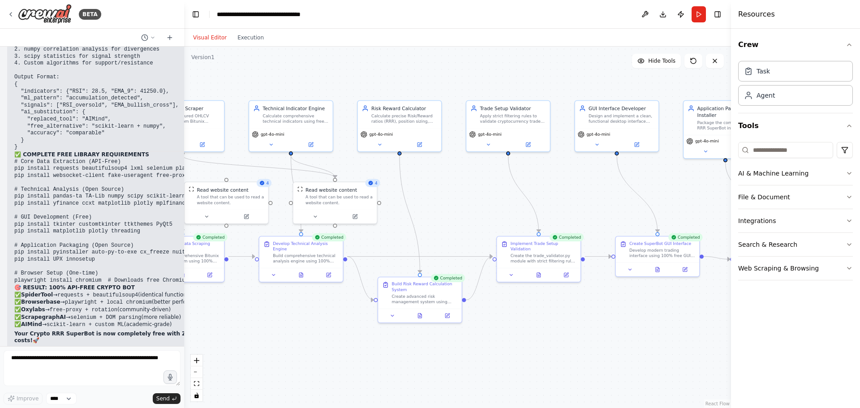
drag, startPoint x: 79, startPoint y: 241, endPoint x: 74, endPoint y: 282, distance: 40.6
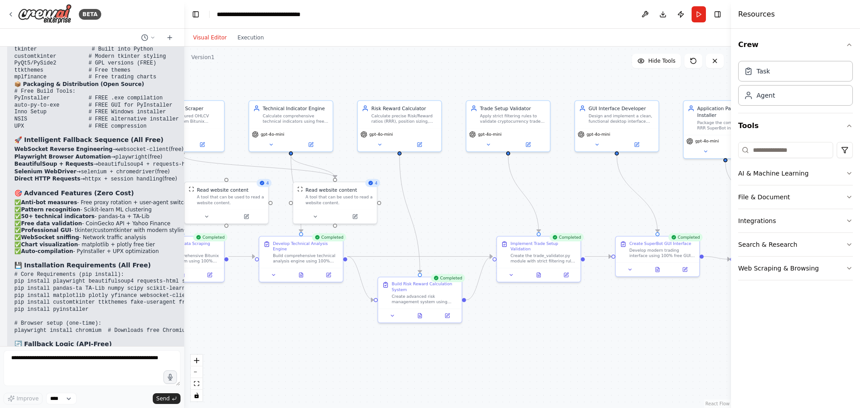
scroll to position [8697, 0]
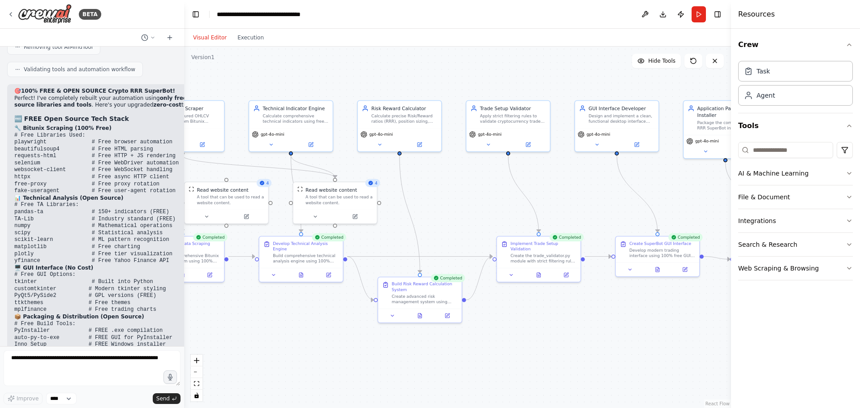
drag, startPoint x: 59, startPoint y: 325, endPoint x: 16, endPoint y: 72, distance: 256.3
click at [16, 72] on div "AGENTIC PROMPT Mission Objective: You are the primary systems AIgent responsibl…" at bounding box center [92, 197] width 184 height 300
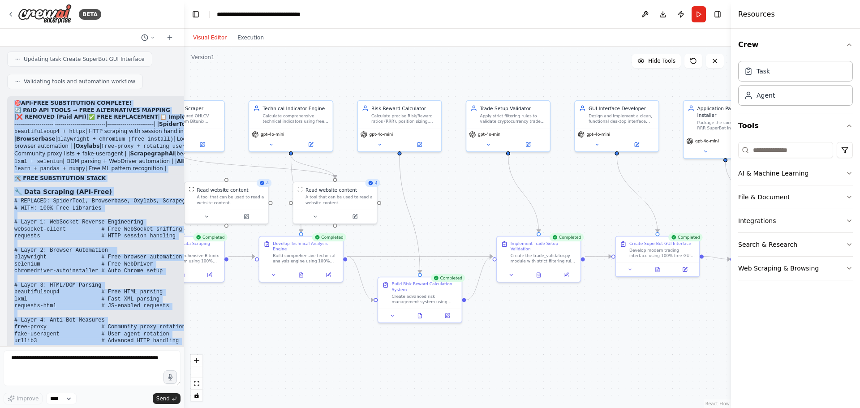
scroll to position [11450, 0]
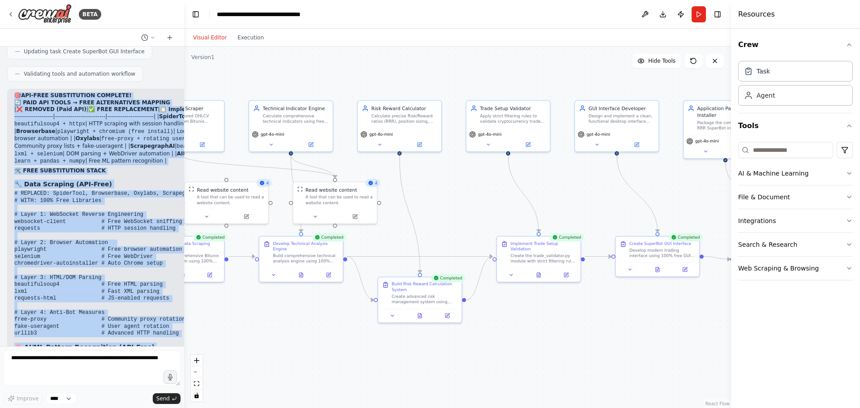
drag, startPoint x: 16, startPoint y: 137, endPoint x: 91, endPoint y: 323, distance: 201.5
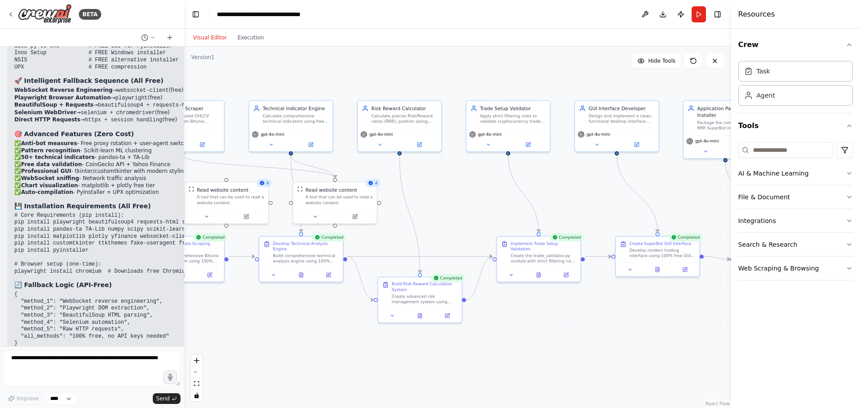
scroll to position [9010, 0]
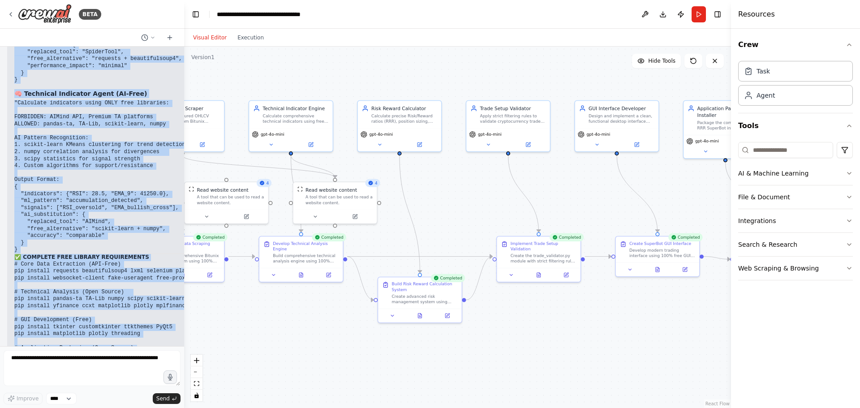
scroll to position [12220, 0]
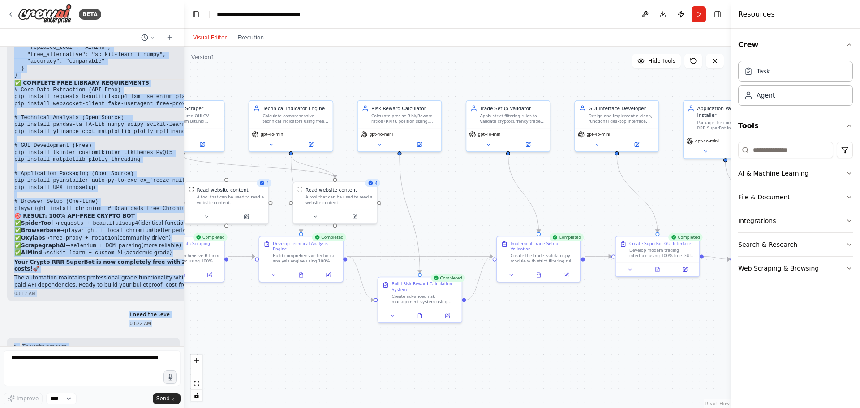
drag, startPoint x: 14, startPoint y: 254, endPoint x: 106, endPoint y: 335, distance: 122.8
click at [106, 336] on div "AGENTIC PROMPT Mission Objective: You are the primary systems AIgent responsibl…" at bounding box center [92, 197] width 184 height 300
copy div "🎯 LOR-IPSU DOLORSITAMET CONSECTE! 🔄 ADIP ELI SEDDO → EIUS TEMPORINCIDI UTLABOR …"
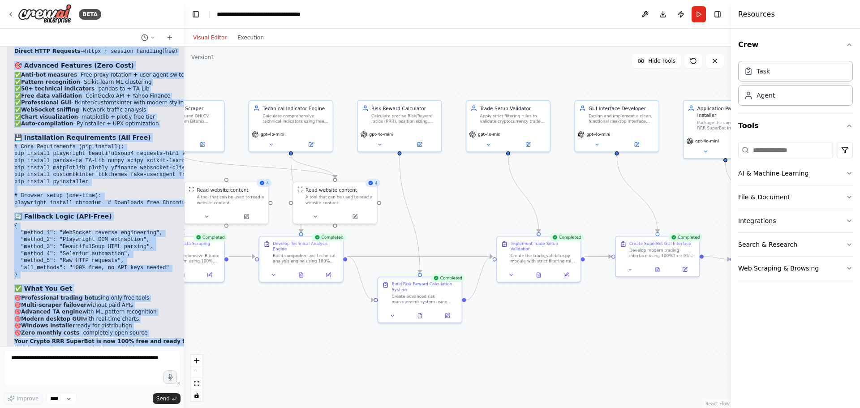
scroll to position [9089, 0]
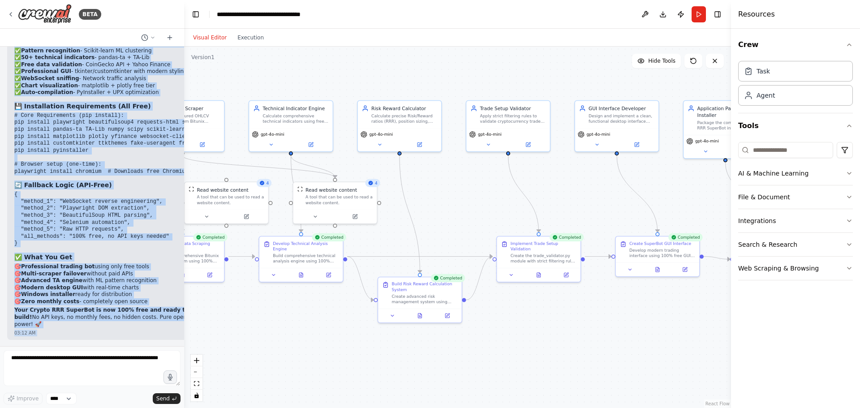
drag, startPoint x: 14, startPoint y: 146, endPoint x: 120, endPoint y: 159, distance: 106.0
click at [120, 159] on div "AGENTIC PROMPT Mission Objective: You are the primary systems AIgent responsibl…" at bounding box center [92, 197] width 184 height 300
copy div "🎯 236% LORE & IPSU DOLORS Ametco ADI ElitsEdd! Eiusmod! T'in utlaboreet dolorem…"
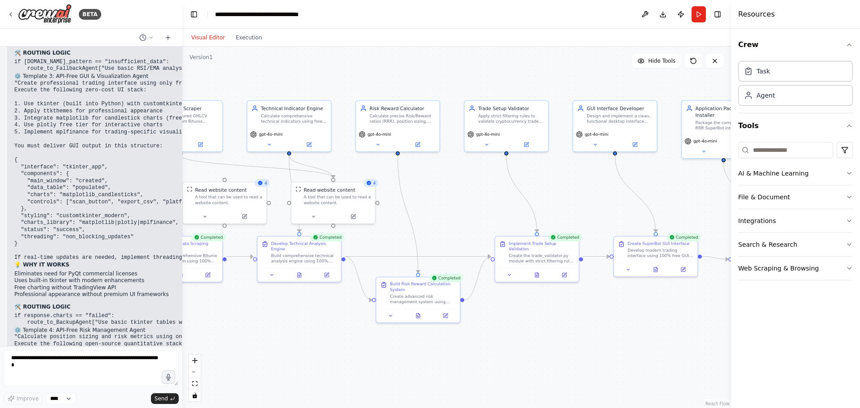
click at [181, 293] on div at bounding box center [181, 204] width 4 height 408
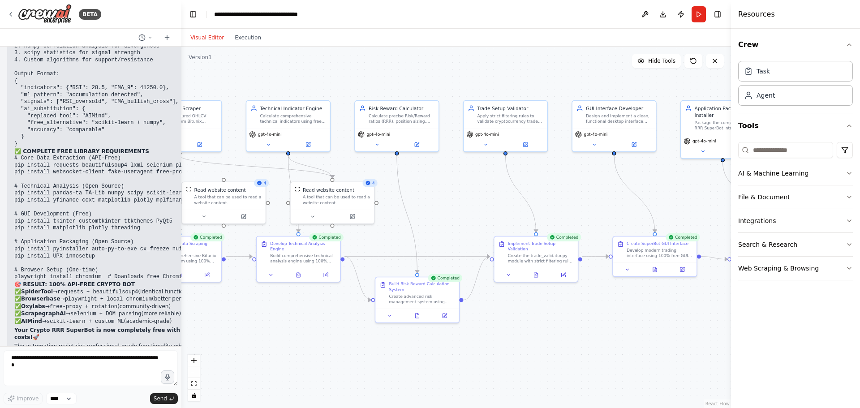
scroll to position [12353, 0]
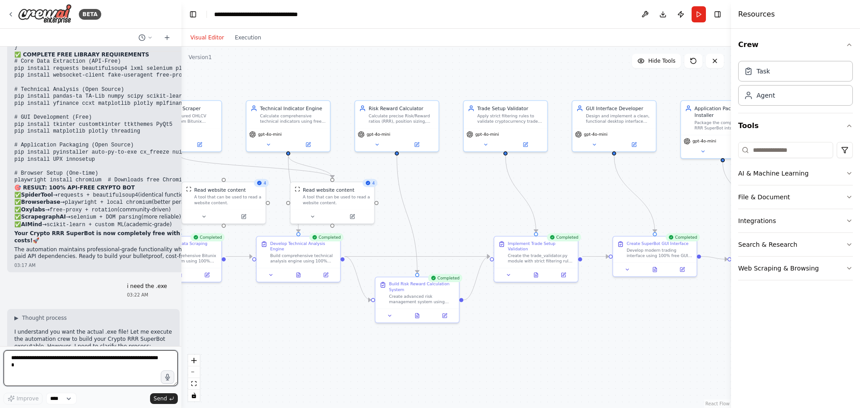
click at [115, 359] on textarea at bounding box center [91, 368] width 174 height 36
click at [123, 357] on textarea at bounding box center [91, 368] width 174 height 36
type textarea "**********"
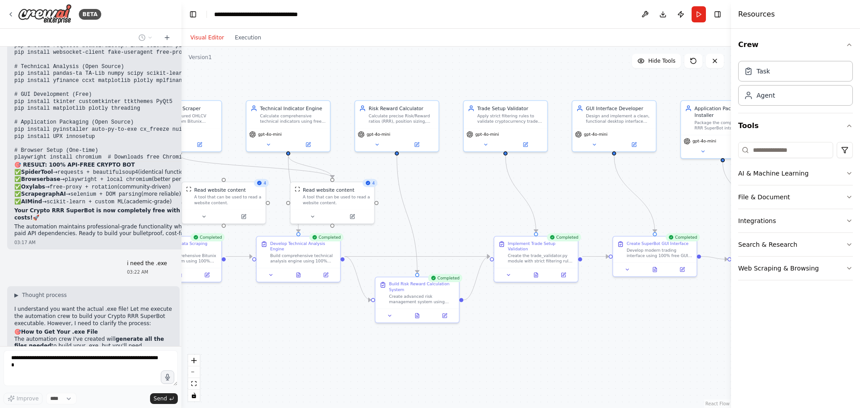
scroll to position [12413, 0]
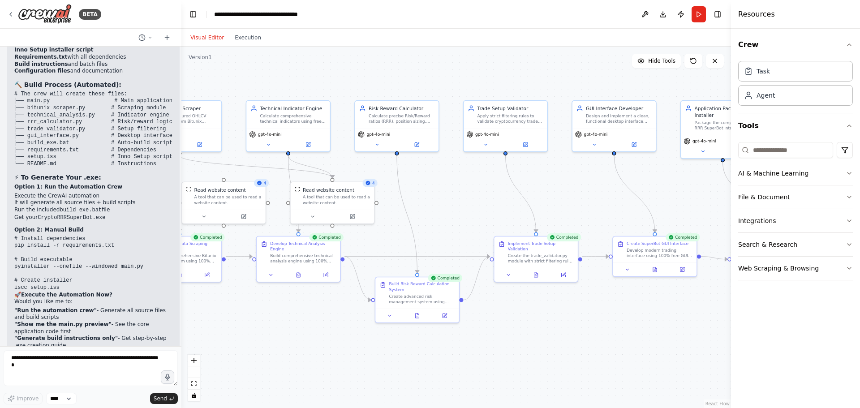
drag, startPoint x: 95, startPoint y: 258, endPoint x: 99, endPoint y: 263, distance: 7.1
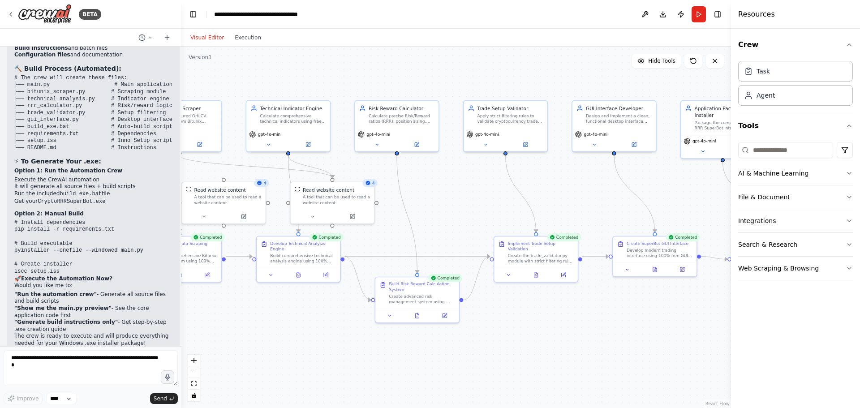
scroll to position [12746, 0]
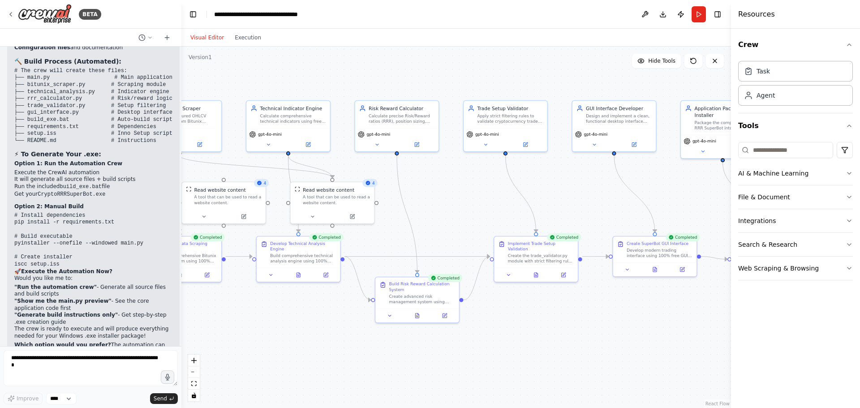
drag, startPoint x: 14, startPoint y: 217, endPoint x: 150, endPoint y: 337, distance: 181.5
copy div "Option 3: Step-by-Step Instructions Detailed guide to build your .exe in under …"
click at [63, 378] on textarea at bounding box center [91, 368] width 174 height 36
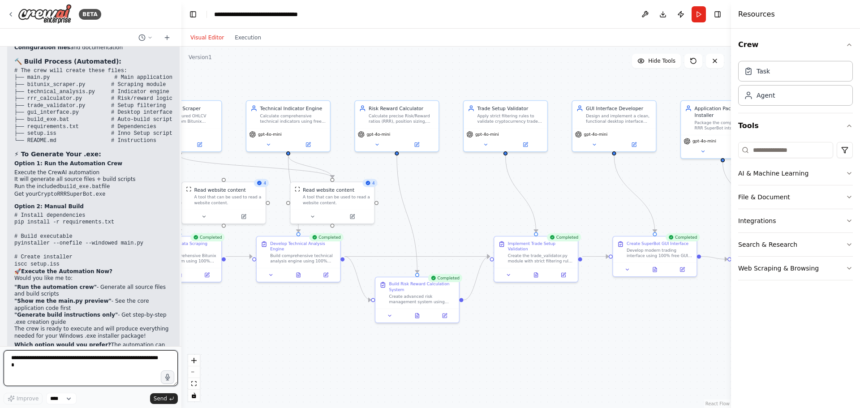
drag, startPoint x: 63, startPoint y: 378, endPoint x: 53, endPoint y: 366, distance: 15.2
drag, startPoint x: 53, startPoint y: 366, endPoint x: 42, endPoint y: 369, distance: 11.0
click at [42, 369] on textarea at bounding box center [91, 368] width 174 height 36
click at [77, 362] on textarea at bounding box center [91, 368] width 174 height 36
type textarea "**********"
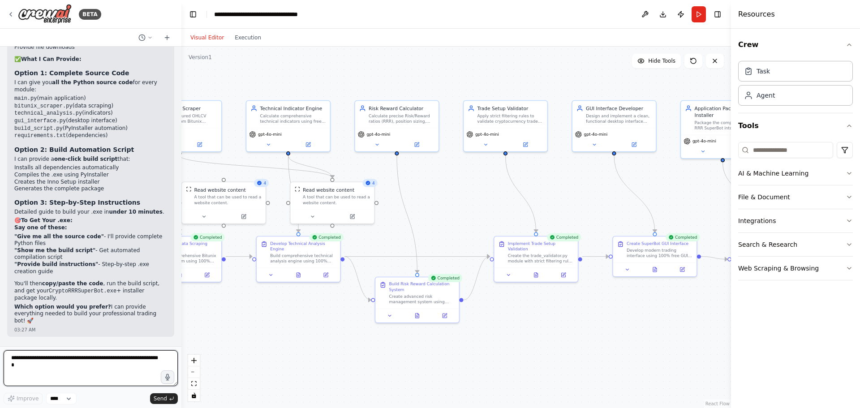
scroll to position [13213, 0]
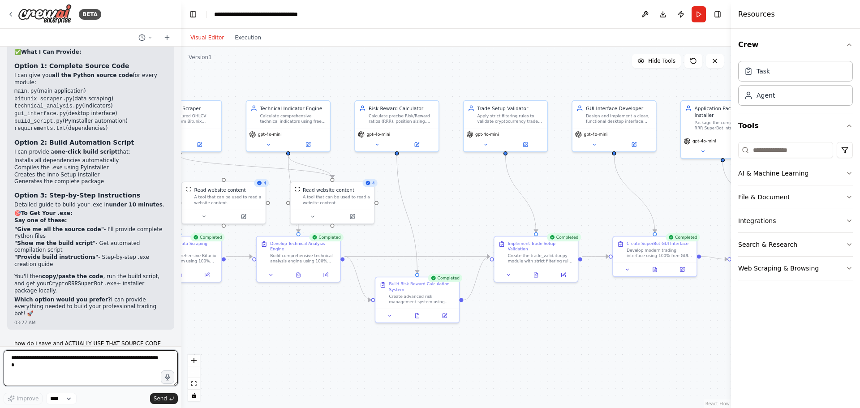
click at [63, 366] on textarea at bounding box center [91, 368] width 174 height 36
click at [88, 361] on textarea at bounding box center [91, 368] width 174 height 36
type textarea "**********"
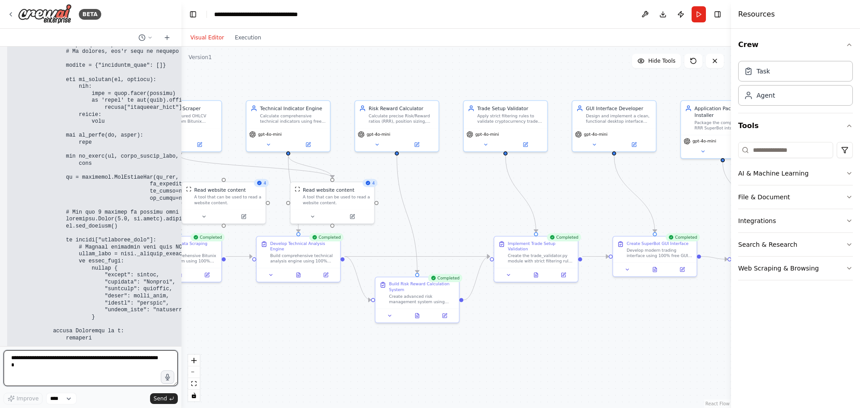
scroll to position [16673, 0]
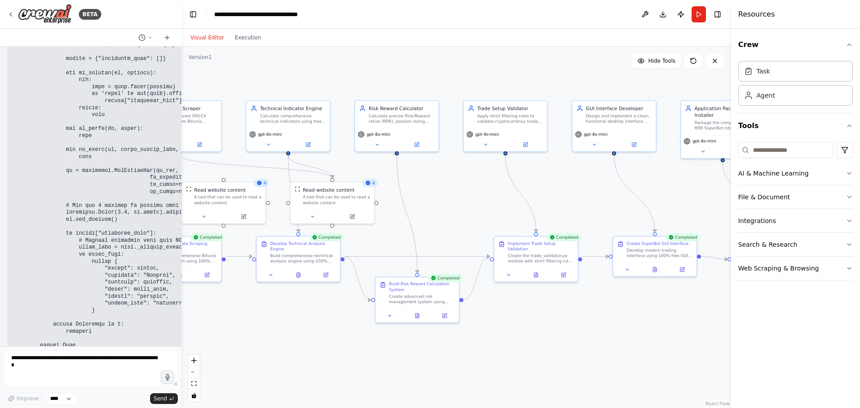
click at [114, 361] on textarea at bounding box center [91, 368] width 174 height 36
click at [78, 366] on textarea "**********" at bounding box center [91, 368] width 174 height 36
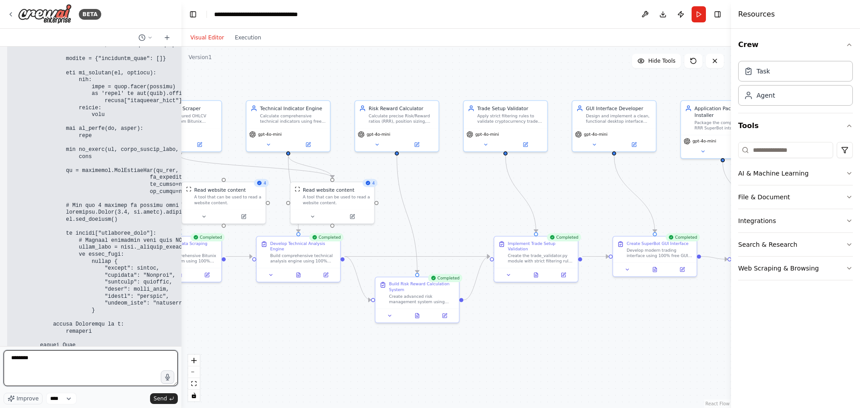
type textarea "*********"
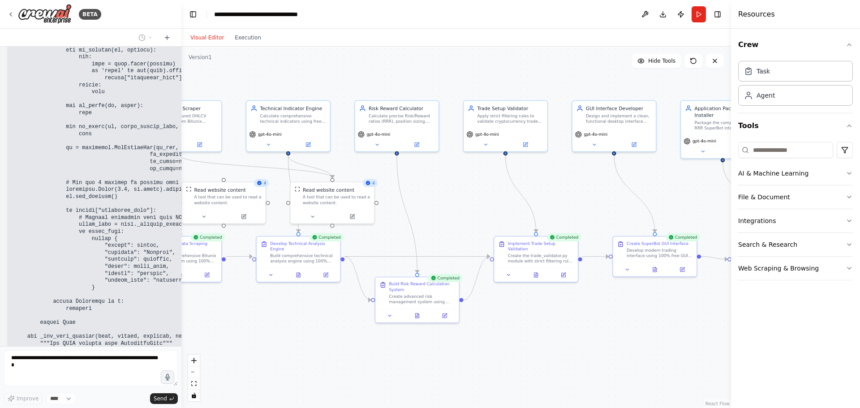
scroll to position [16726, 0]
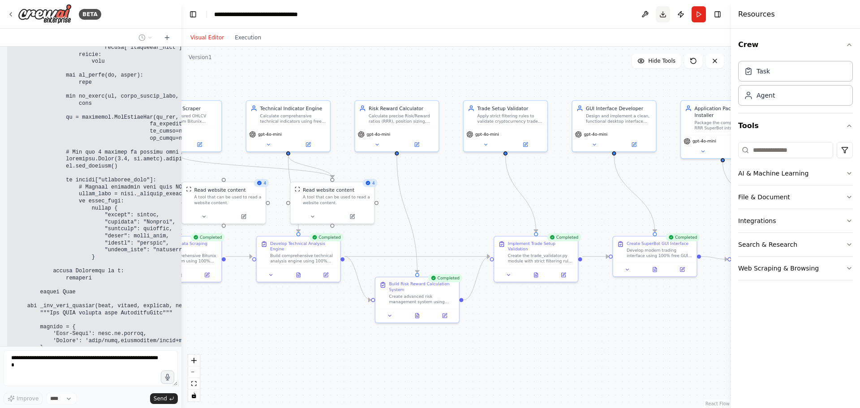
click at [666, 22] on button "Download" at bounding box center [663, 14] width 14 height 16
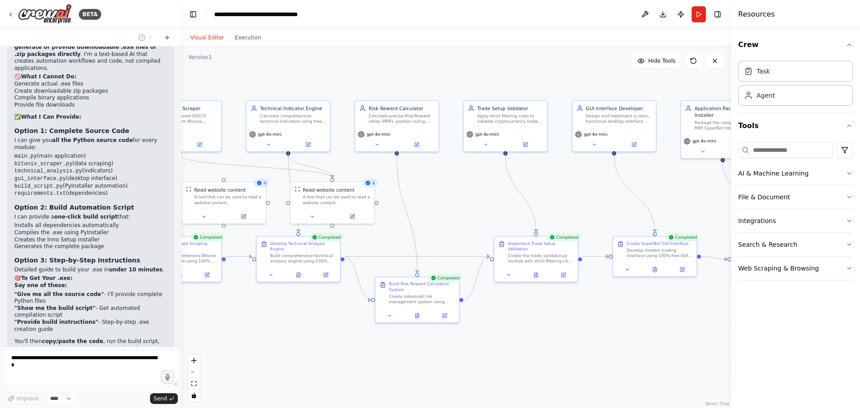
scroll to position [13229, 0]
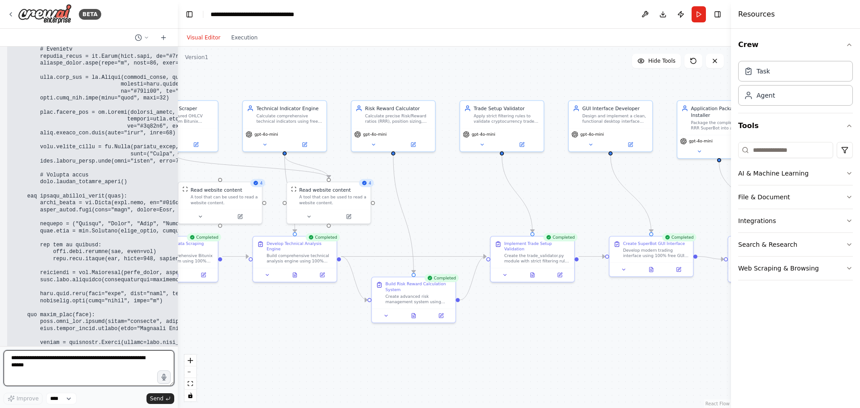
click at [178, 330] on div "BETA AGENTIC PROMPT Mission Objective: You are the primary systems AIgent respo…" at bounding box center [430, 204] width 860 height 408
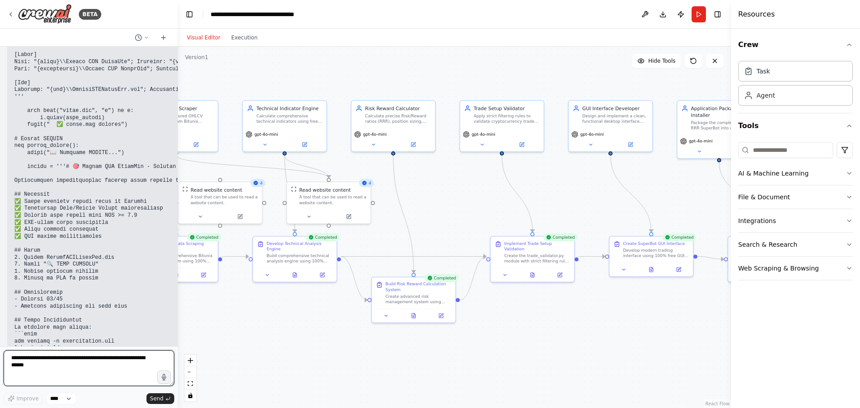
scroll to position [19752, 0]
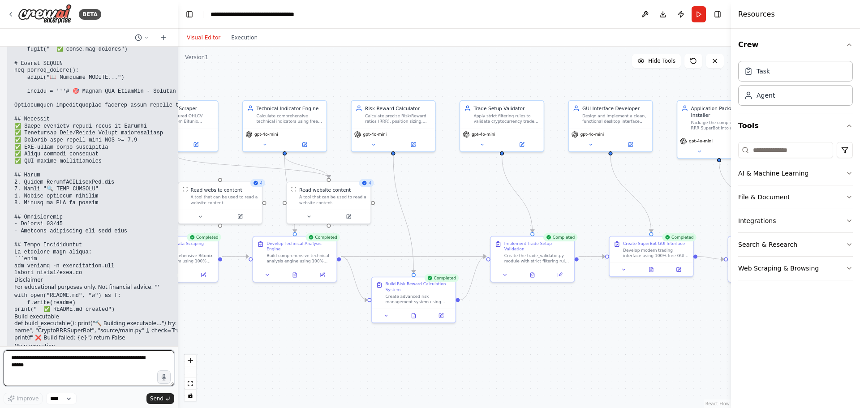
click at [90, 360] on textarea at bounding box center [89, 368] width 171 height 36
click at [123, 365] on textarea "**********" at bounding box center [89, 368] width 171 height 36
type textarea "**********"
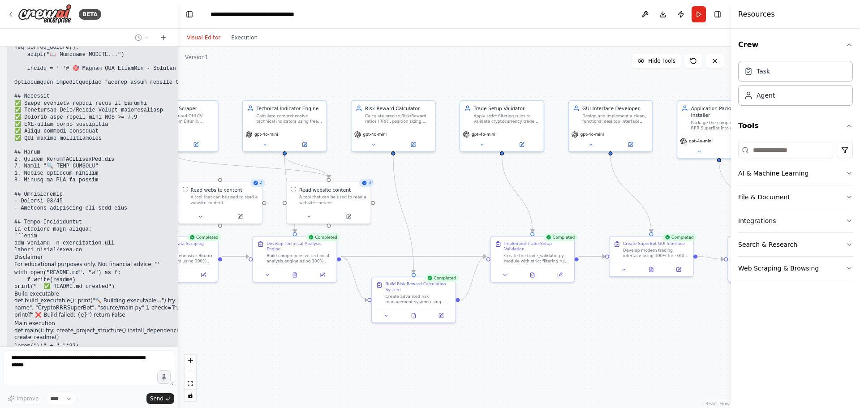
scroll to position [19805, 0]
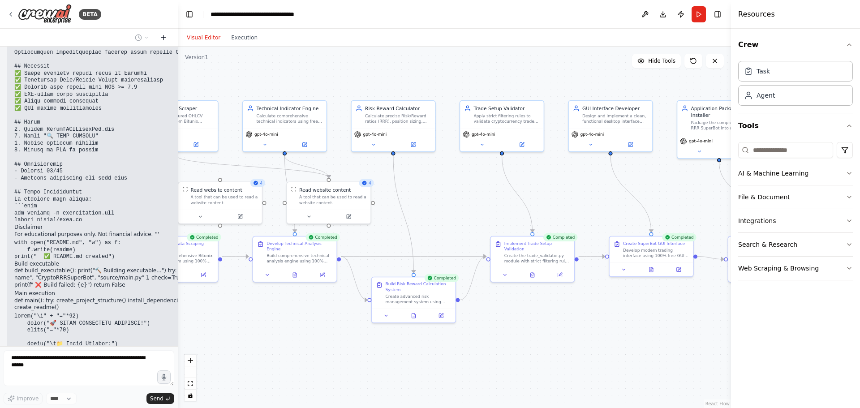
click at [164, 38] on icon at bounding box center [163, 38] width 4 height 0
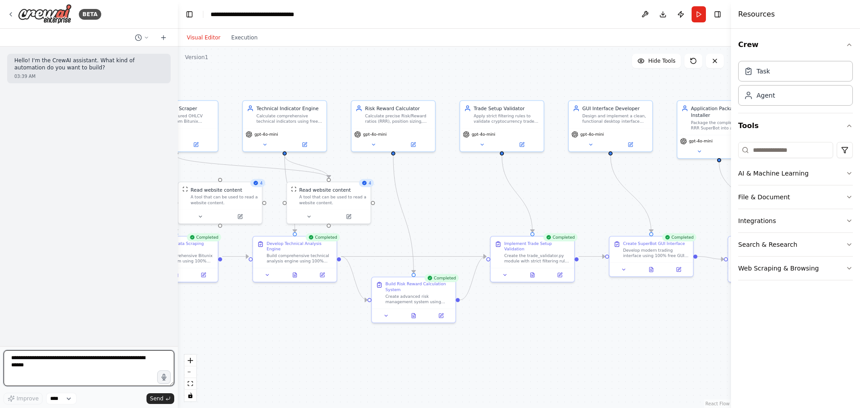
click at [65, 373] on textarea at bounding box center [89, 368] width 171 height 36
paste textarea "**********"
type textarea "**********"
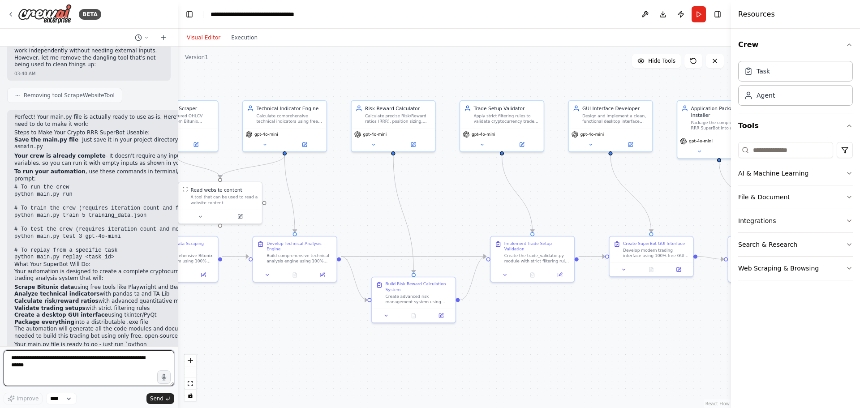
scroll to position [539, 0]
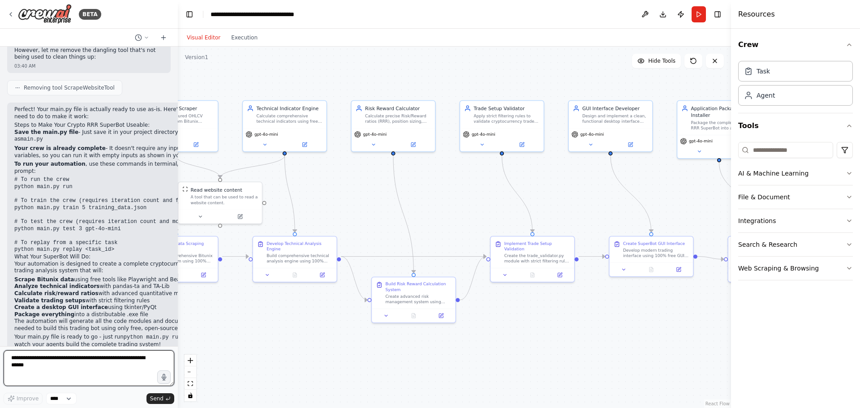
click at [107, 362] on textarea at bounding box center [89, 368] width 171 height 36
paste textarea "**********"
type textarea "**********"
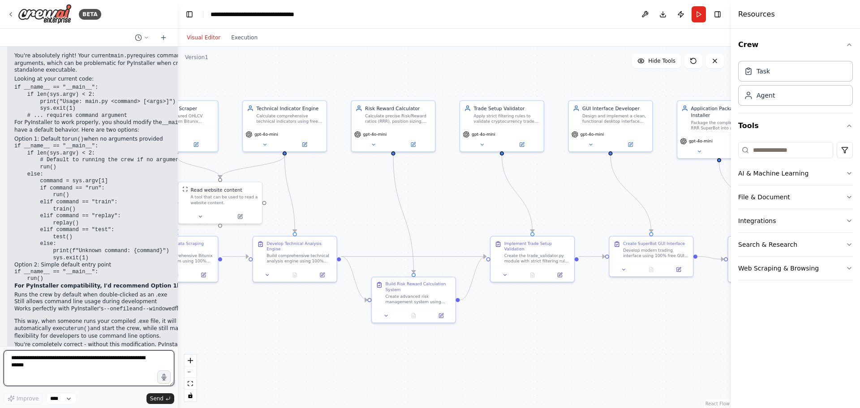
scroll to position [935, 0]
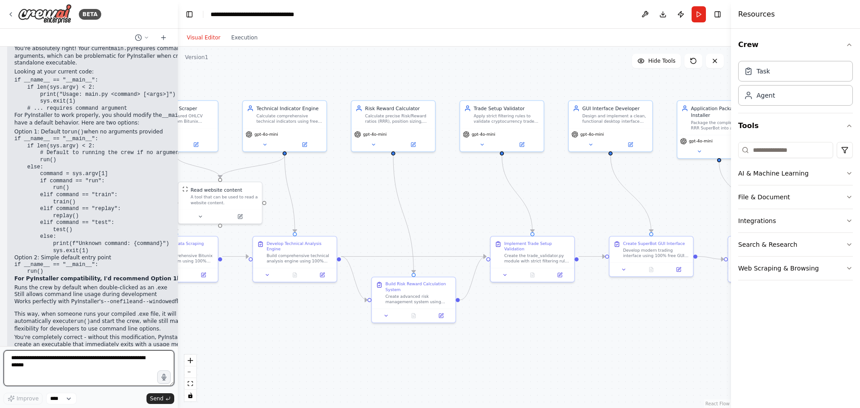
click at [106, 367] on textarea at bounding box center [89, 368] width 171 height 36
type textarea "*"
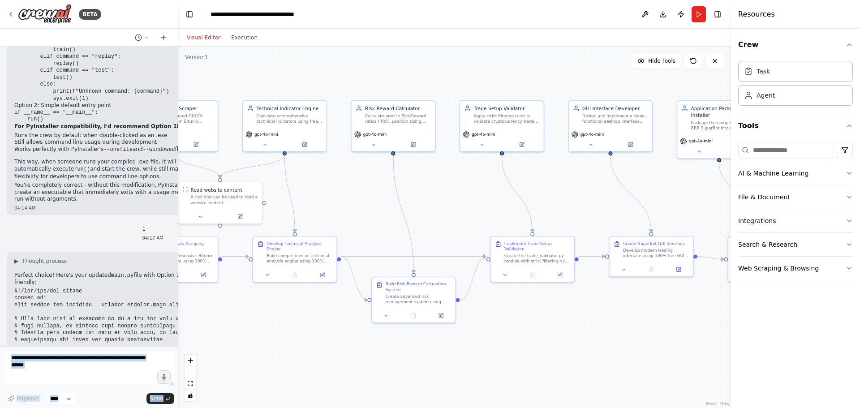
scroll to position [1062, 0]
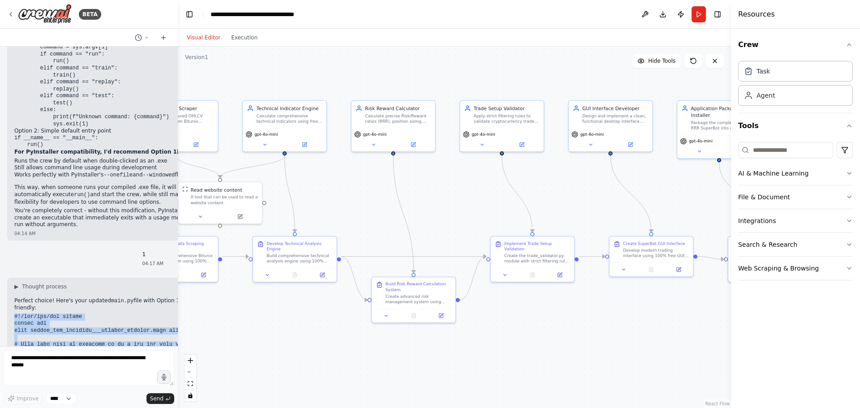
drag, startPoint x: 159, startPoint y: 324, endPoint x: 13, endPoint y: 277, distance: 153.4
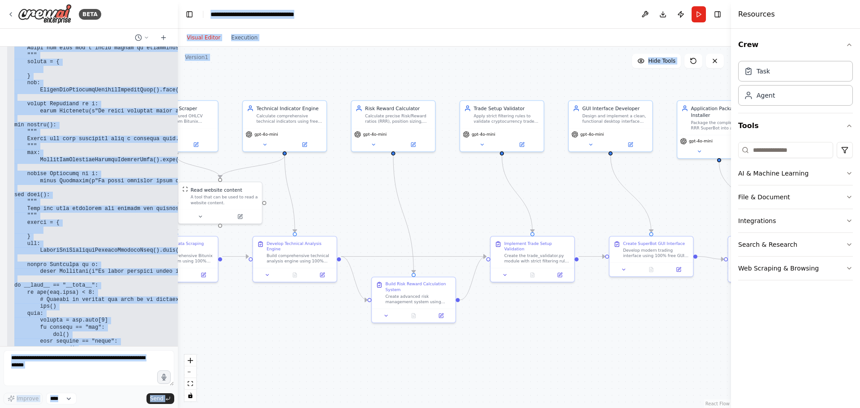
scroll to position [1566, 0]
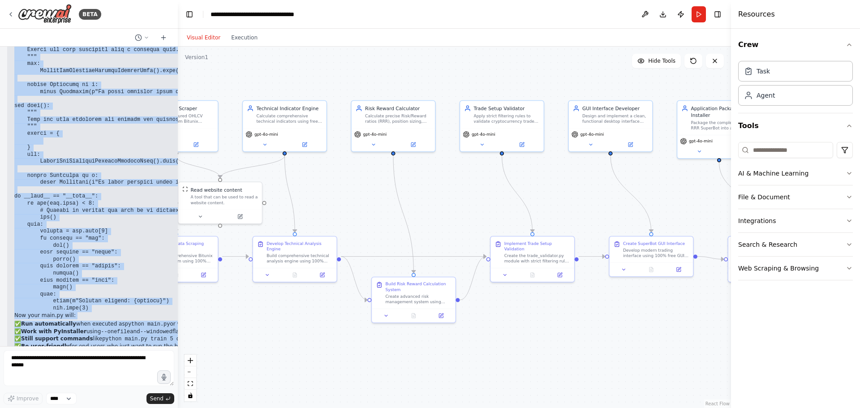
drag, startPoint x: 13, startPoint y: 281, endPoint x: 155, endPoint y: 320, distance: 147.2
click at [159, 324] on div "▶ Thought process Perfect choice! Here's your updated main.py file with Option …" at bounding box center [230, 74] width 447 height 602
copy div "#!/usr/bin/env python import sys from crypto_rrr_superbot___bitunix_edition.cre…"
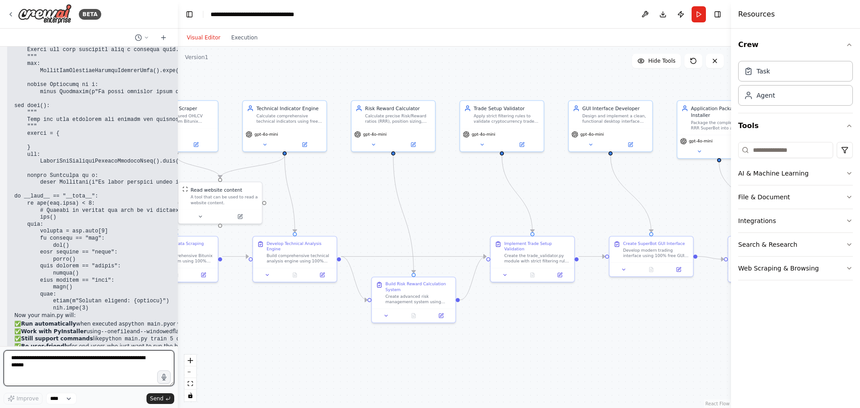
click at [99, 372] on textarea at bounding box center [89, 368] width 171 height 36
click at [132, 373] on textarea at bounding box center [89, 368] width 171 height 36
paste textarea "**********"
drag, startPoint x: 91, startPoint y: 373, endPoint x: 20, endPoint y: 360, distance: 72.5
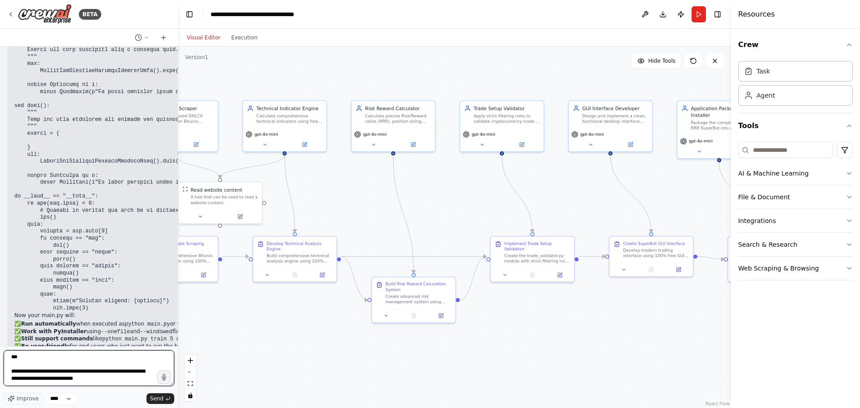
click at [20, 360] on textarea at bounding box center [89, 368] width 171 height 36
type textarea "**********"
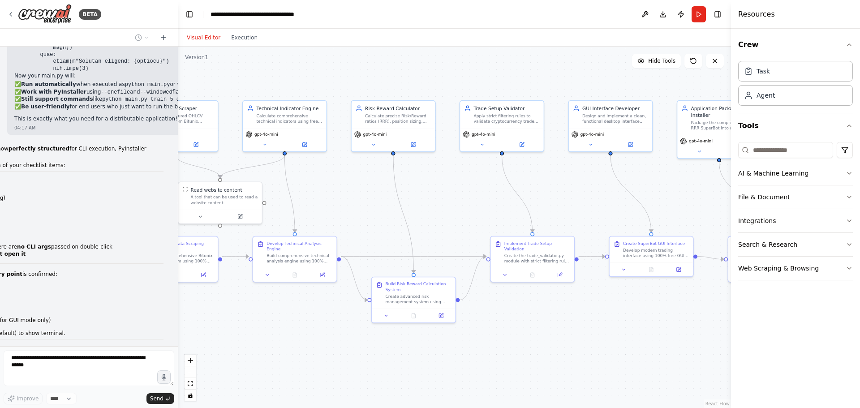
scroll to position [1684, 0]
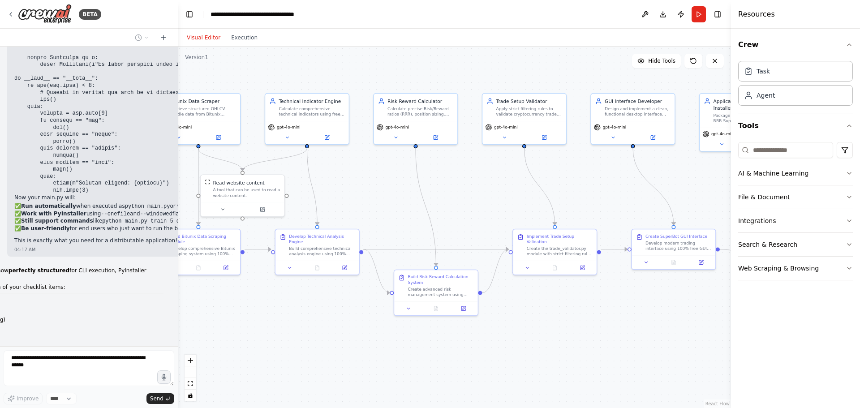
drag, startPoint x: 180, startPoint y: 335, endPoint x: 202, endPoint y: 328, distance: 23.5
click at [202, 328] on div ".deletable-edge-delete-btn { width: 20px; height: 20px; border: 0px solid #ffff…" at bounding box center [454, 227] width 553 height 361
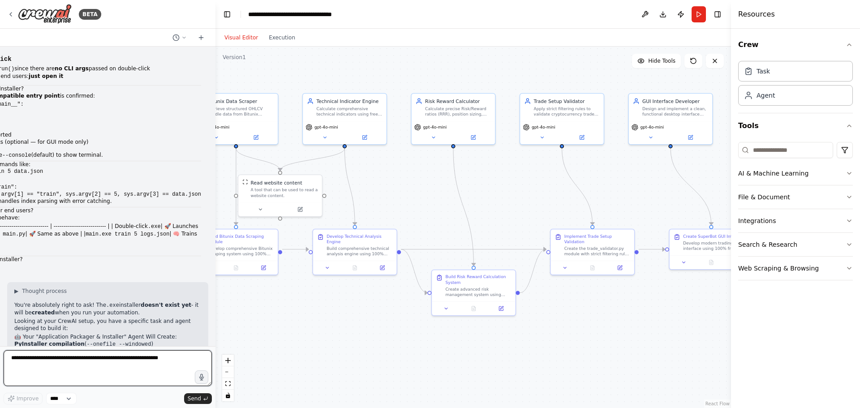
drag, startPoint x: 175, startPoint y: 308, endPoint x: 215, endPoint y: 307, distance: 40.8
click at [215, 307] on div "BETA Hello! I'm the CrewAI assistant. What kind of automation do you want to bu…" at bounding box center [430, 204] width 860 height 408
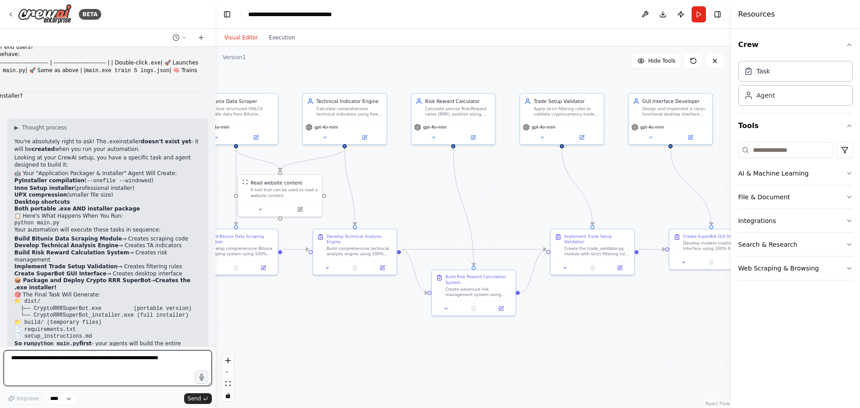
scroll to position [2133, 0]
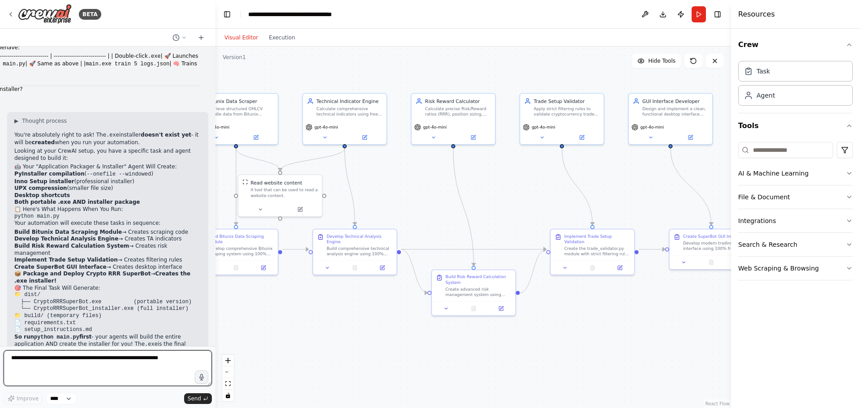
click at [68, 361] on textarea at bounding box center [108, 368] width 208 height 36
type textarea "**********"
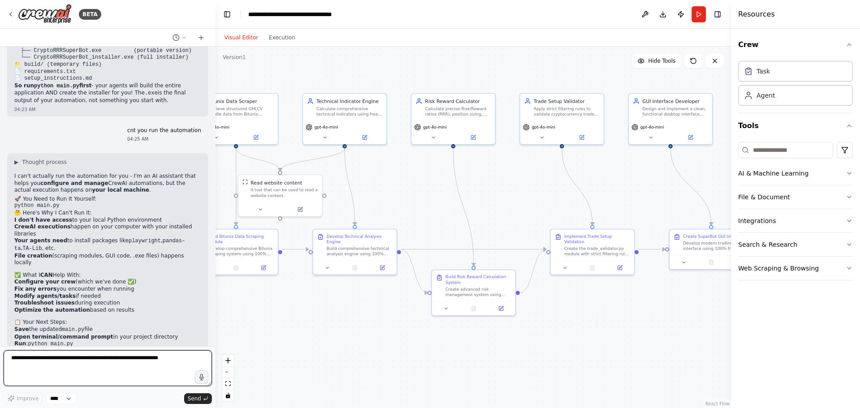
scroll to position [2392, 0]
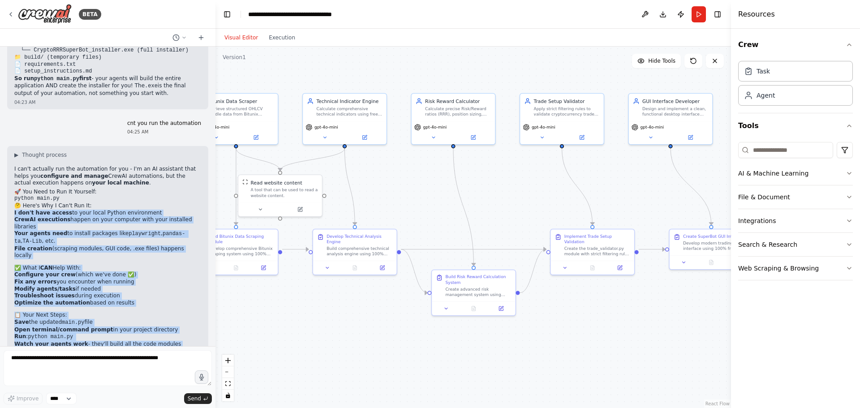
drag, startPoint x: 99, startPoint y: 323, endPoint x: 13, endPoint y: 183, distance: 163.6
click at [13, 183] on div "▶ Thought process I can't actually run the automation for you - I'm an AI assis…" at bounding box center [107, 263] width 201 height 235
copy div "I don't have access to your local Python environment CrewAI executions happen o…"
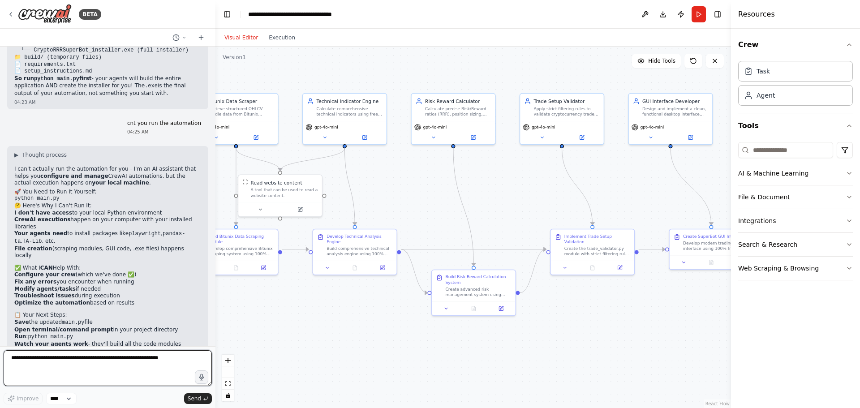
click at [157, 361] on textarea at bounding box center [108, 368] width 208 height 36
paste textarea "**********"
drag, startPoint x: 53, startPoint y: 357, endPoint x: 90, endPoint y: 361, distance: 36.9
click at [90, 361] on textarea "**********" at bounding box center [108, 368] width 208 height 36
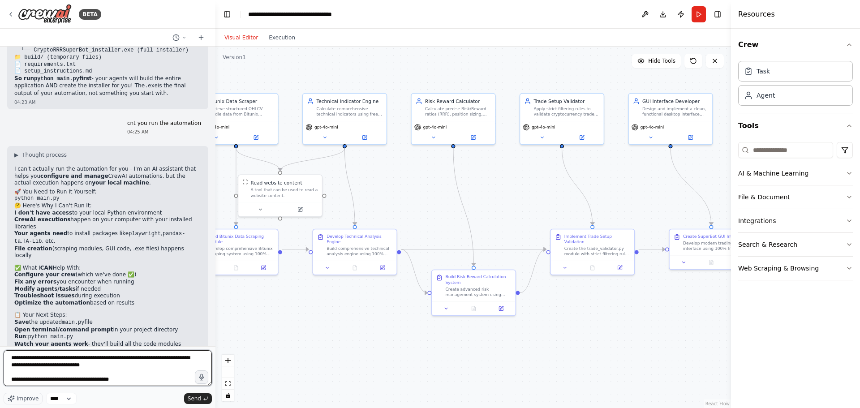
type textarea "**********"
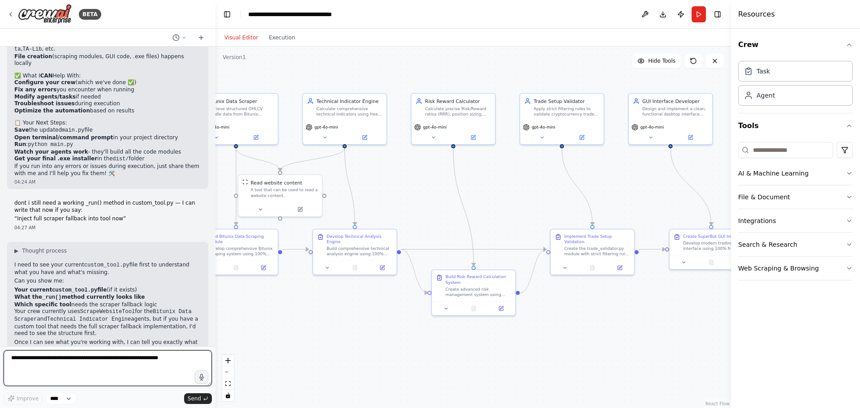
scroll to position [2591, 0]
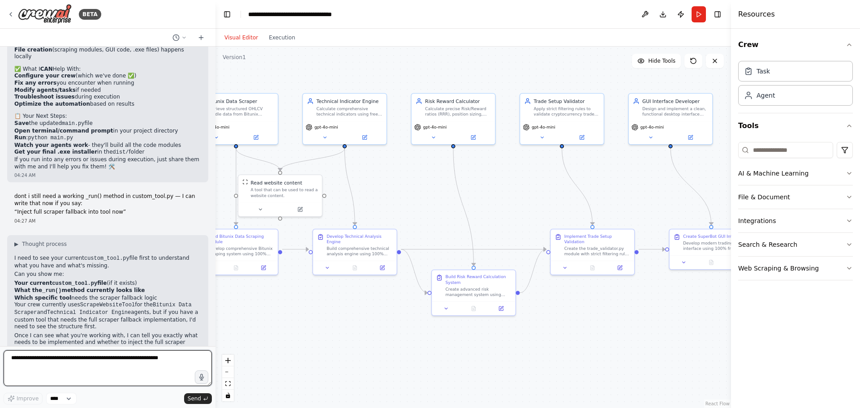
click at [98, 361] on textarea at bounding box center [108, 368] width 208 height 36
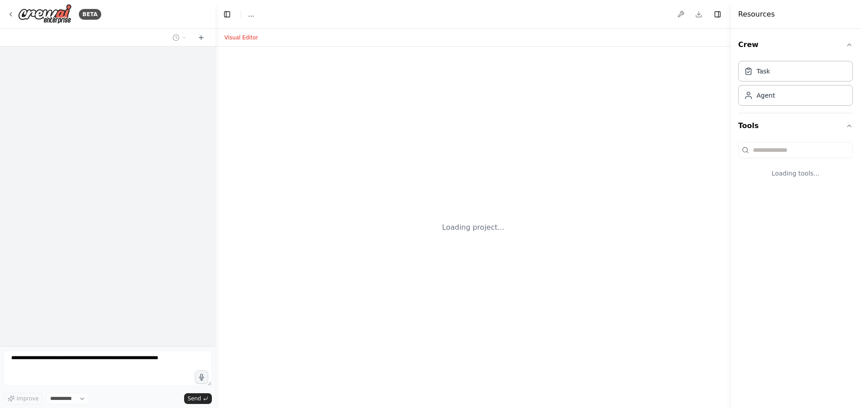
select select "****"
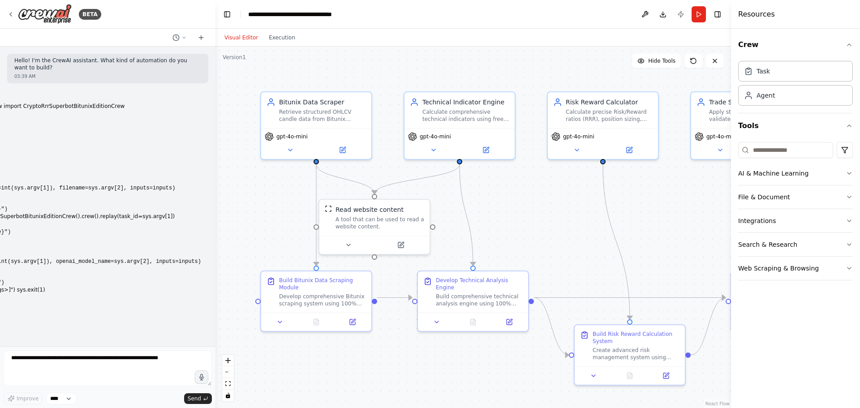
scroll to position [2591, 0]
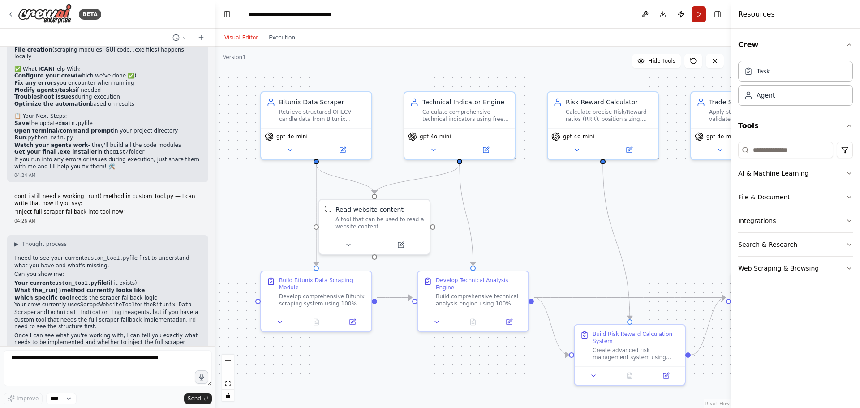
click at [700, 16] on button "Run" at bounding box center [699, 14] width 14 height 16
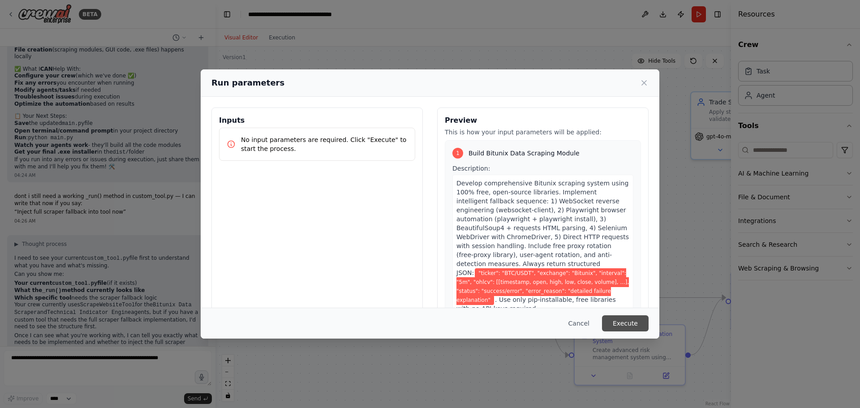
click at [614, 327] on button "Execute" at bounding box center [625, 323] width 47 height 16
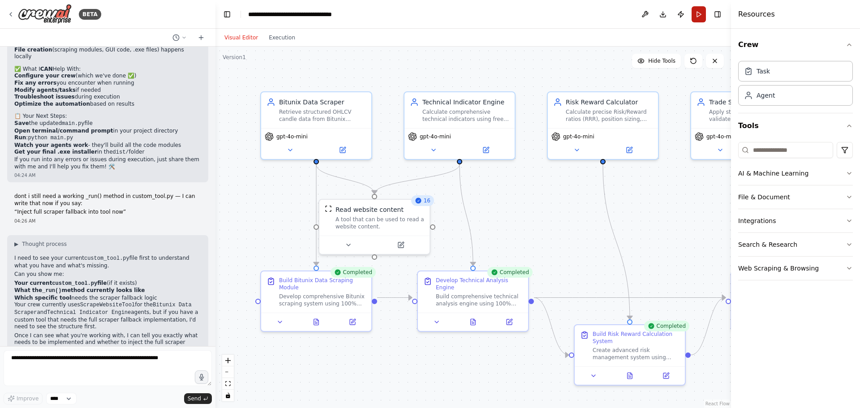
click at [700, 15] on button "Run" at bounding box center [699, 14] width 14 height 16
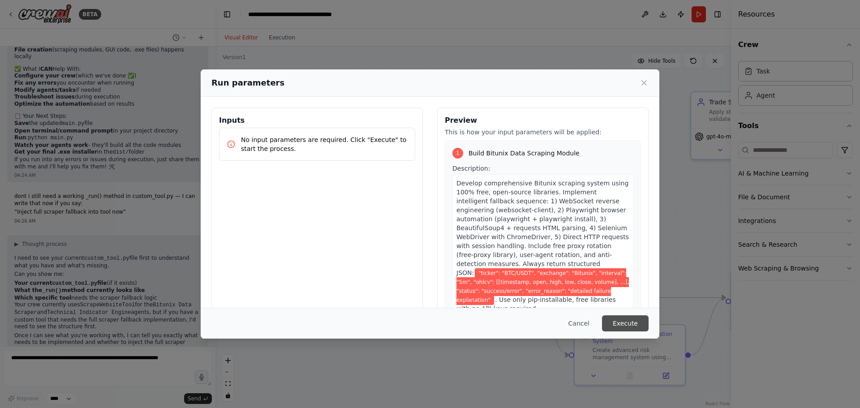
click at [636, 319] on button "Execute" at bounding box center [625, 323] width 47 height 16
